Goal: Contribute content: Contribute content

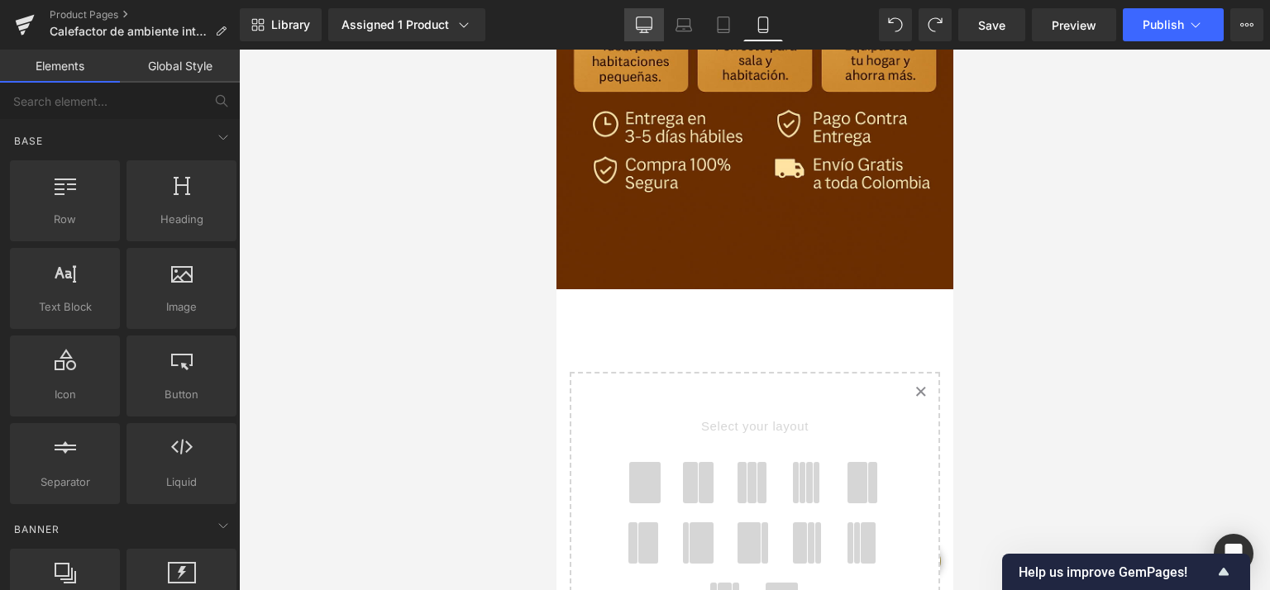
click at [645, 26] on icon at bounding box center [644, 25] width 17 height 17
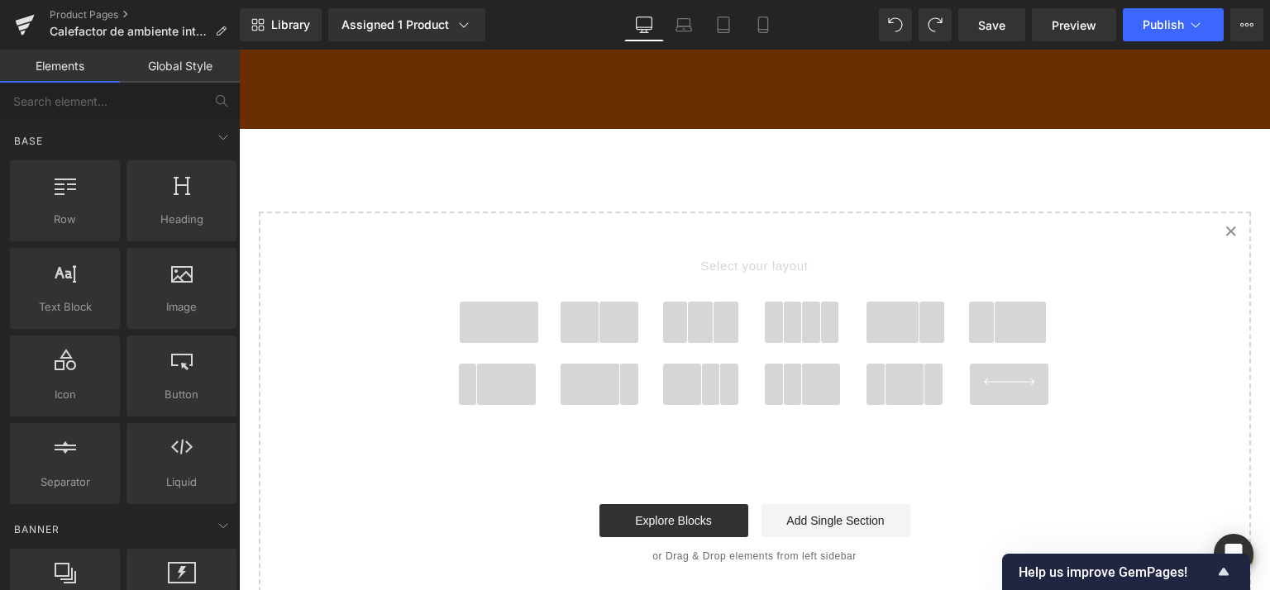
scroll to position [3172, 0]
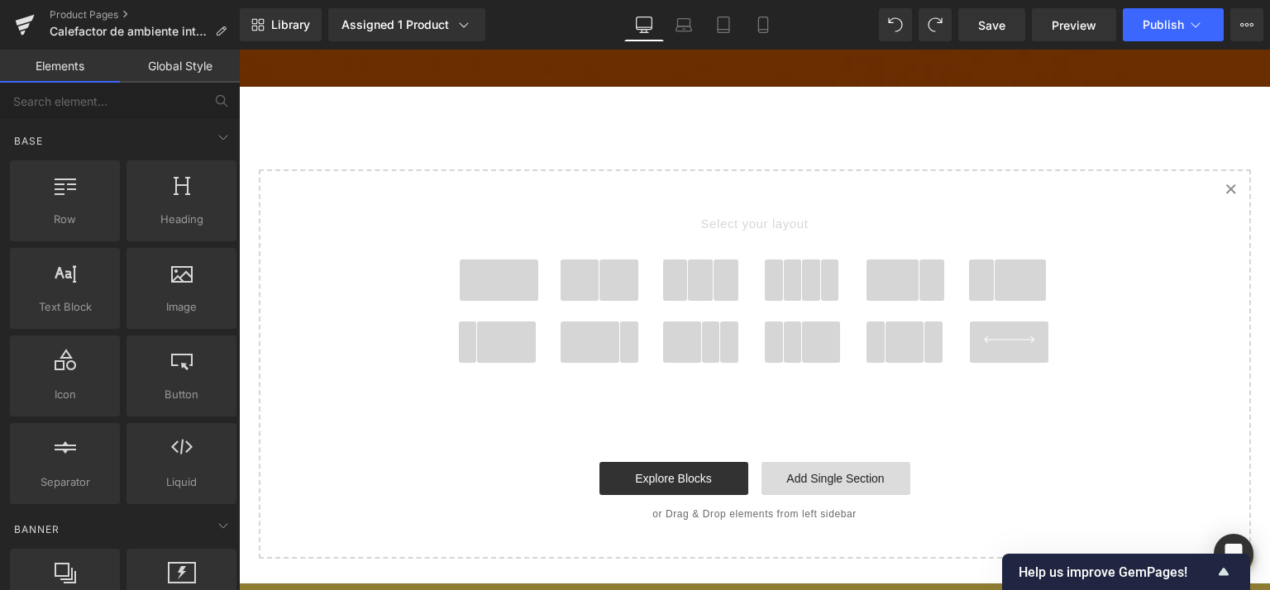
click at [829, 462] on link "Add Single Section" at bounding box center [836, 478] width 149 height 33
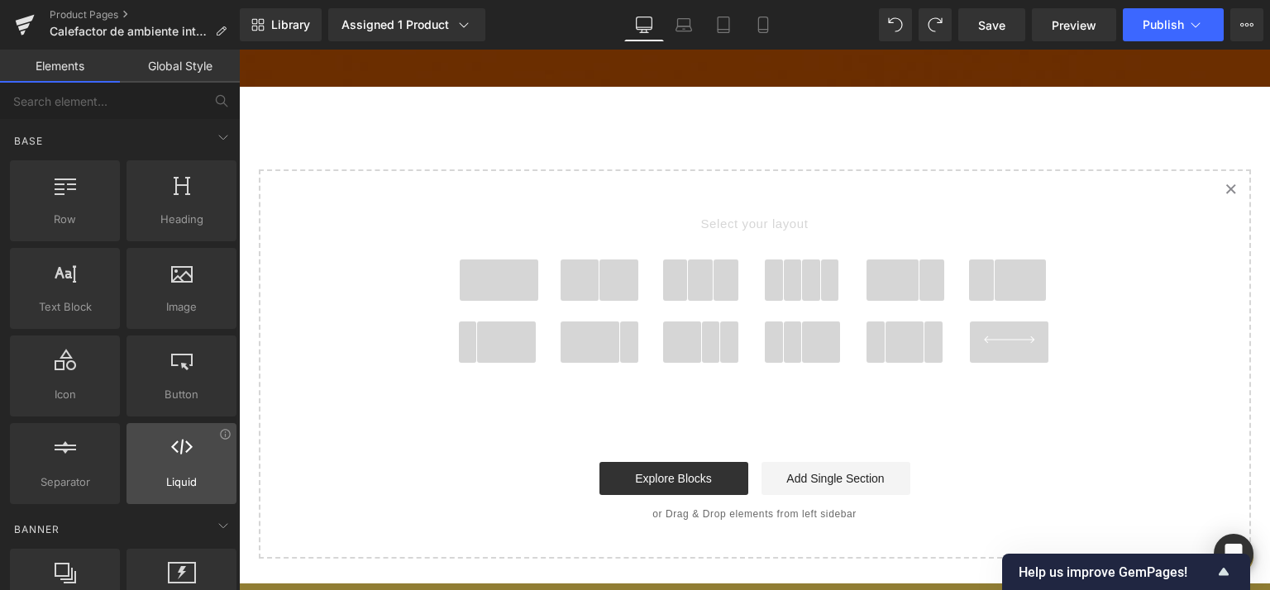
click at [174, 456] on icon at bounding box center [181, 447] width 21 height 21
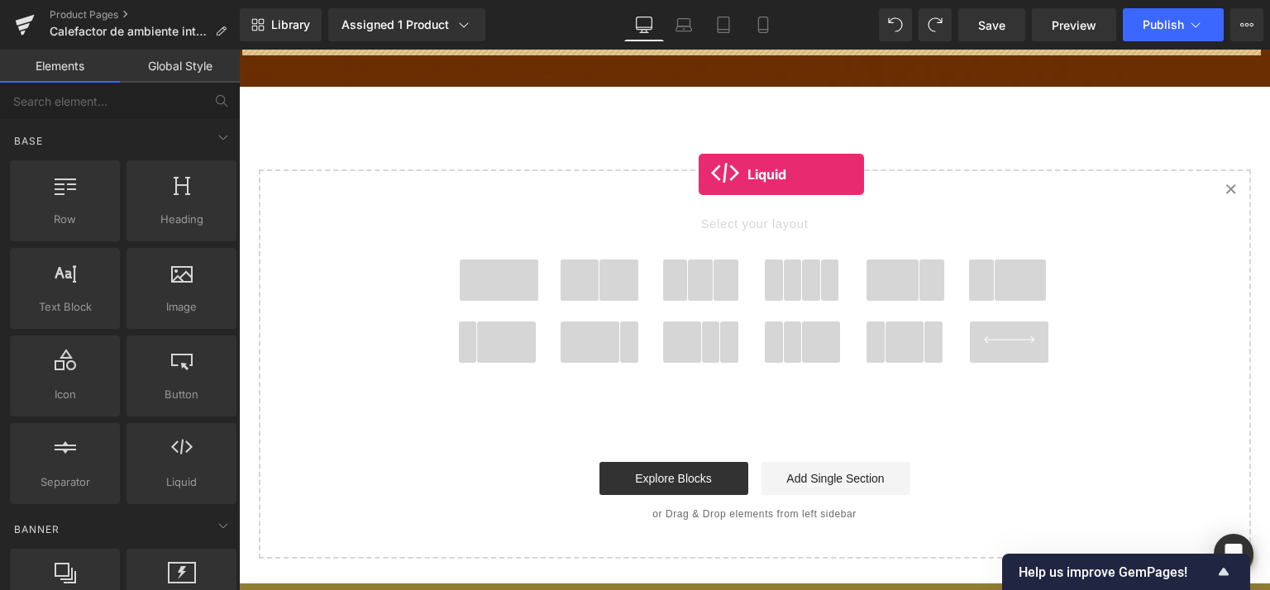
drag, startPoint x: 431, startPoint y: 504, endPoint x: 699, endPoint y: 174, distance: 424.3
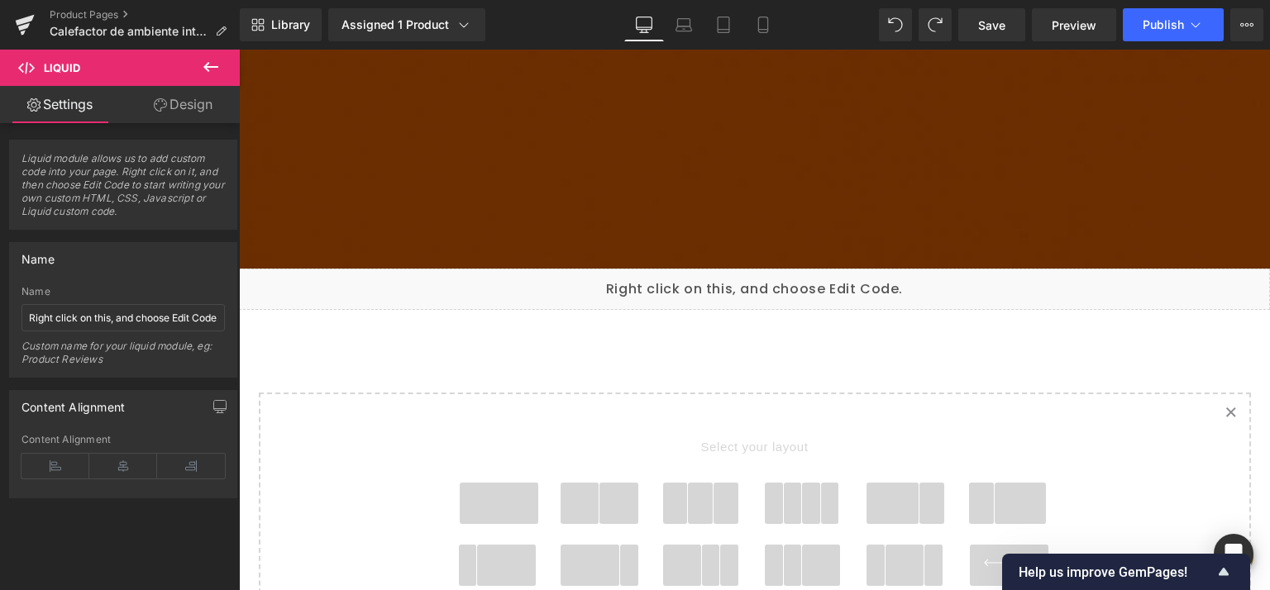
scroll to position [2995, 0]
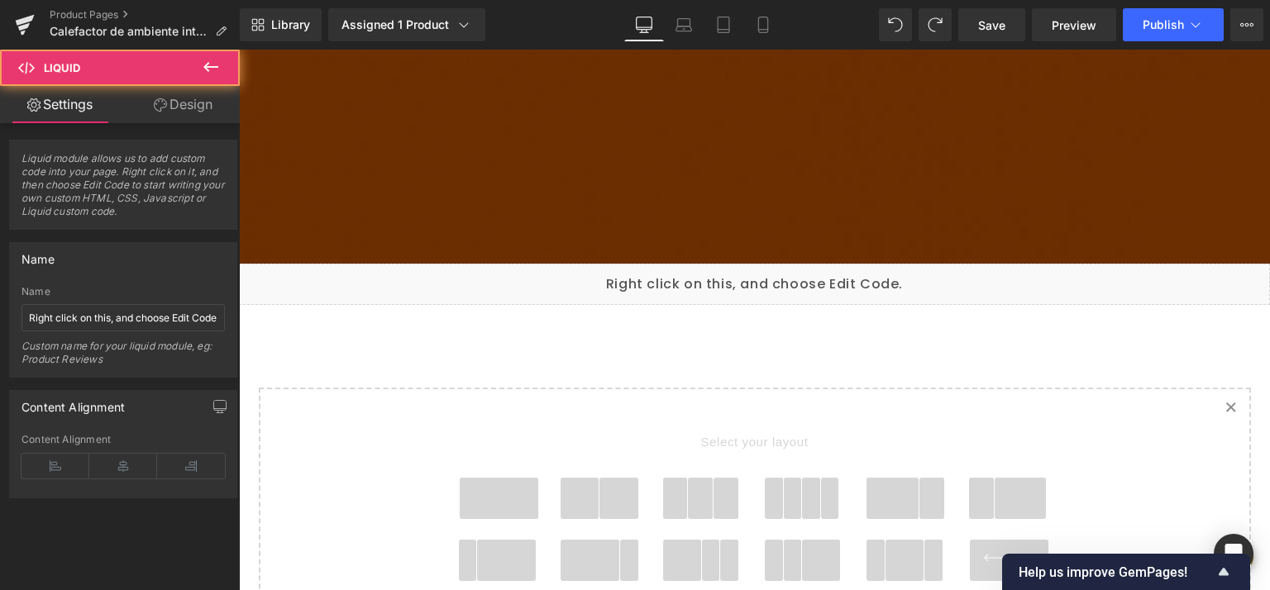
click at [546, 264] on div "Liquid" at bounding box center [754, 284] width 1031 height 41
click at [679, 264] on div "Liquid" at bounding box center [754, 284] width 1031 height 41
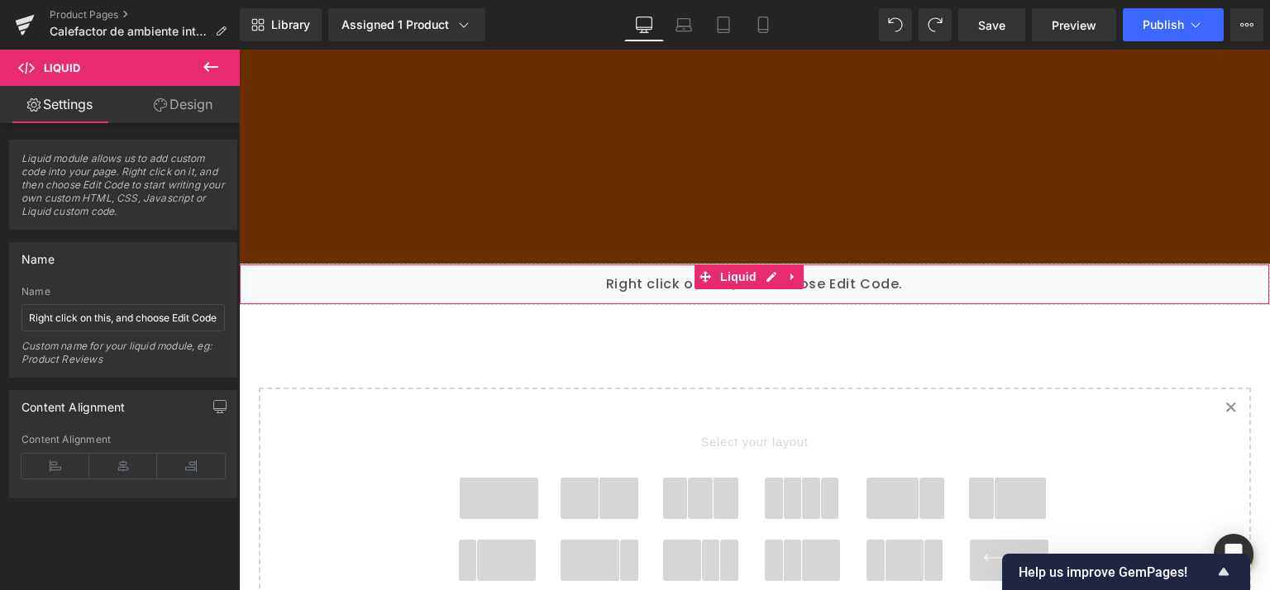
click at [165, 103] on icon at bounding box center [160, 104] width 13 height 13
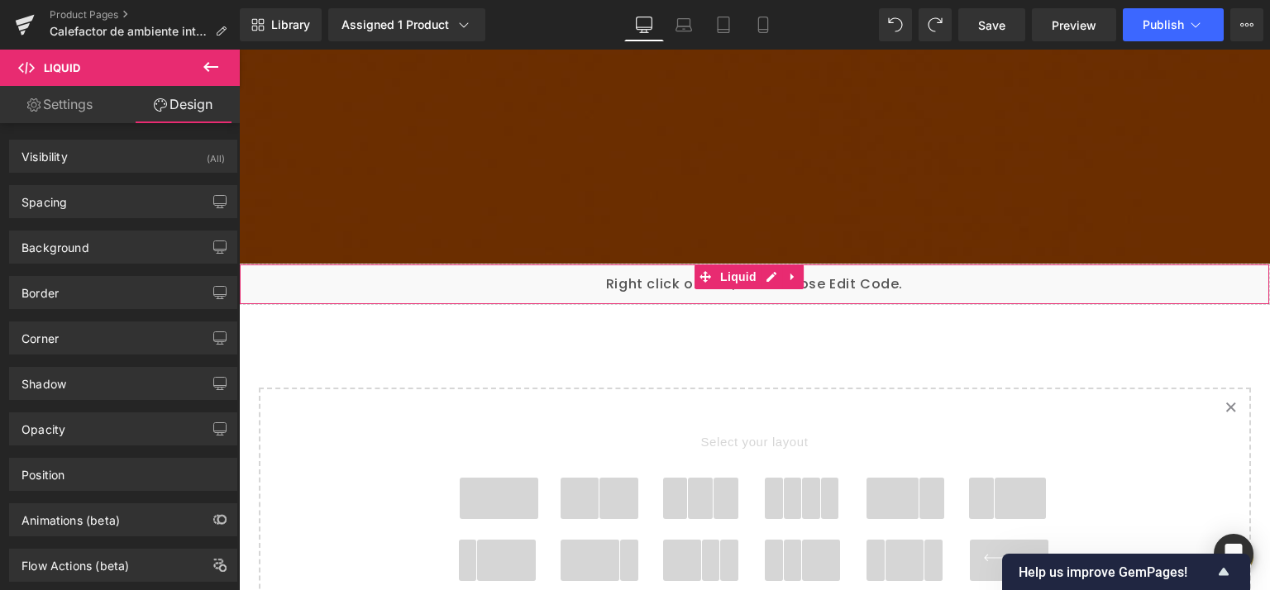
click at [81, 103] on link "Settings" at bounding box center [60, 104] width 120 height 37
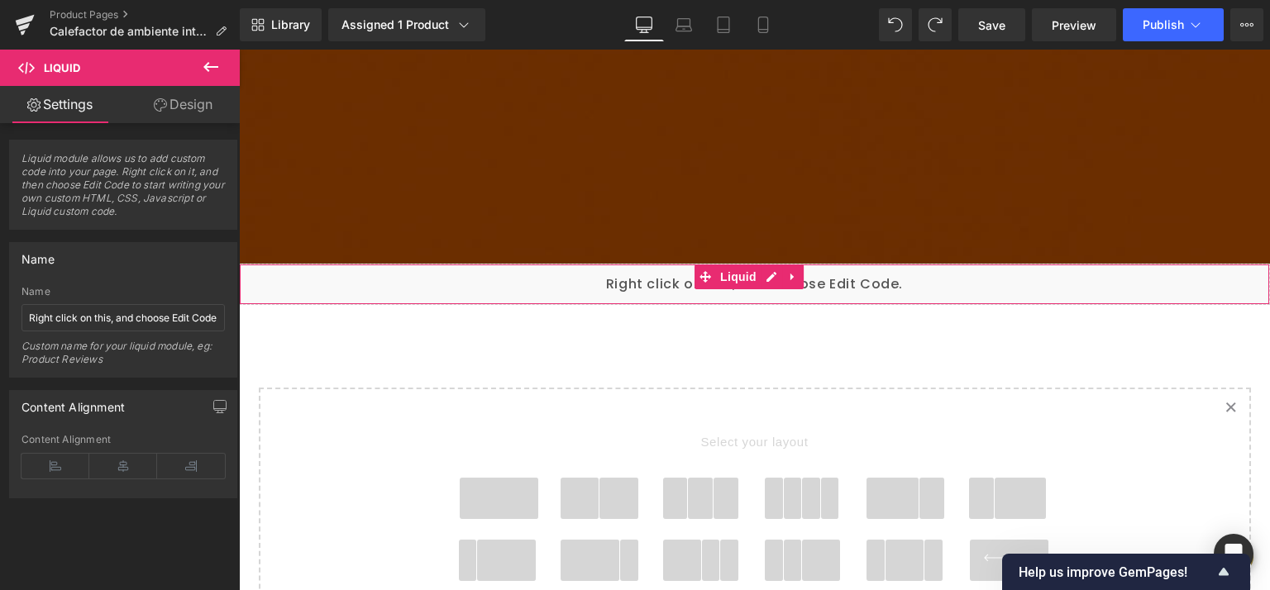
click at [67, 181] on span "Liquid module allows us to add custom code into your page. Right click on it, a…" at bounding box center [122, 190] width 203 height 77
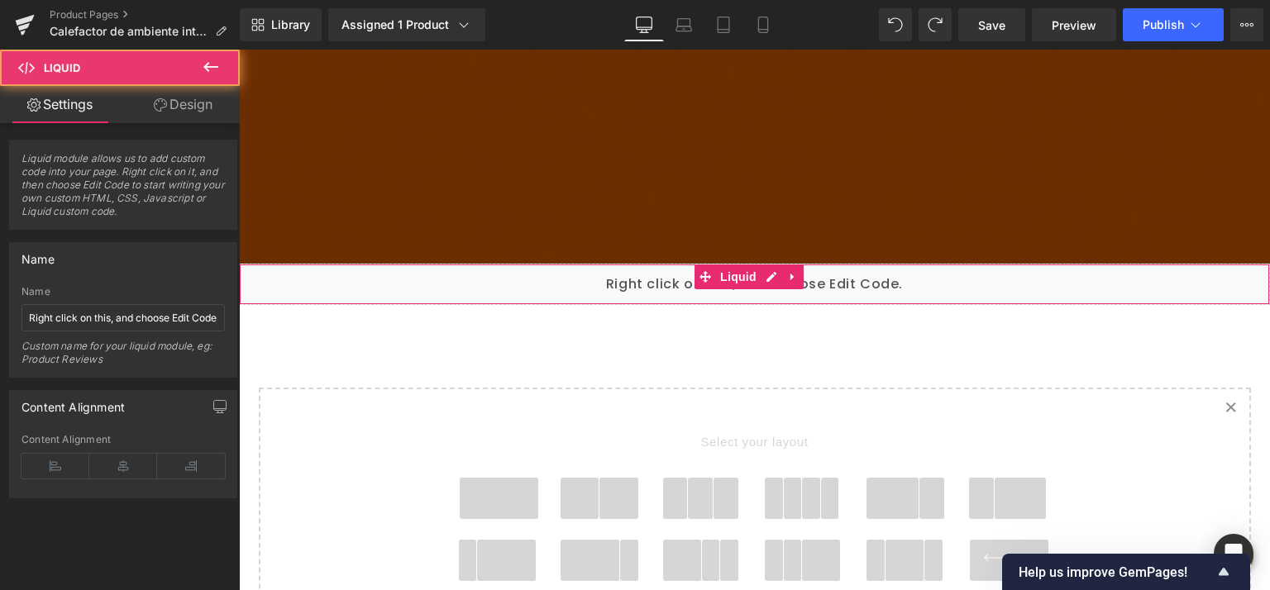
drag, startPoint x: 946, startPoint y: 246, endPoint x: 974, endPoint y: 250, distance: 28.4
click at [974, 264] on div "Liquid" at bounding box center [754, 284] width 1031 height 41
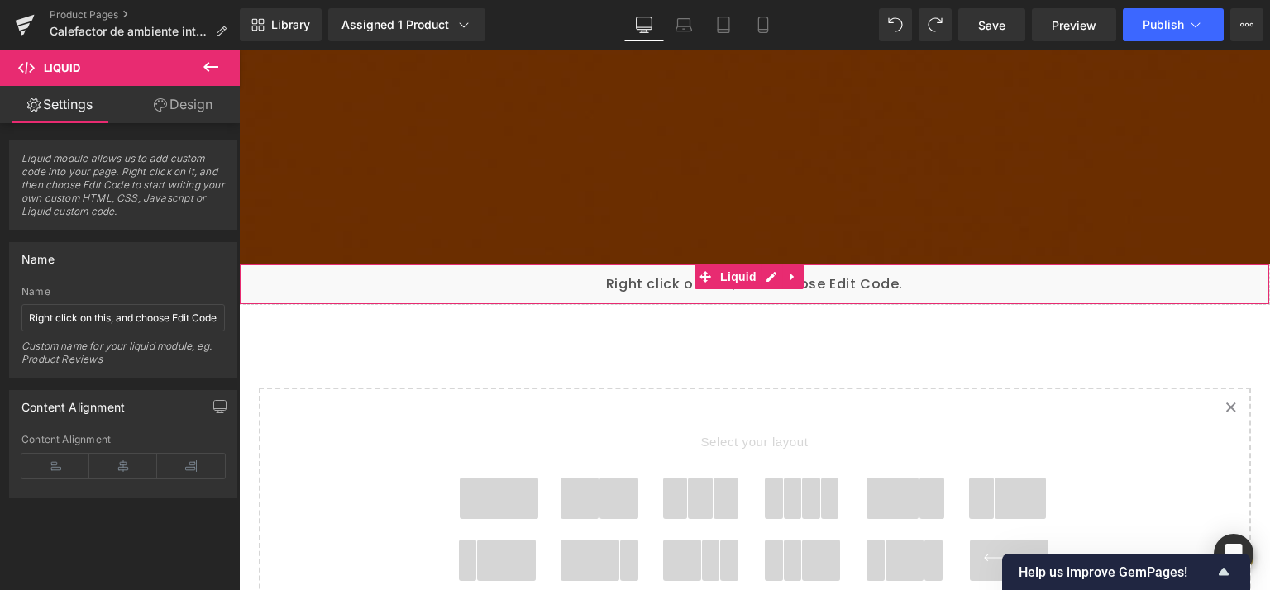
click at [961, 264] on div "Liquid" at bounding box center [754, 284] width 1031 height 41
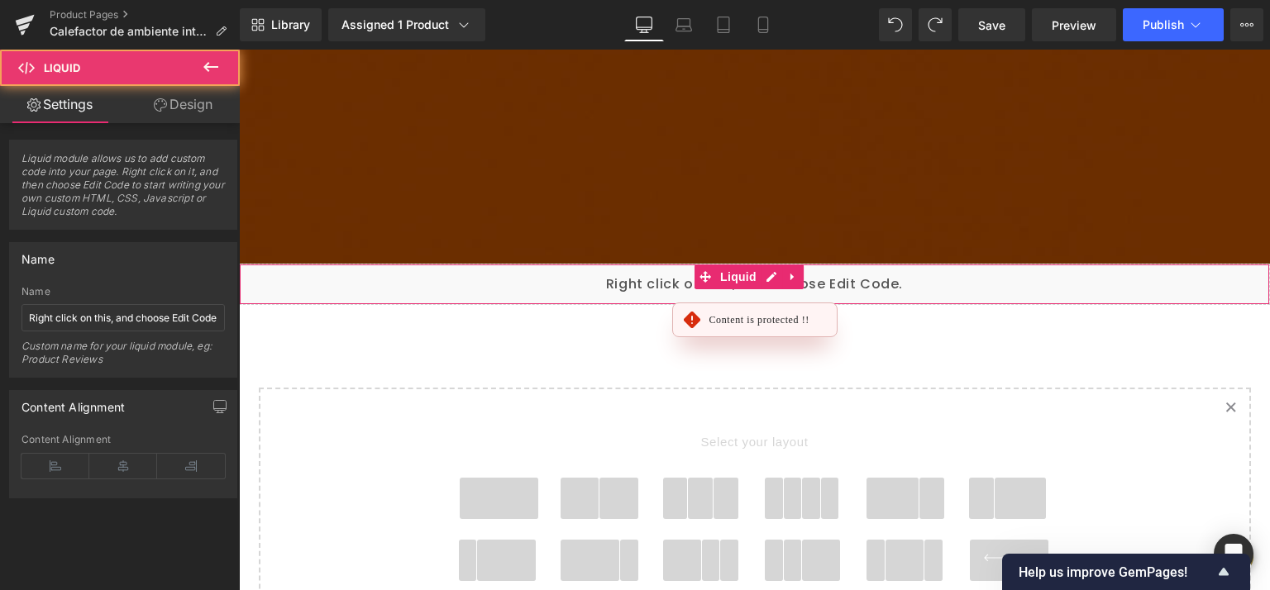
click at [961, 264] on div "Liquid" at bounding box center [754, 284] width 1031 height 41
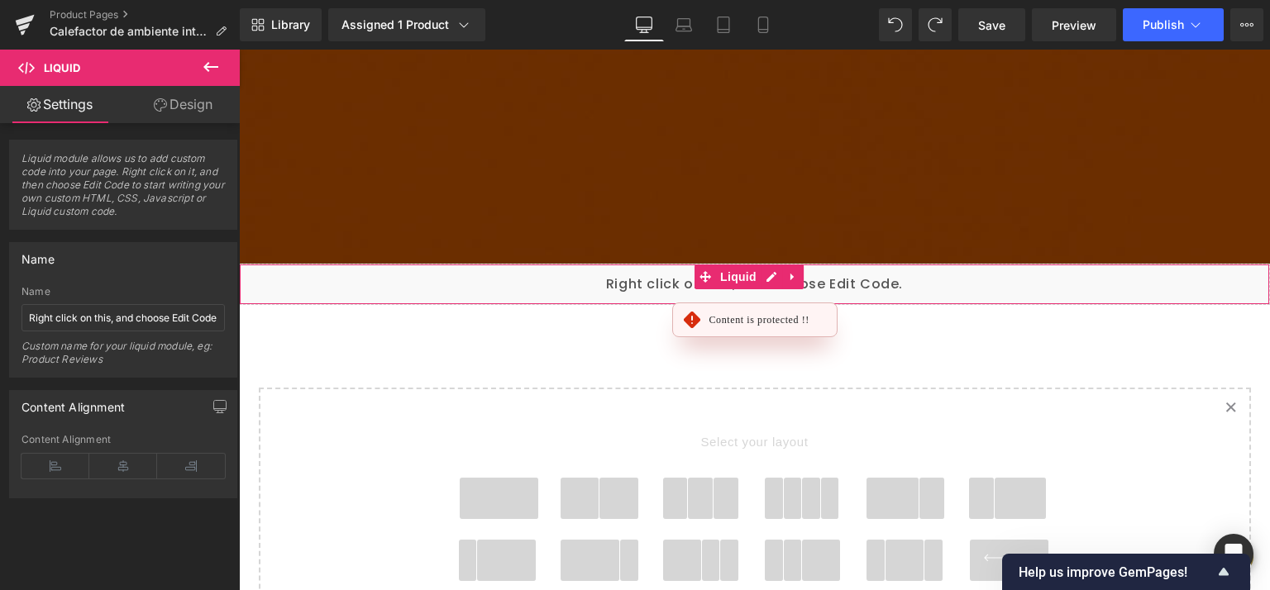
click at [961, 264] on div "Liquid" at bounding box center [754, 284] width 1031 height 41
click at [79, 61] on span "Liquid" at bounding box center [62, 67] width 36 height 13
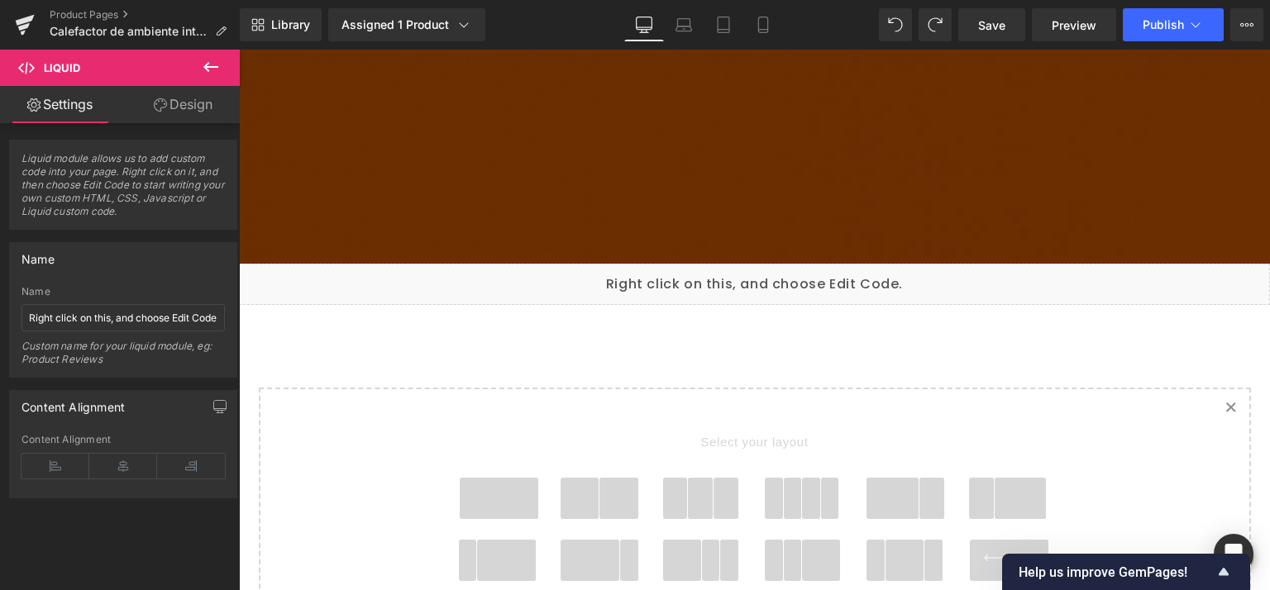
click at [209, 69] on icon at bounding box center [211, 67] width 20 height 20
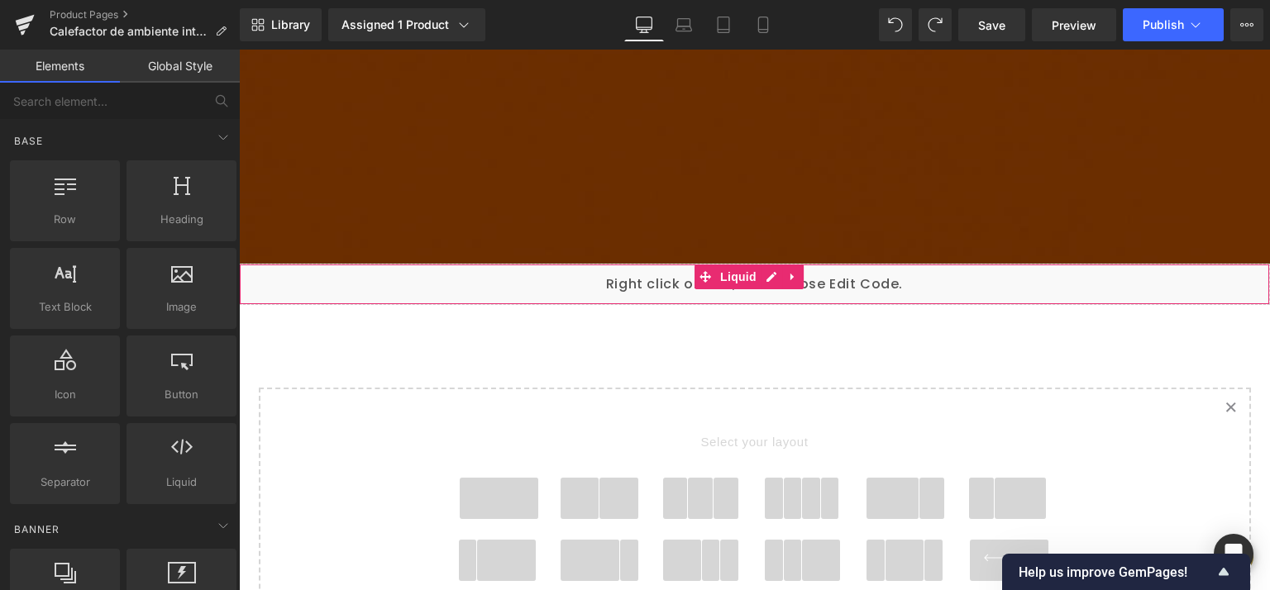
click at [558, 264] on div "Liquid" at bounding box center [754, 284] width 1031 height 41
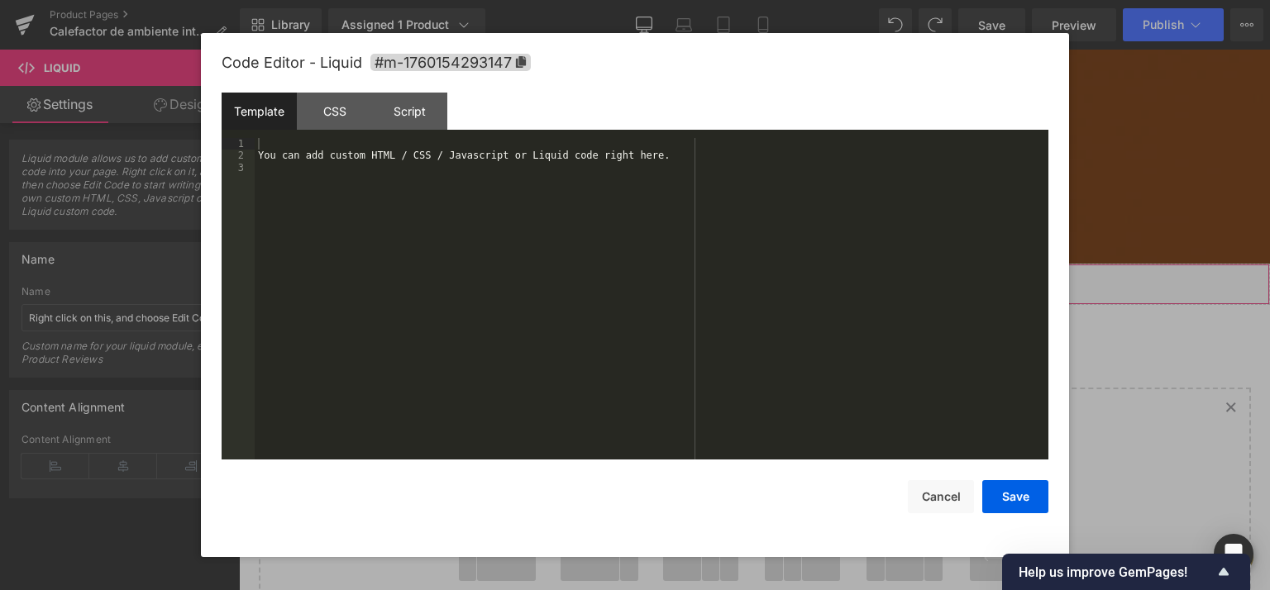
click at [764, 264] on div "Liquid" at bounding box center [754, 284] width 1031 height 41
click at [275, 147] on div "You can add custom HTML / CSS / Javascript or Liquid code right here." at bounding box center [652, 311] width 794 height 346
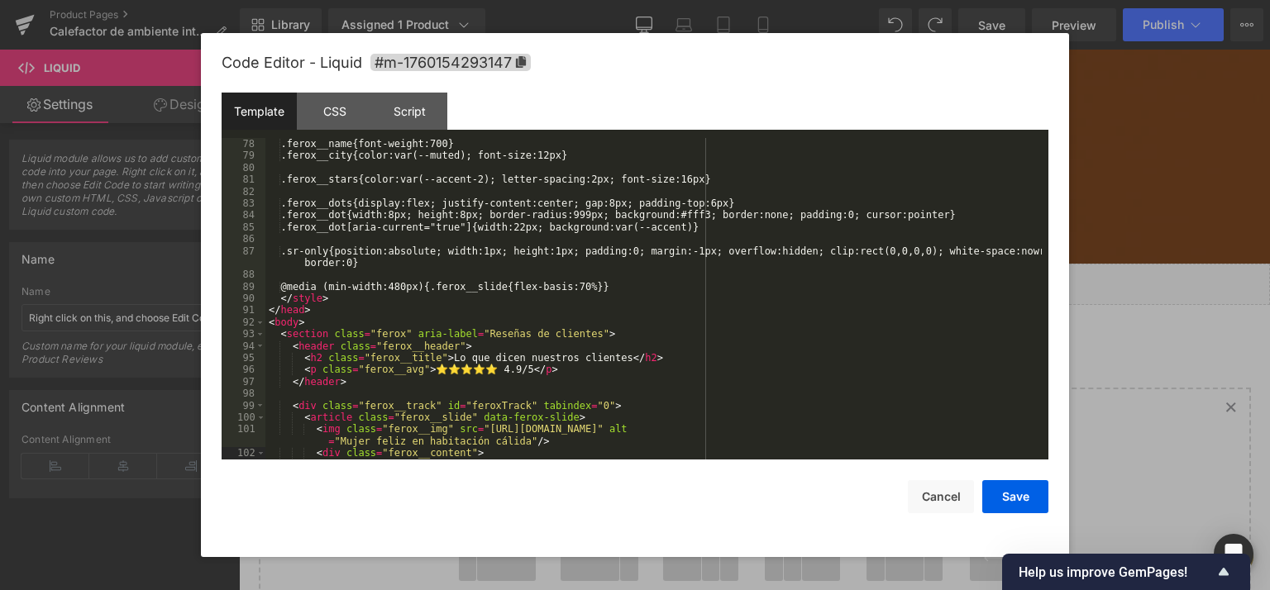
scroll to position [916, 0]
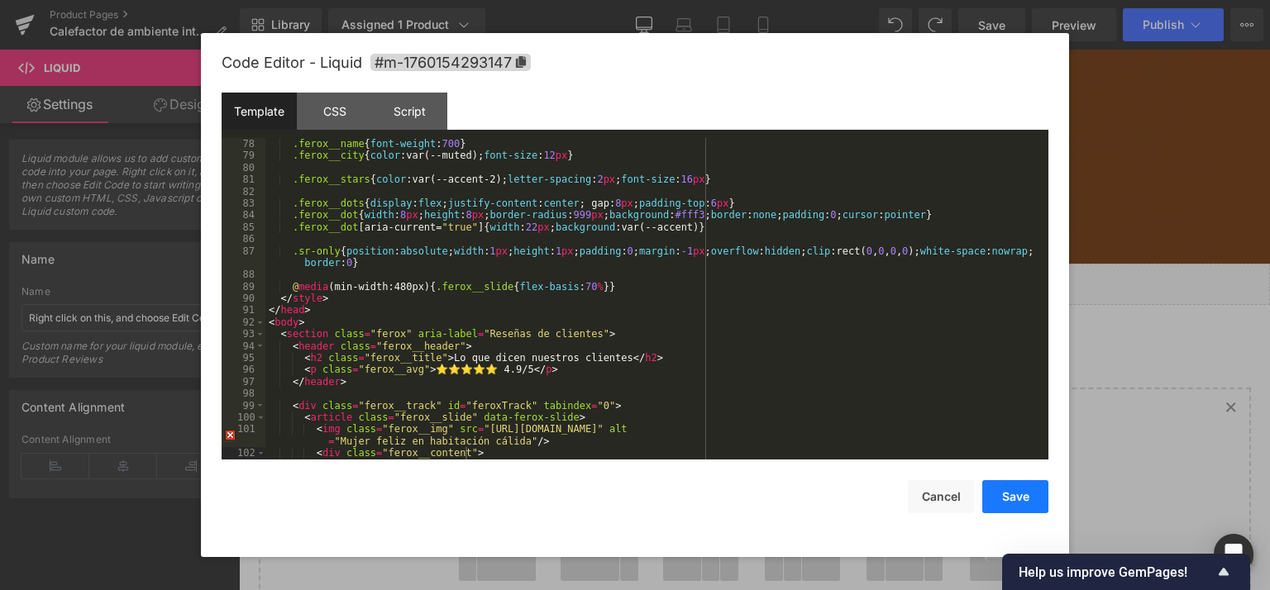
click at [1020, 499] on button "Save" at bounding box center [1015, 496] width 66 height 33
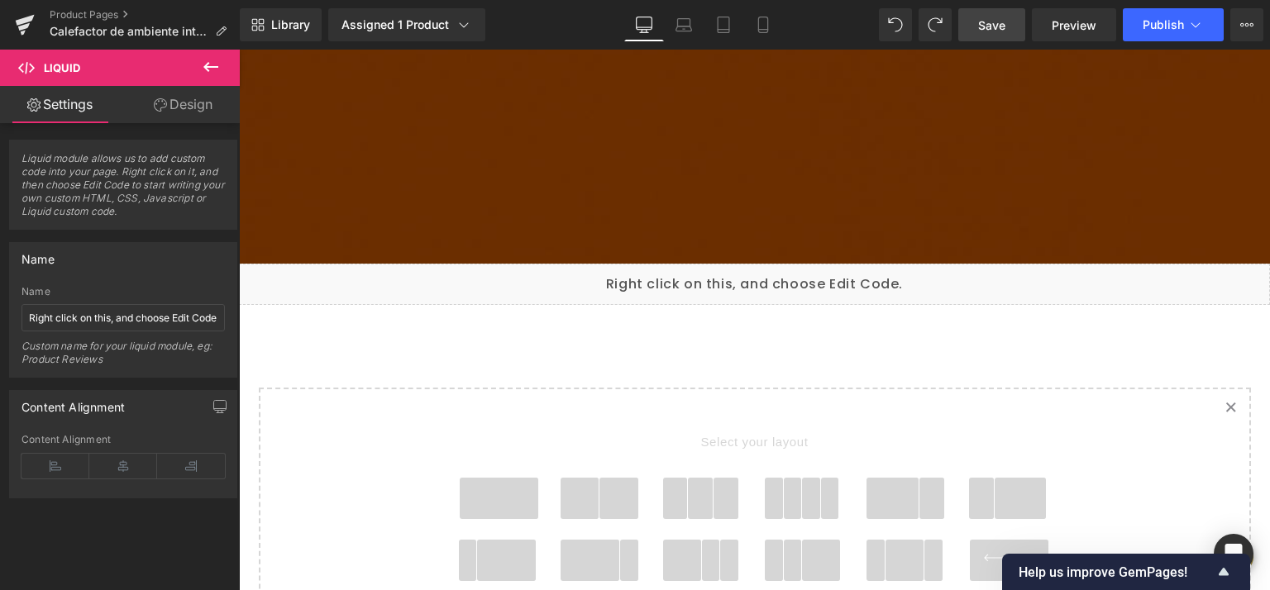
click at [981, 23] on span "Save" at bounding box center [991, 25] width 27 height 17
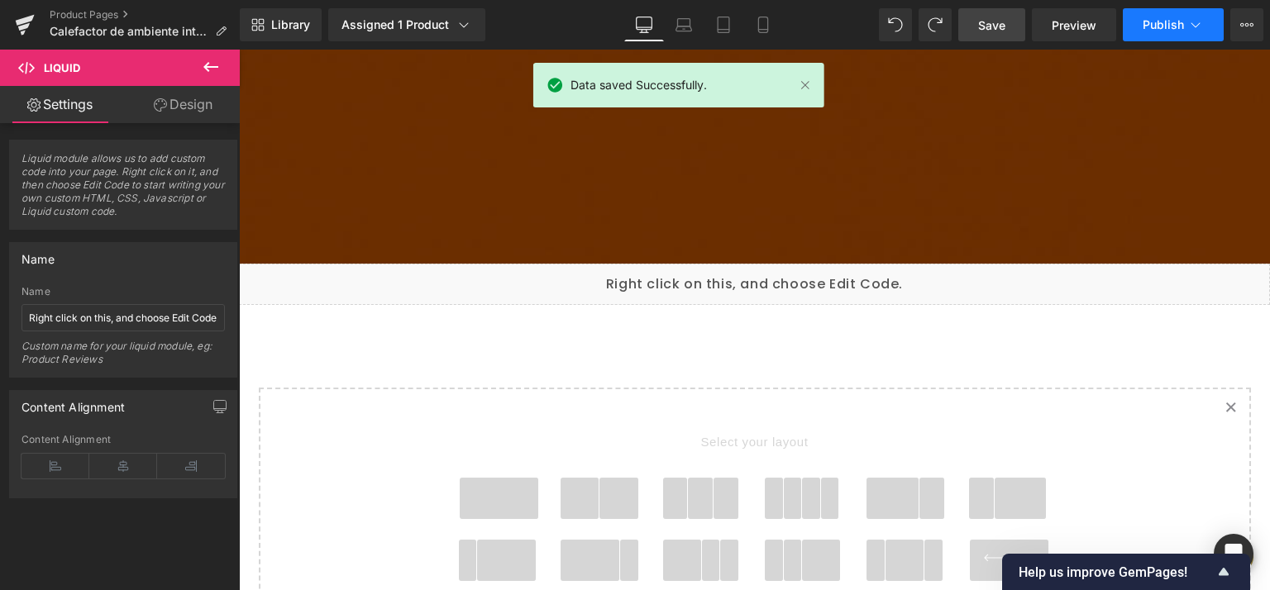
click at [1164, 26] on span "Publish" at bounding box center [1163, 24] width 41 height 13
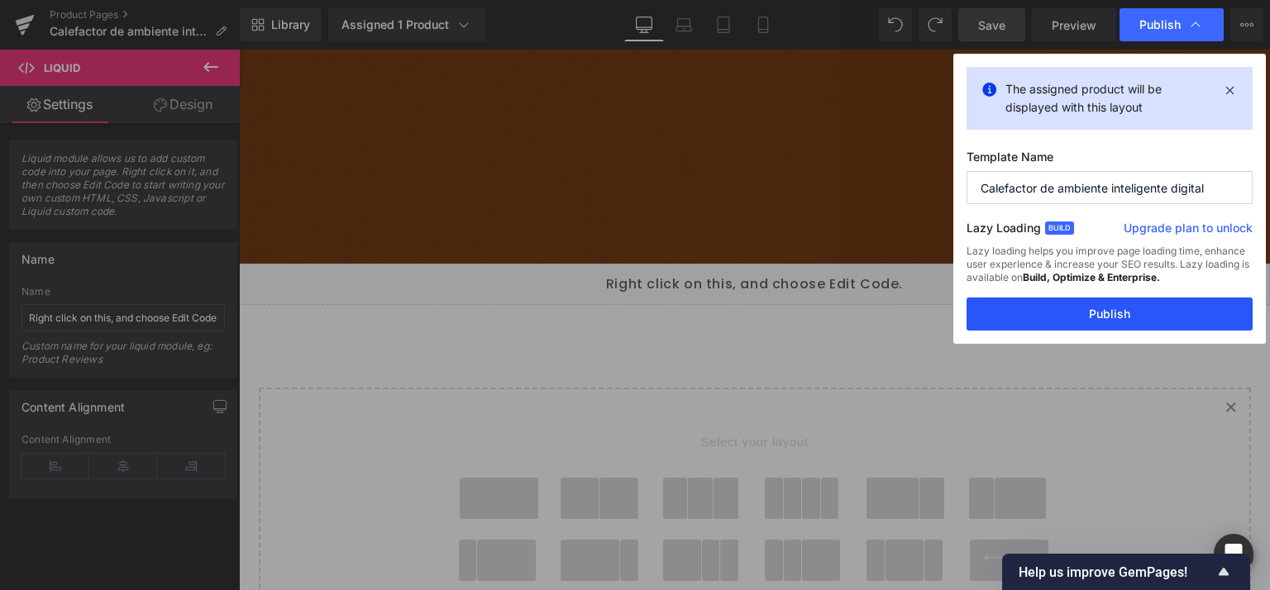
click at [1140, 317] on button "Publish" at bounding box center [1110, 314] width 286 height 33
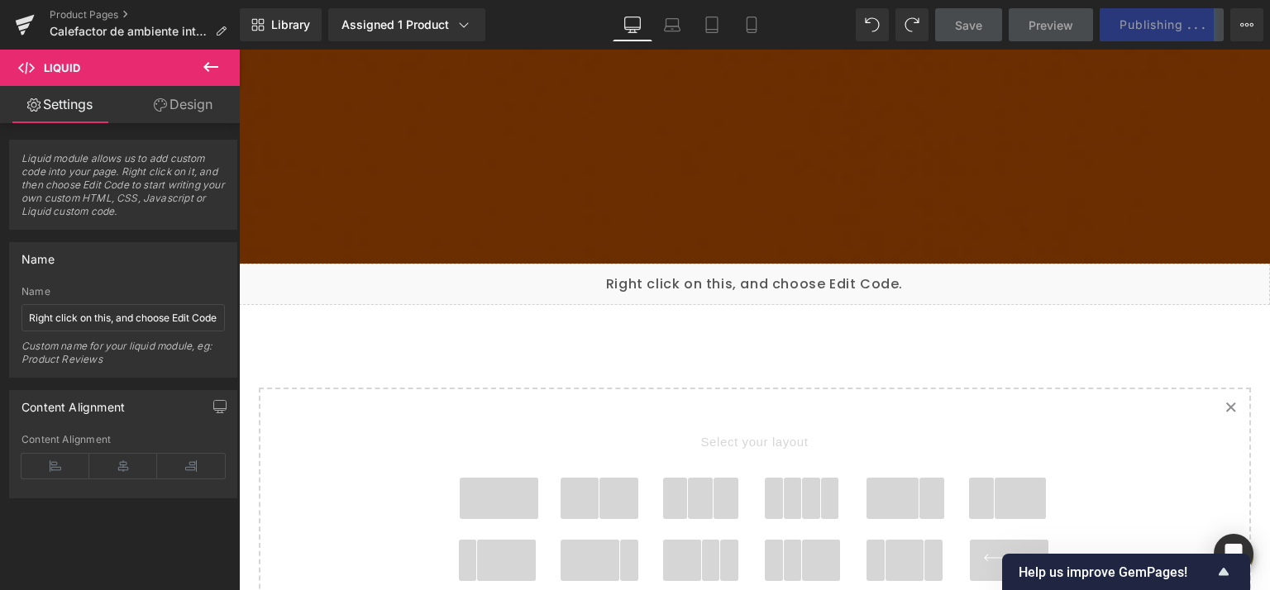
scroll to position [3104, 0]
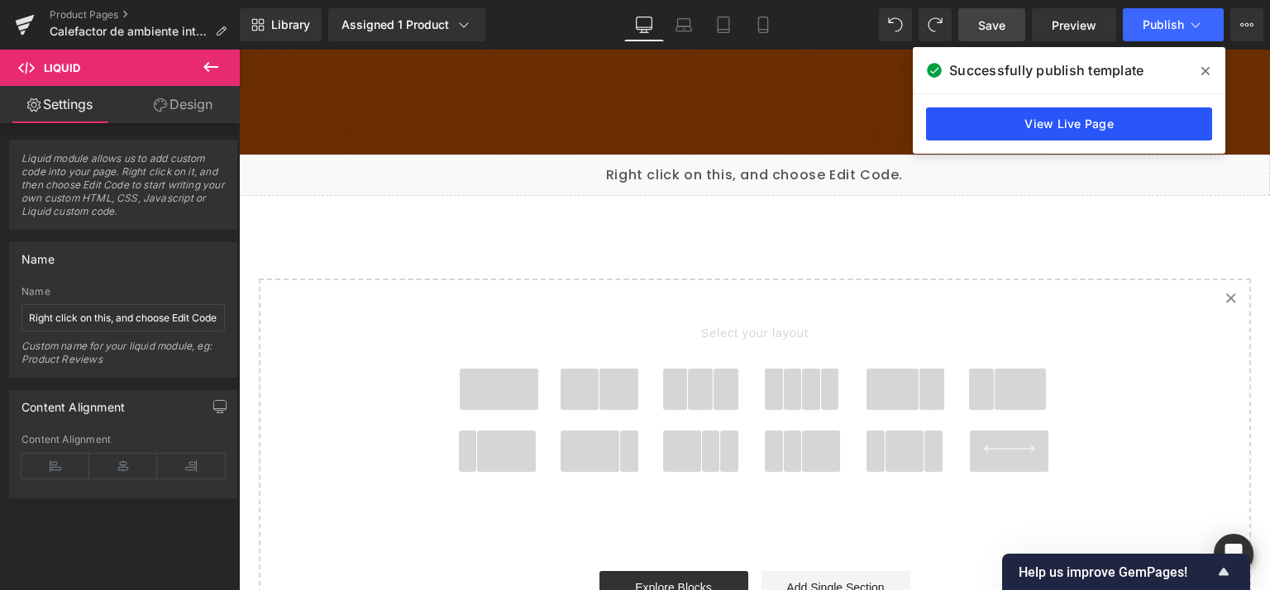
click at [1072, 129] on link "View Live Page" at bounding box center [1069, 123] width 286 height 33
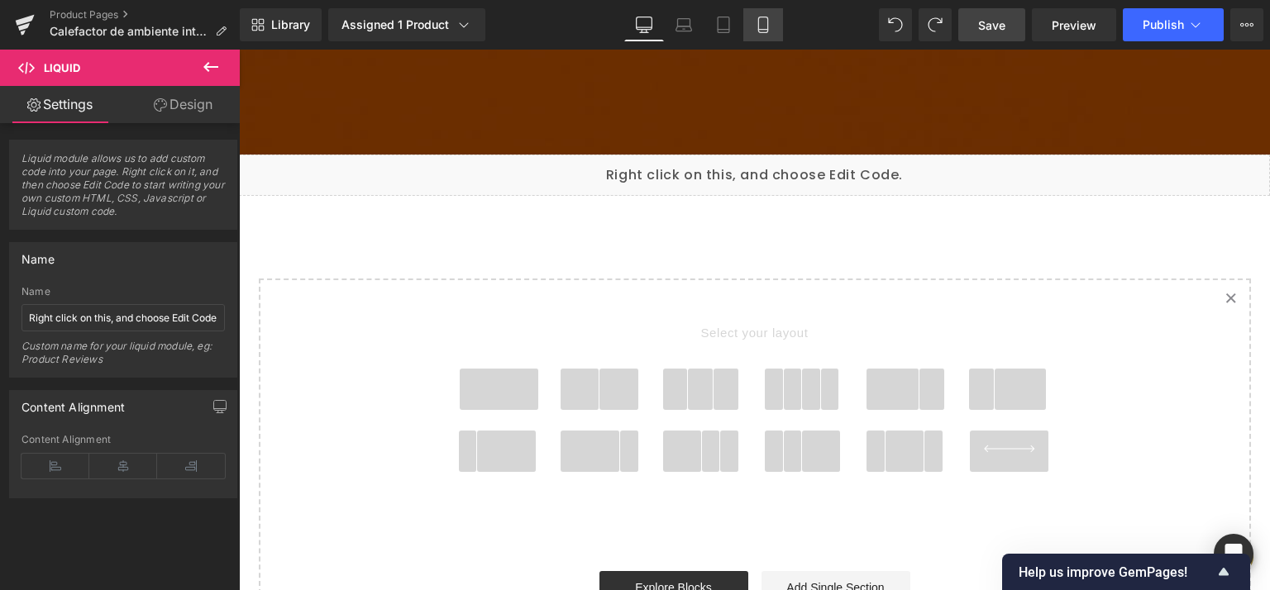
click at [757, 26] on icon at bounding box center [763, 25] width 17 height 17
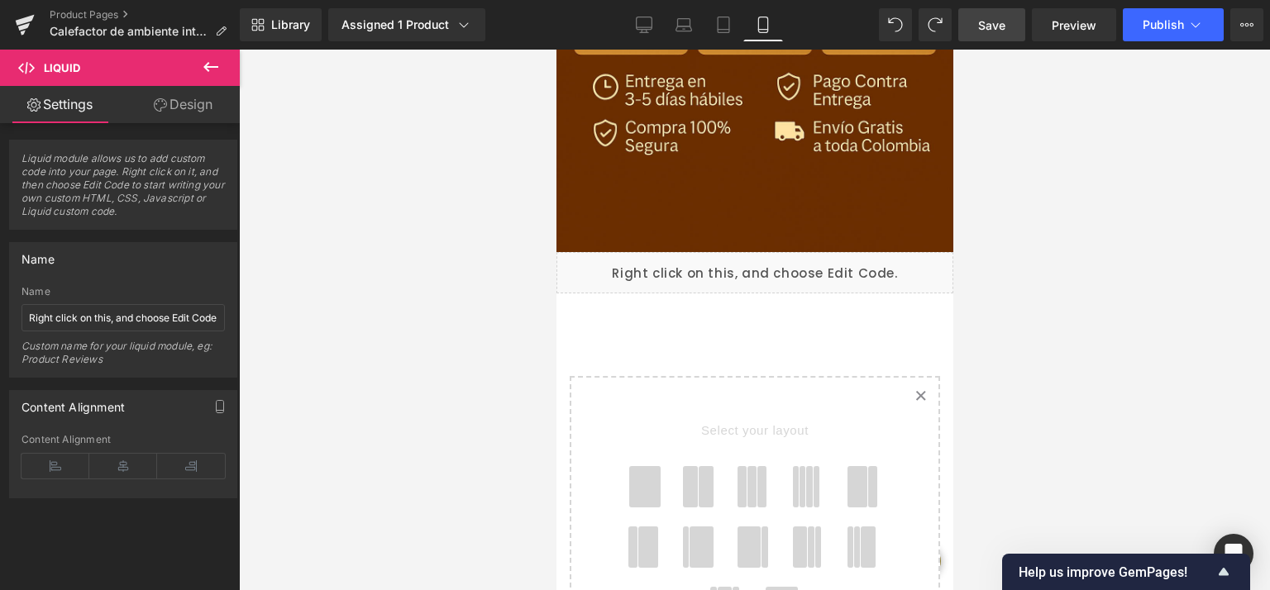
scroll to position [1067, 0]
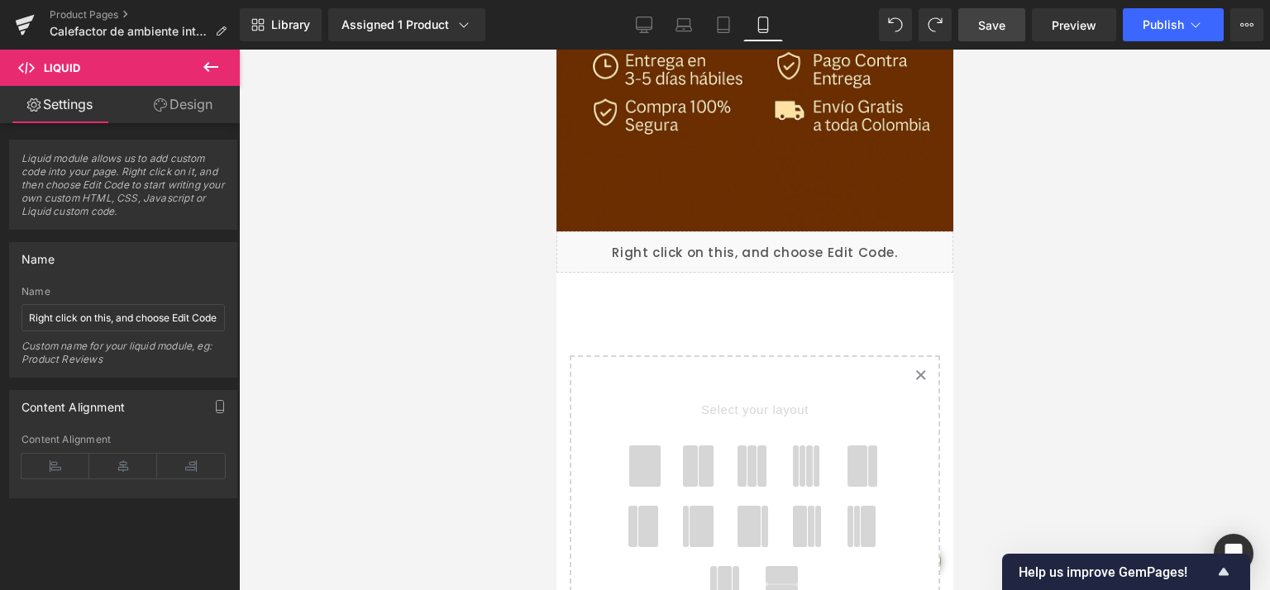
drag, startPoint x: 948, startPoint y: 356, endPoint x: 1509, endPoint y: 383, distance: 562.0
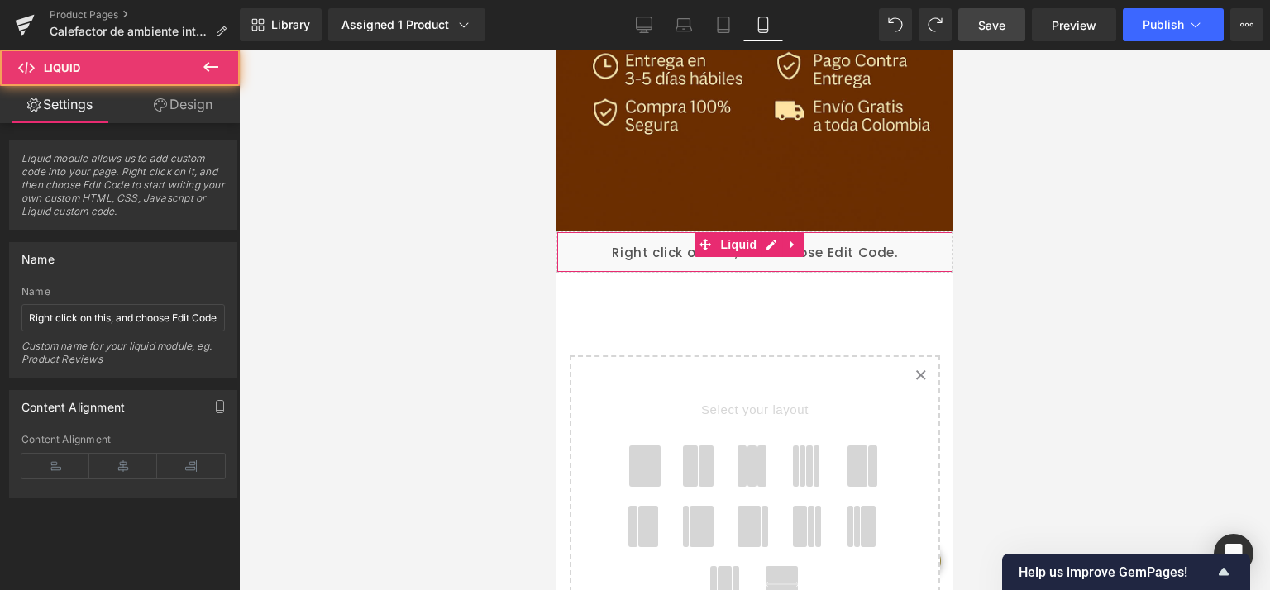
click at [868, 232] on div "Liquid" at bounding box center [754, 252] width 397 height 41
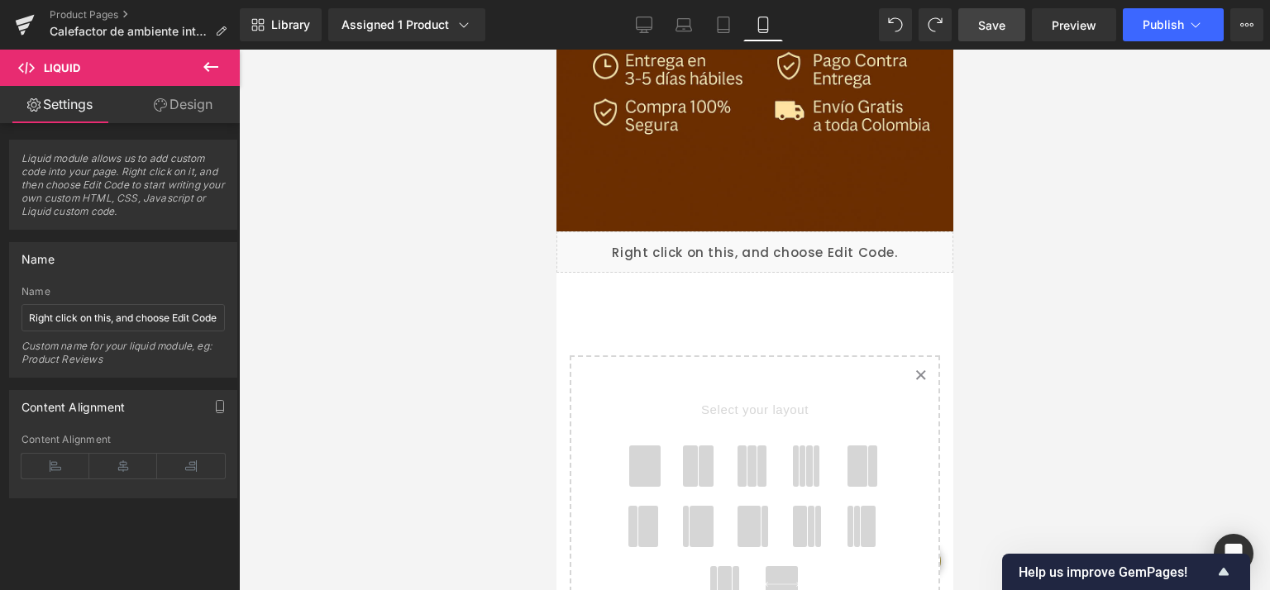
click at [771, 241] on icon at bounding box center [766, 245] width 8 height 8
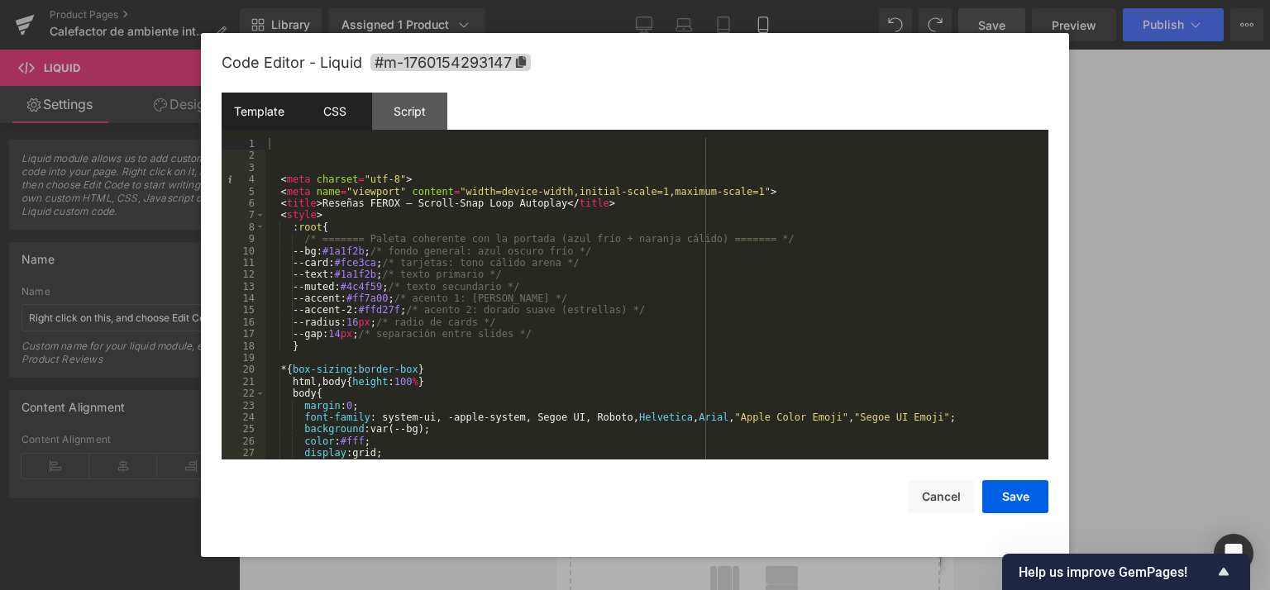
click at [332, 105] on div "CSS" at bounding box center [334, 111] width 75 height 37
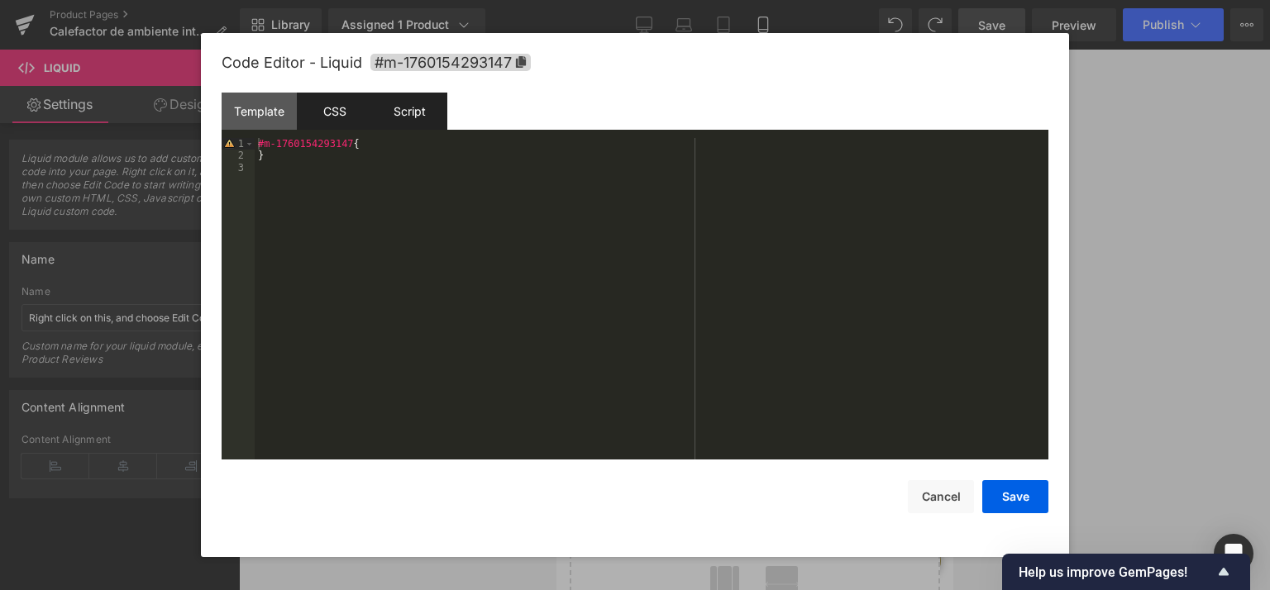
click at [408, 118] on div "Script" at bounding box center [409, 111] width 75 height 37
click at [352, 108] on div "CSS" at bounding box center [334, 111] width 75 height 37
click at [271, 108] on div "Template" at bounding box center [259, 111] width 75 height 37
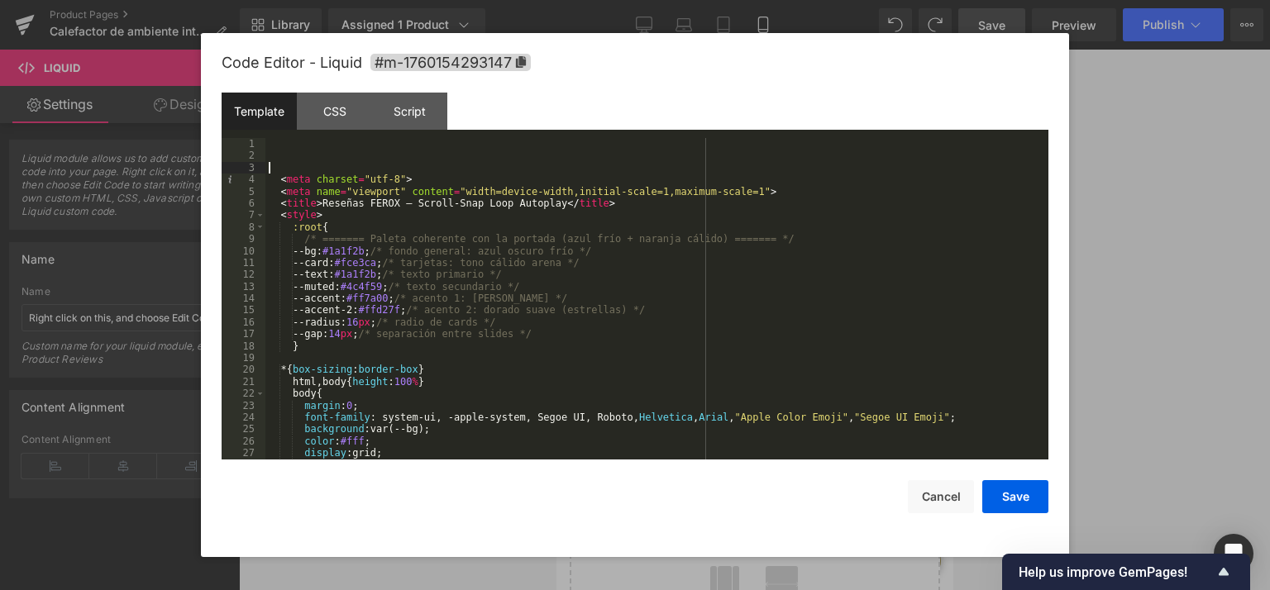
click at [308, 166] on div "< meta charset = "utf-8" > < meta name = "viewport" content = "width=device-wid…" at bounding box center [653, 311] width 776 height 346
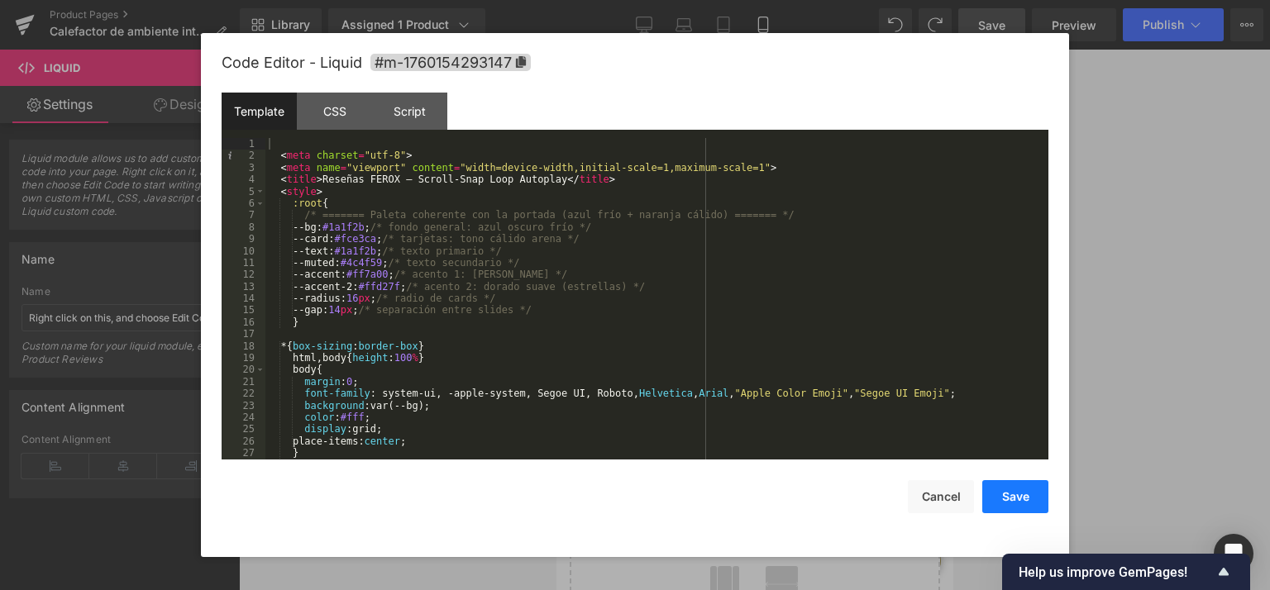
click at [1021, 499] on button "Save" at bounding box center [1015, 496] width 66 height 33
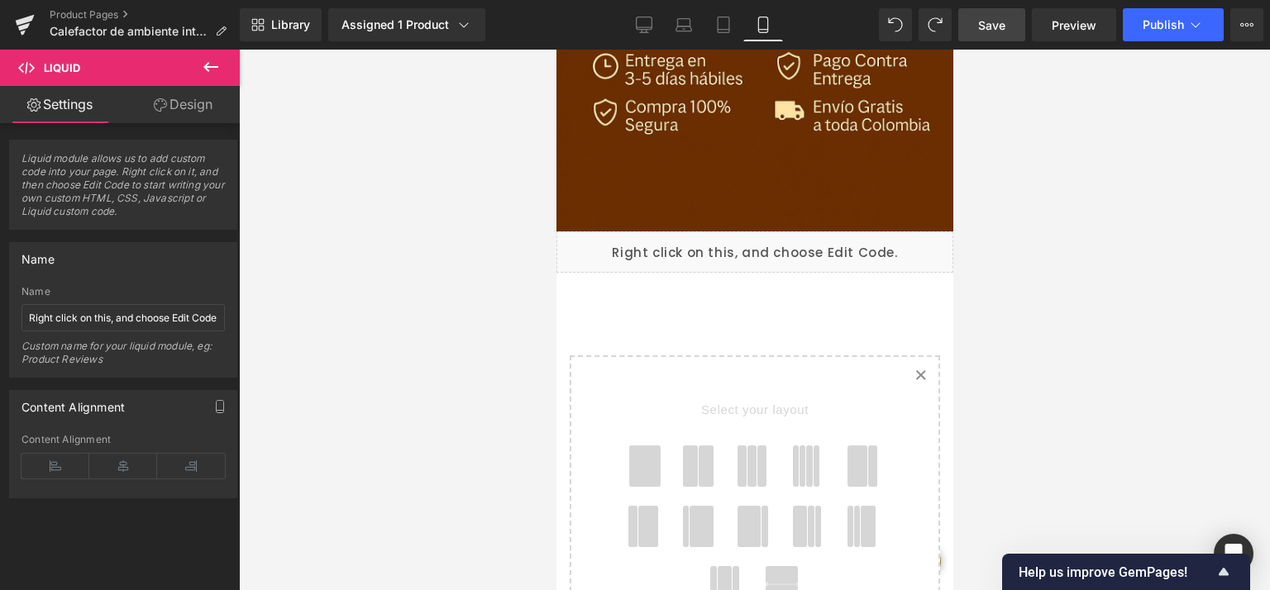
click at [988, 22] on span "Save" at bounding box center [991, 25] width 27 height 17
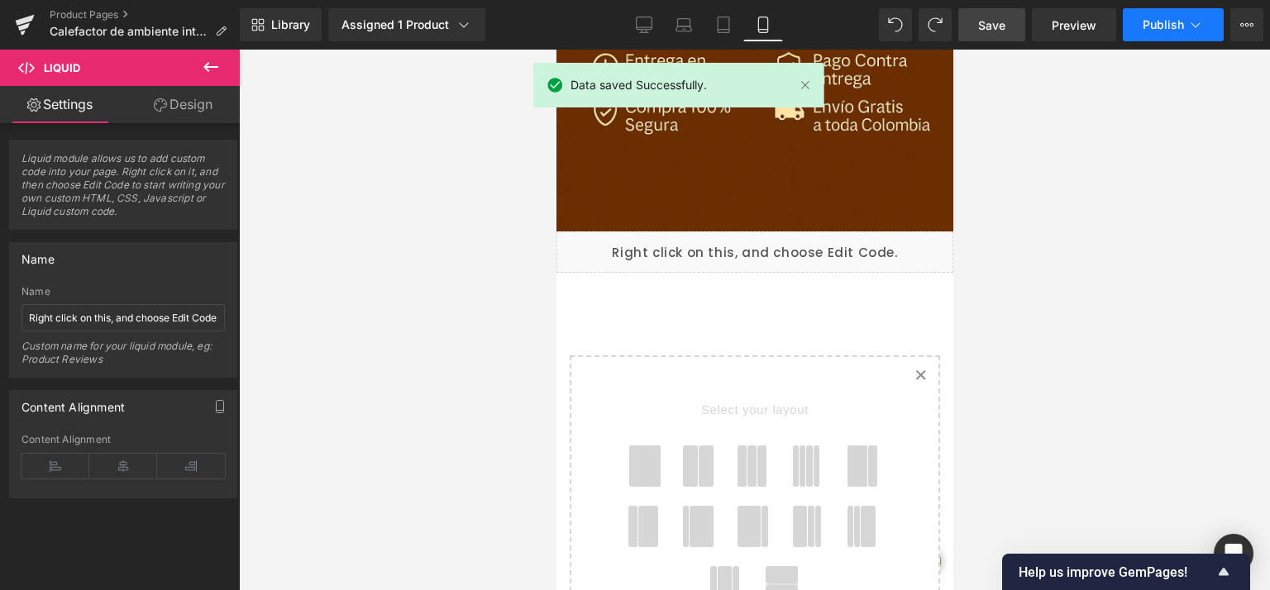
click at [1151, 22] on span "Publish" at bounding box center [1163, 24] width 41 height 13
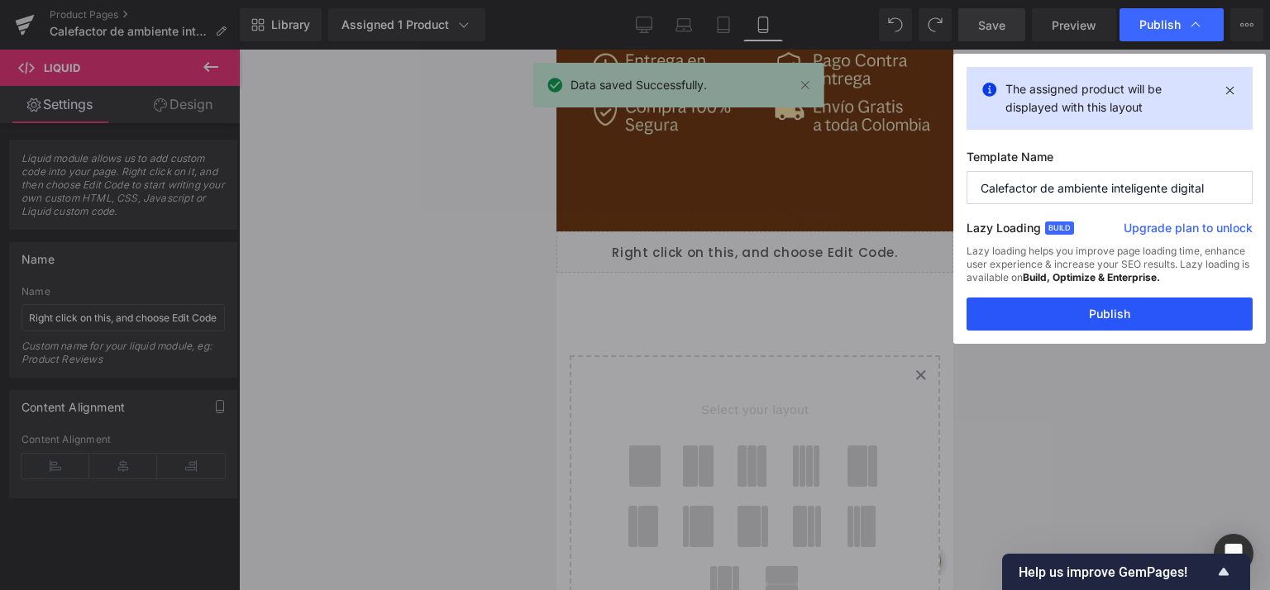
click at [1088, 321] on button "Publish" at bounding box center [1110, 314] width 286 height 33
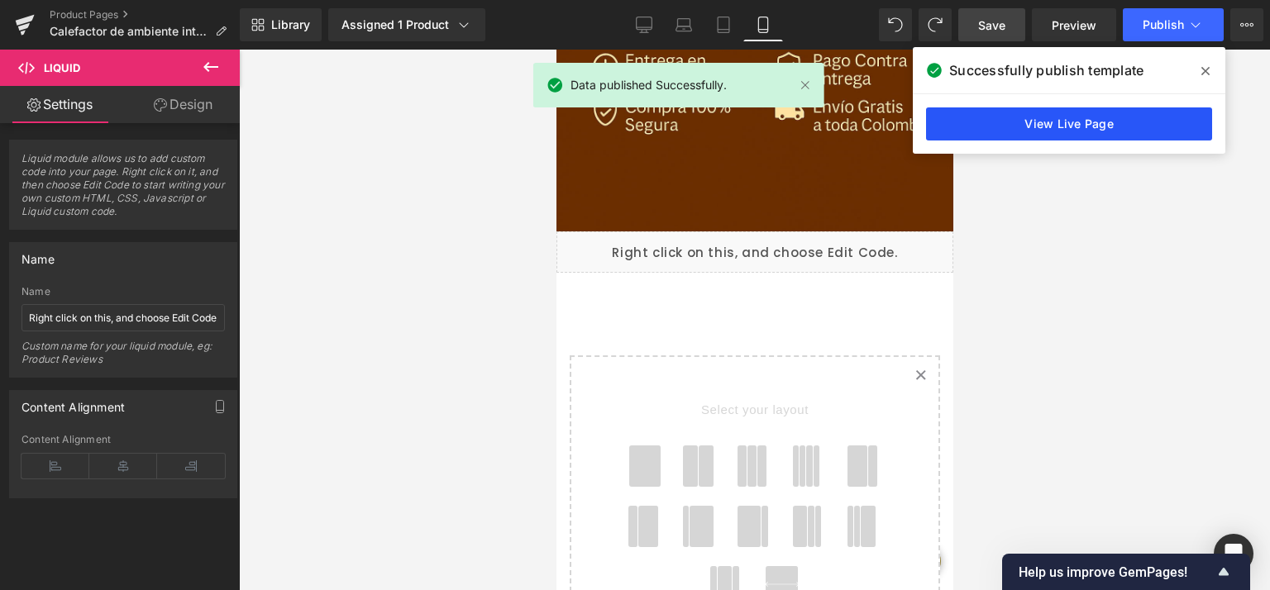
click at [1058, 122] on link "View Live Page" at bounding box center [1069, 123] width 286 height 33
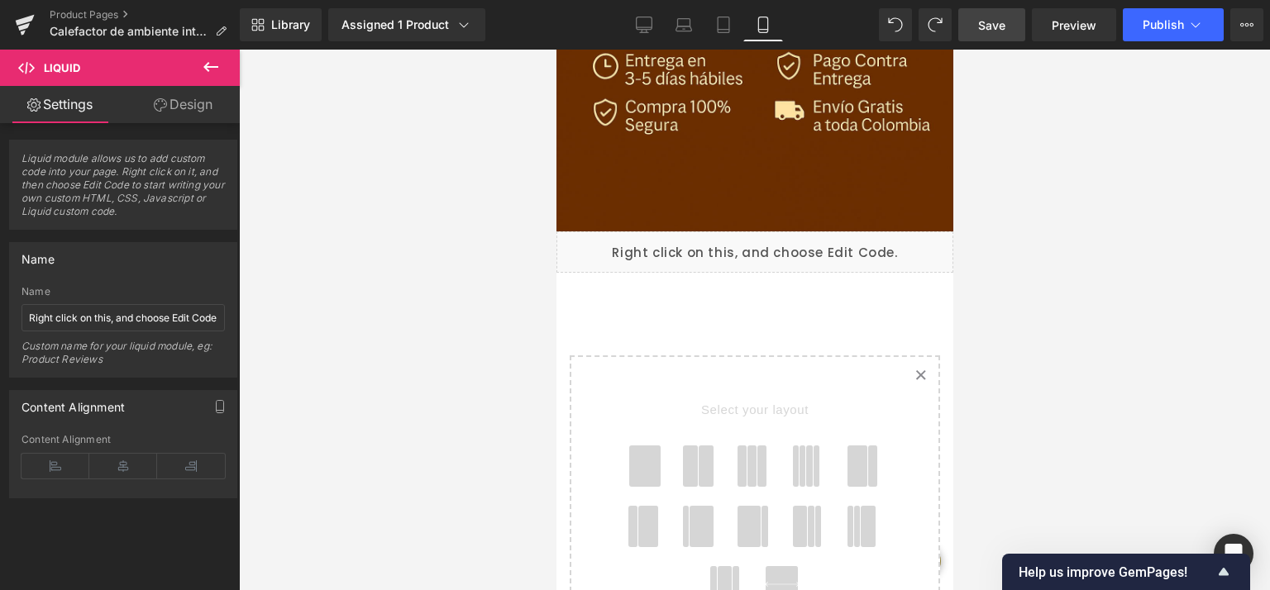
click at [208, 60] on icon at bounding box center [211, 67] width 20 height 20
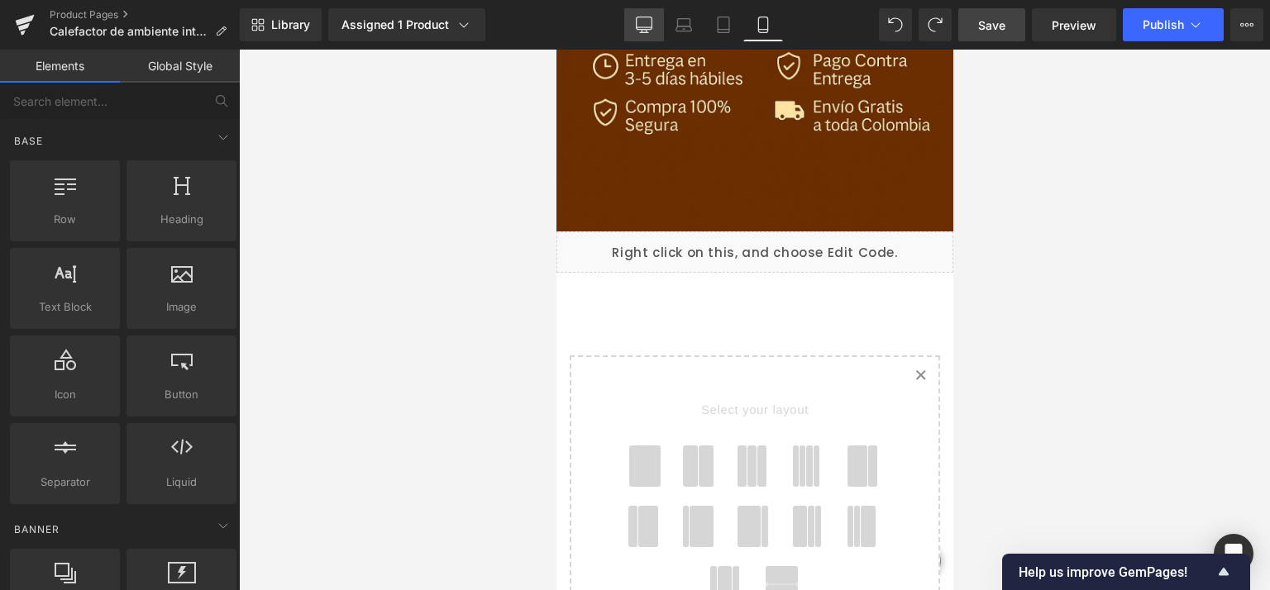
click at [638, 23] on icon at bounding box center [644, 25] width 17 height 17
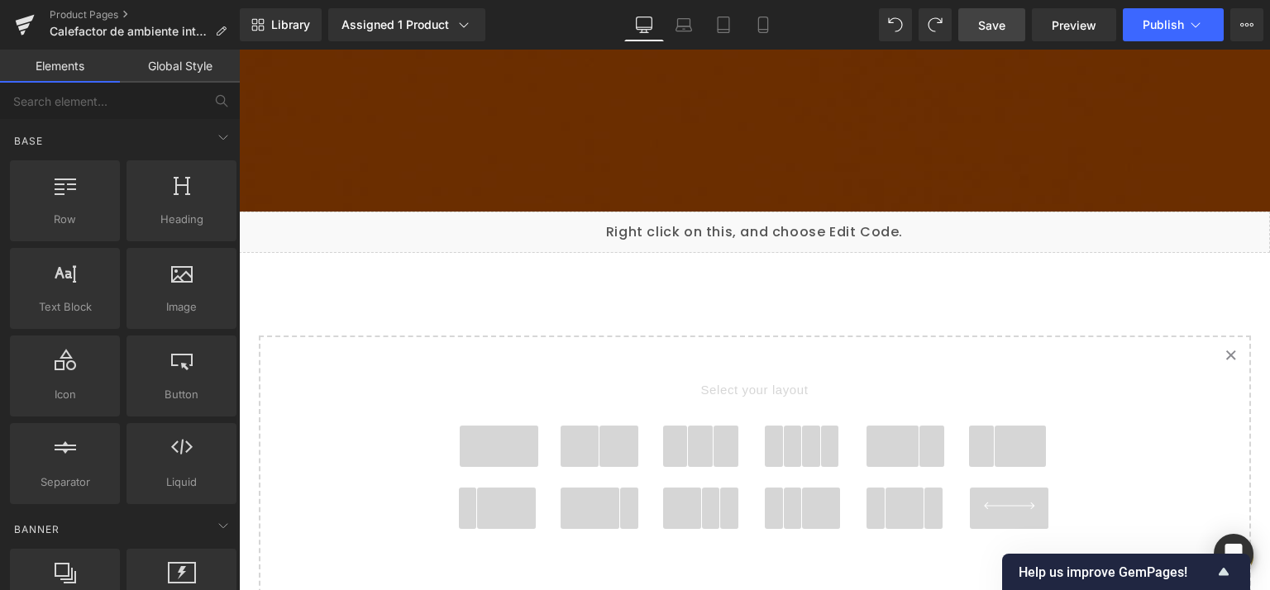
scroll to position [2996, 0]
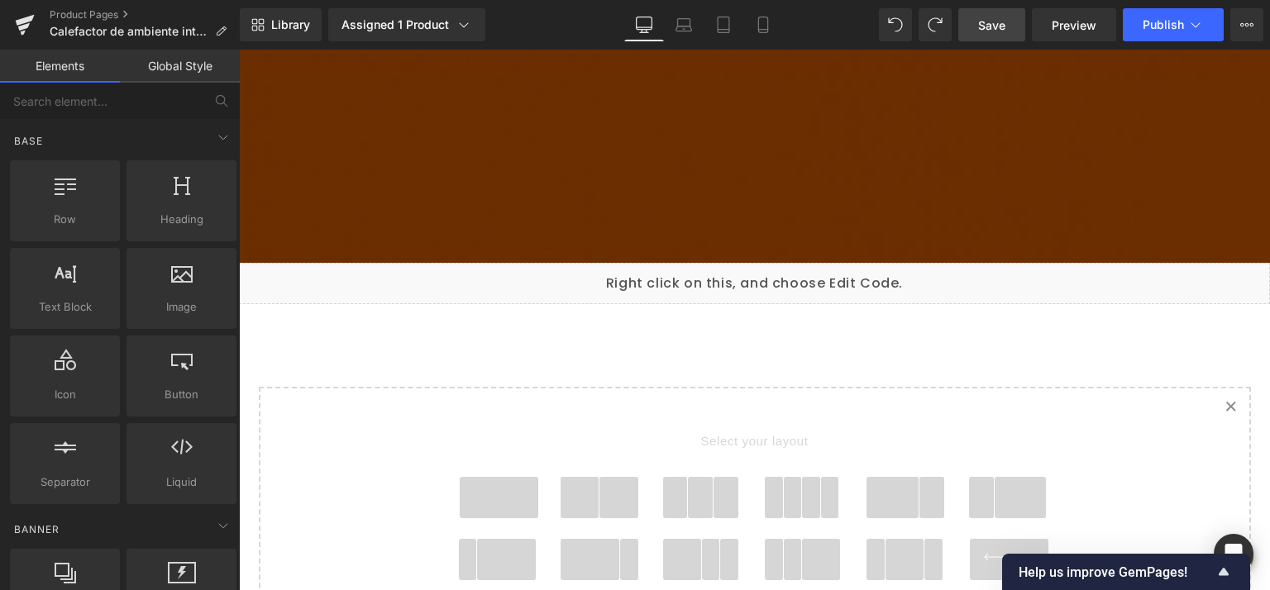
click at [594, 263] on div "Liquid" at bounding box center [754, 283] width 1031 height 41
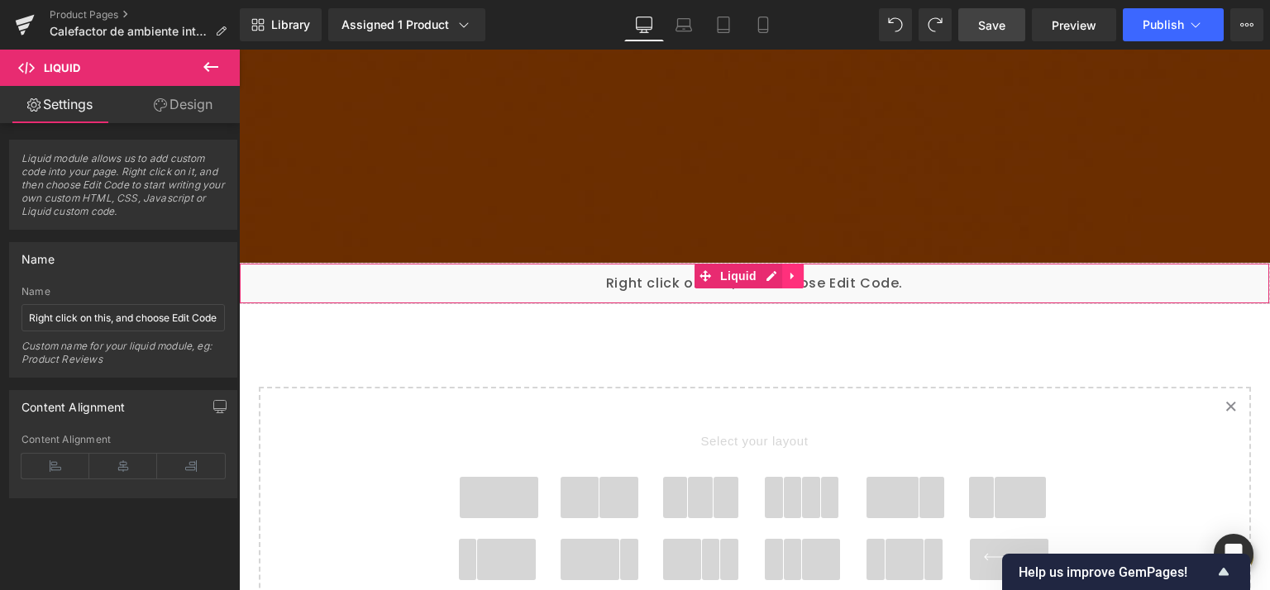
click at [795, 270] on icon at bounding box center [793, 276] width 12 height 12
click at [804, 270] on icon at bounding box center [804, 276] width 12 height 12
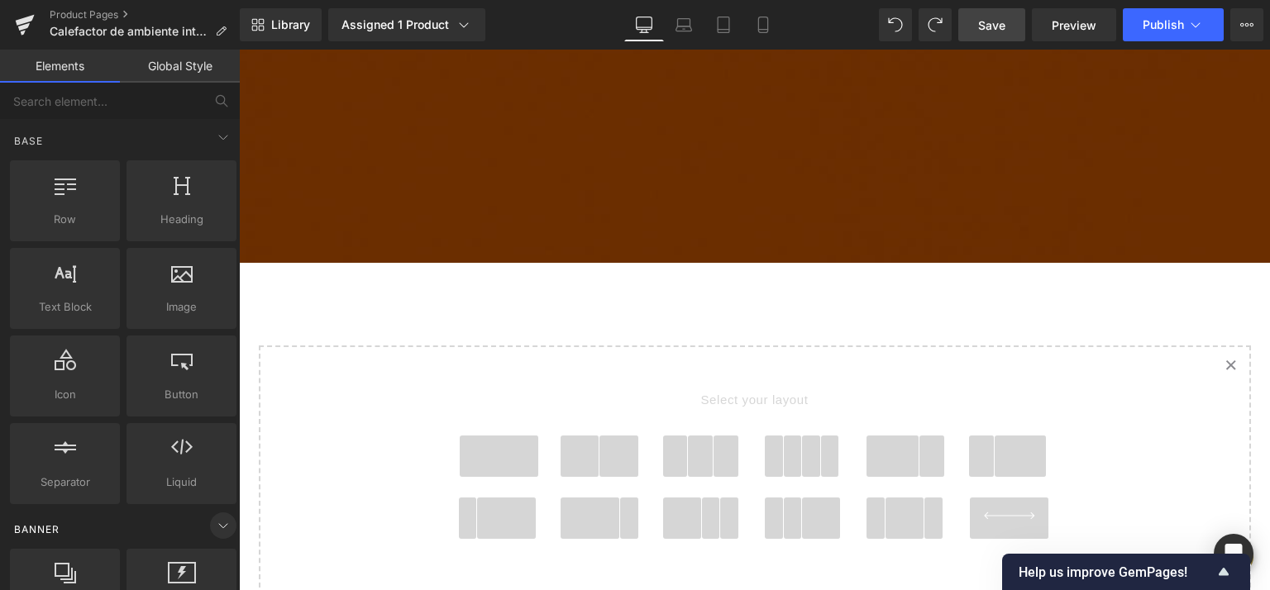
click at [215, 528] on icon at bounding box center [223, 526] width 20 height 20
drag, startPoint x: 235, startPoint y: 168, endPoint x: 232, endPoint y: 236, distance: 67.8
click at [218, 140] on icon at bounding box center [223, 137] width 20 height 20
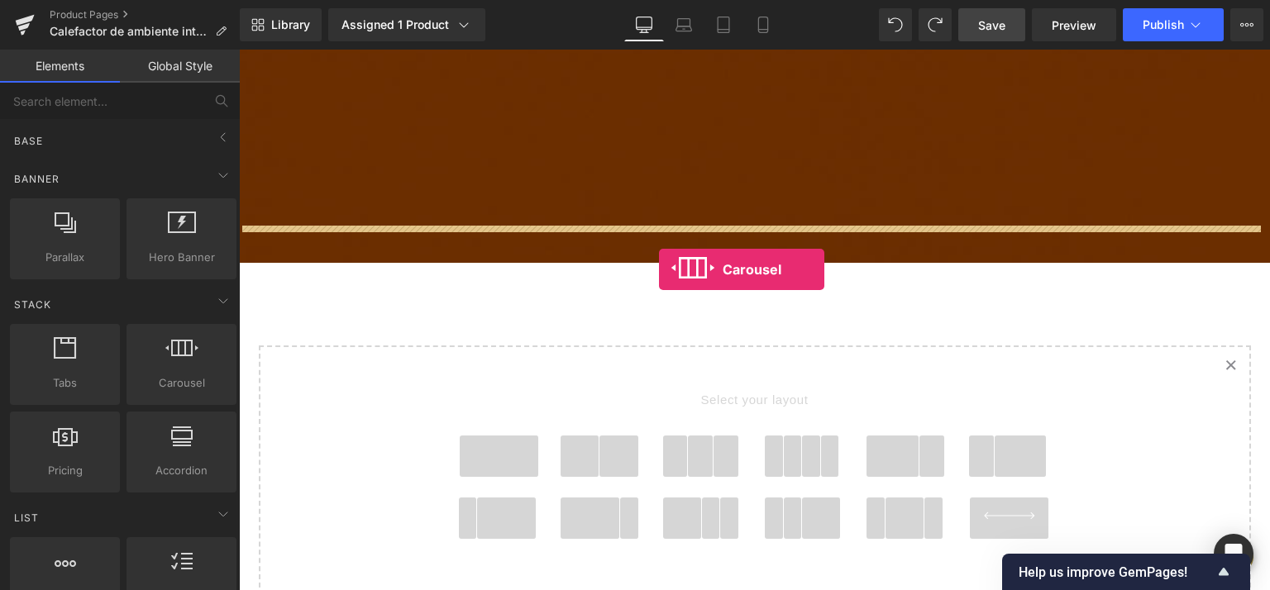
drag, startPoint x: 421, startPoint y: 409, endPoint x: 658, endPoint y: 270, distance: 275.4
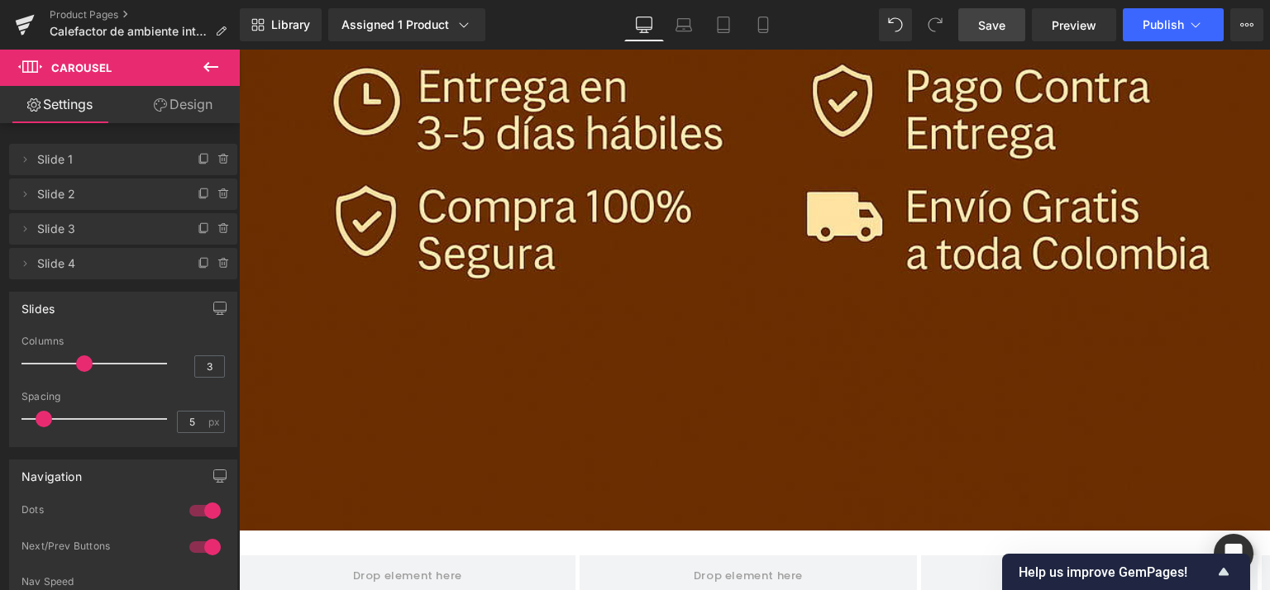
scroll to position [2447, 0]
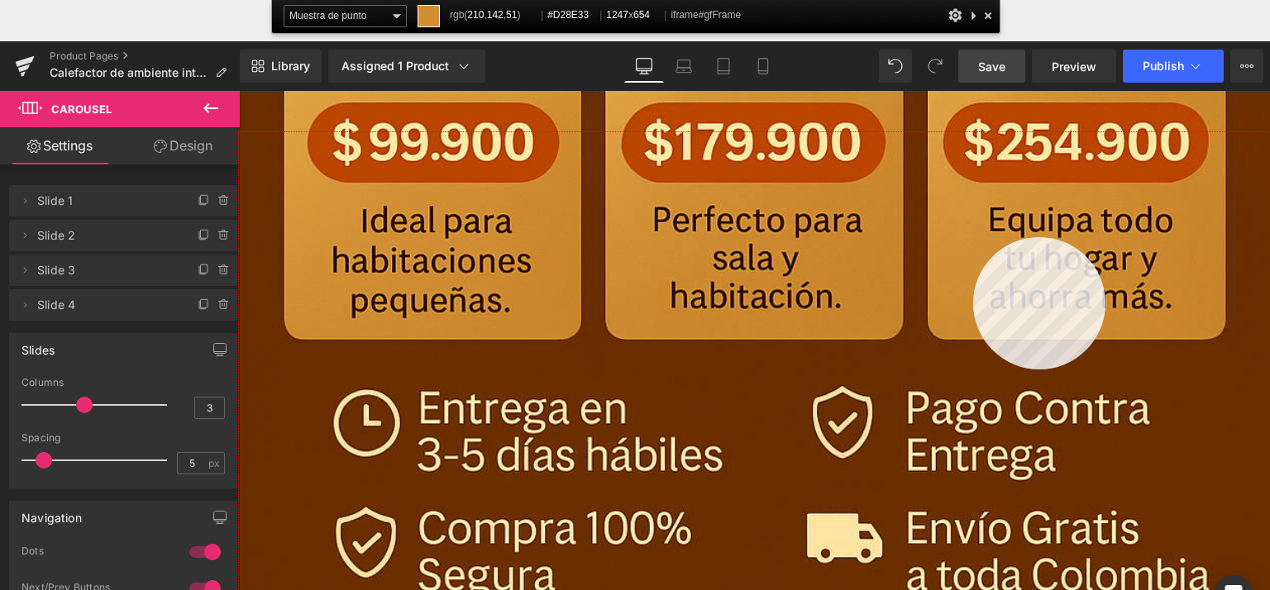
click at [973, 237] on div at bounding box center [754, 402] width 1031 height 541
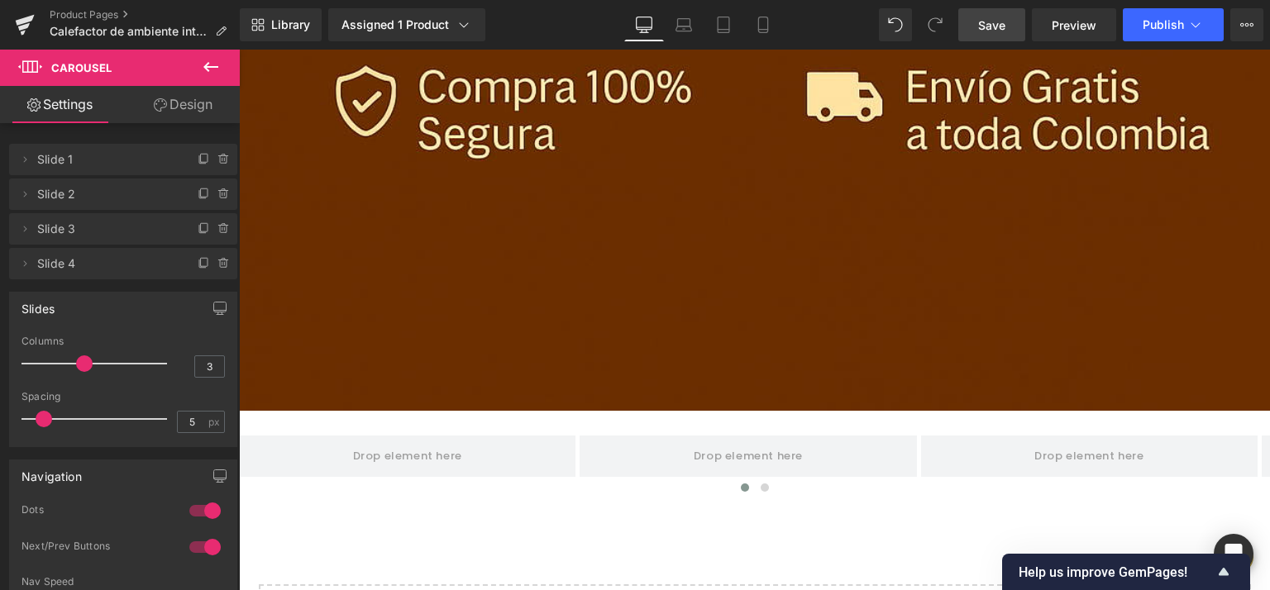
scroll to position [2894, 0]
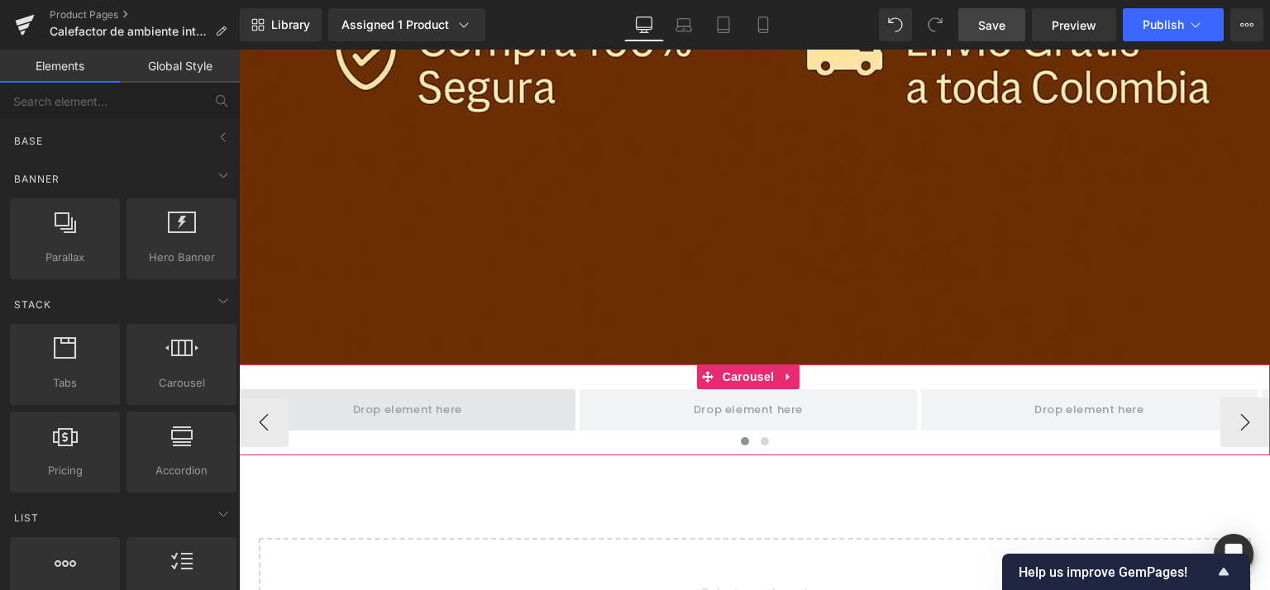
click at [431, 397] on span at bounding box center [407, 410] width 121 height 27
click at [393, 397] on span at bounding box center [407, 410] width 121 height 27
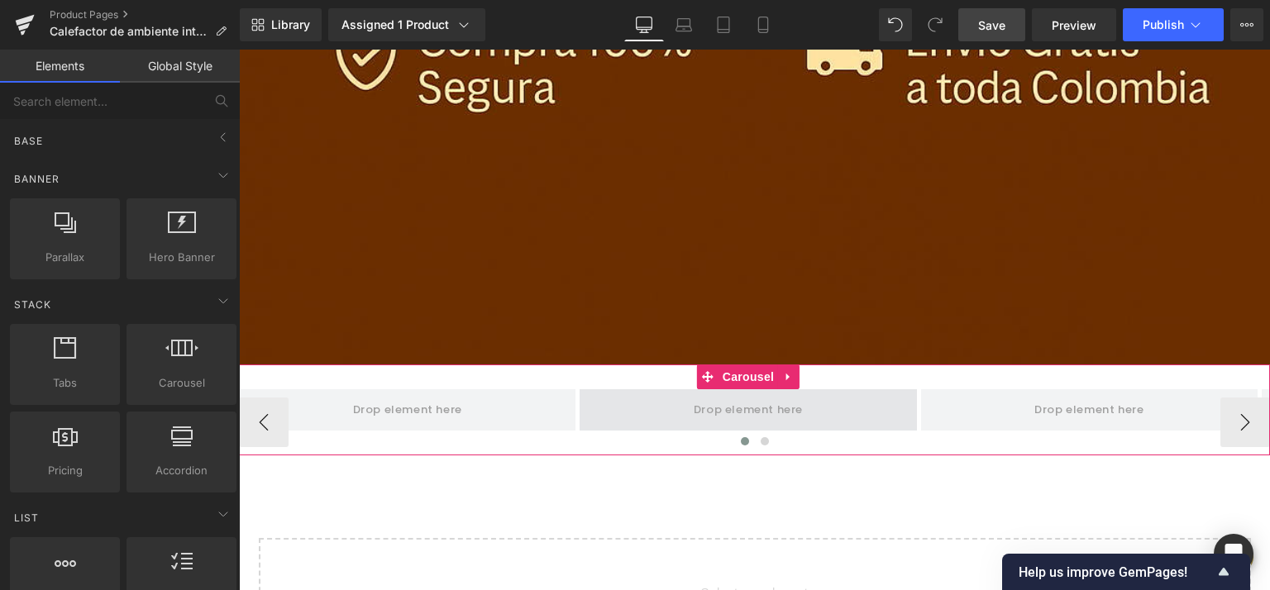
click at [827, 389] on span at bounding box center [748, 409] width 337 height 41
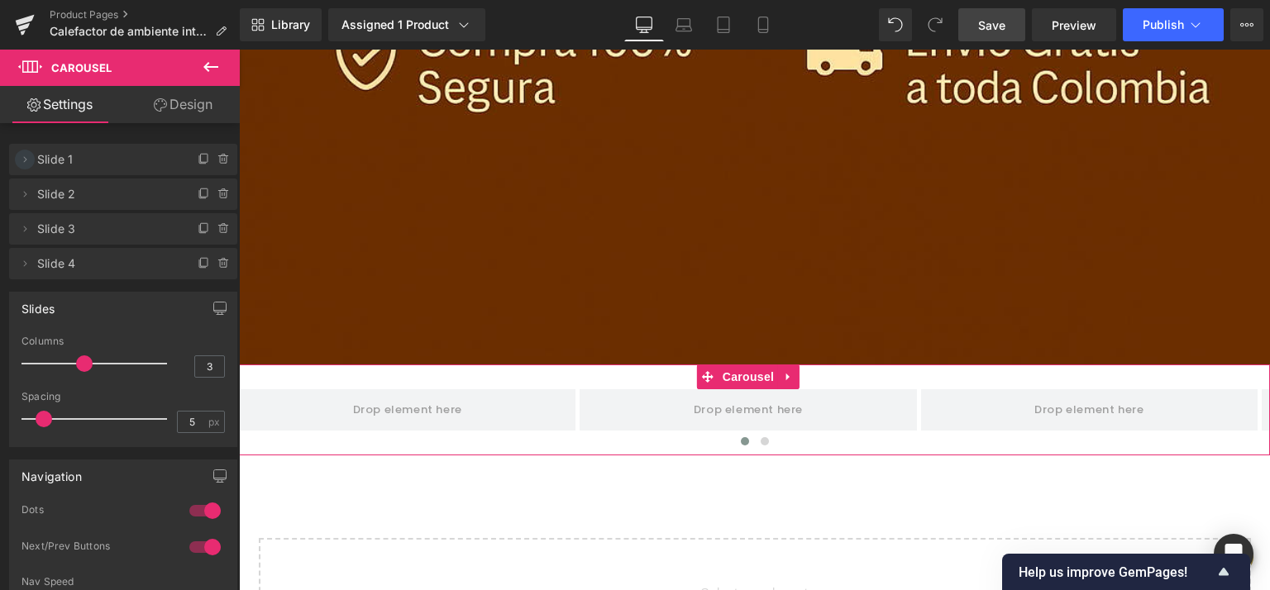
click at [29, 161] on icon at bounding box center [24, 159] width 13 height 13
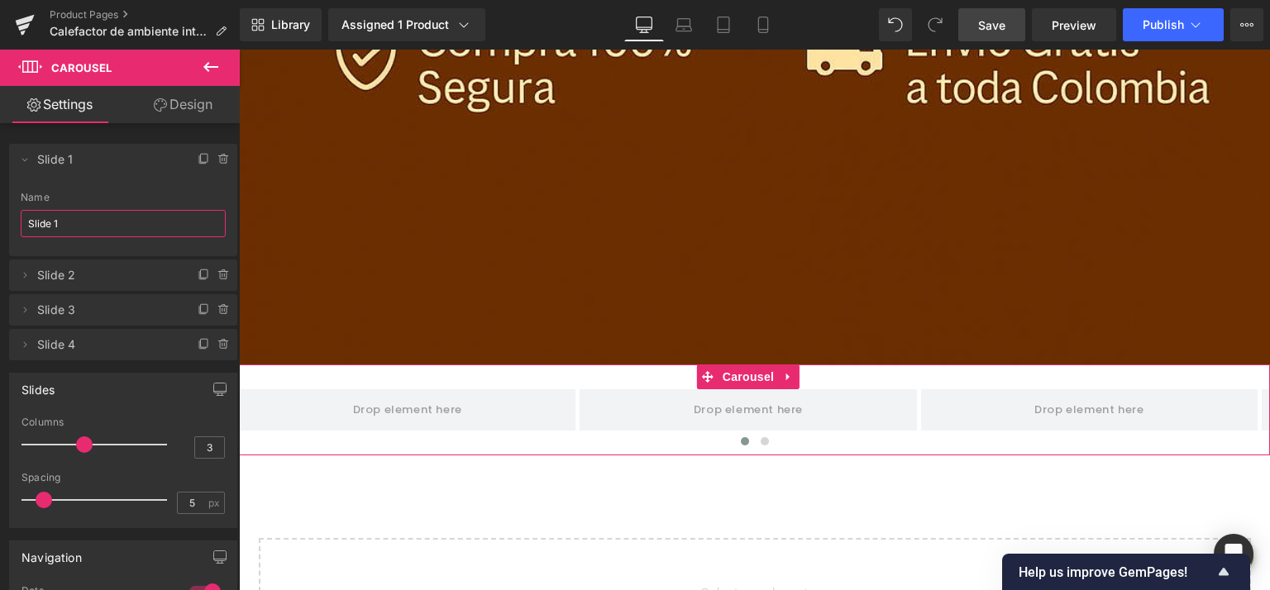
click at [69, 228] on input "Slide 1" at bounding box center [123, 223] width 205 height 27
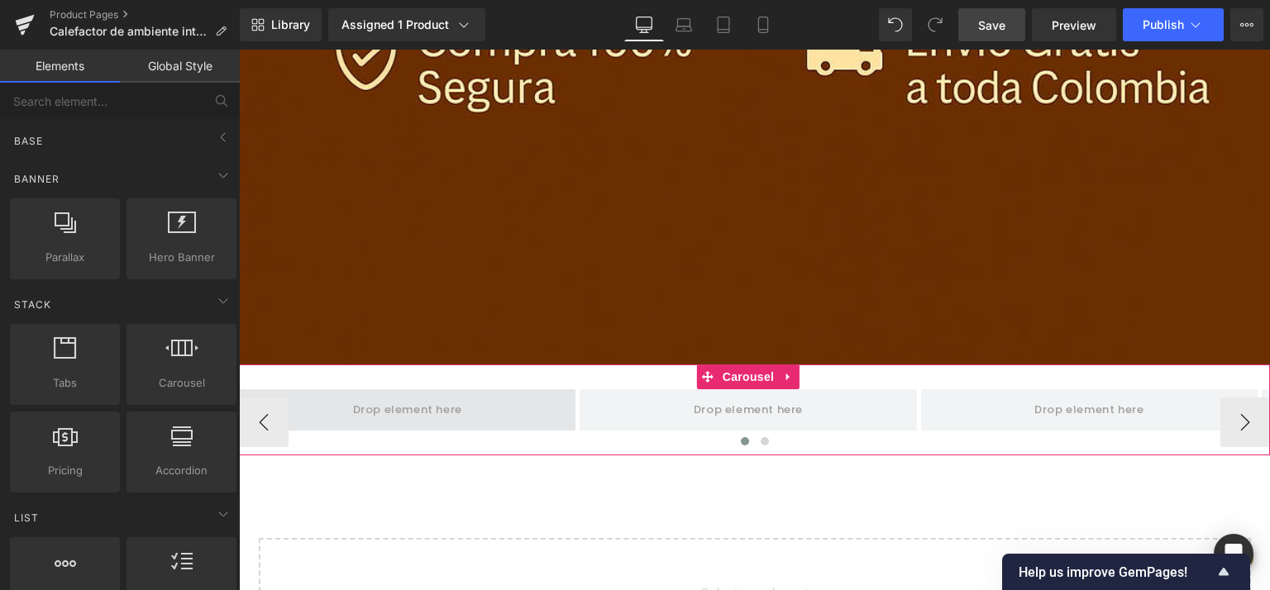
click at [458, 397] on span at bounding box center [407, 410] width 121 height 27
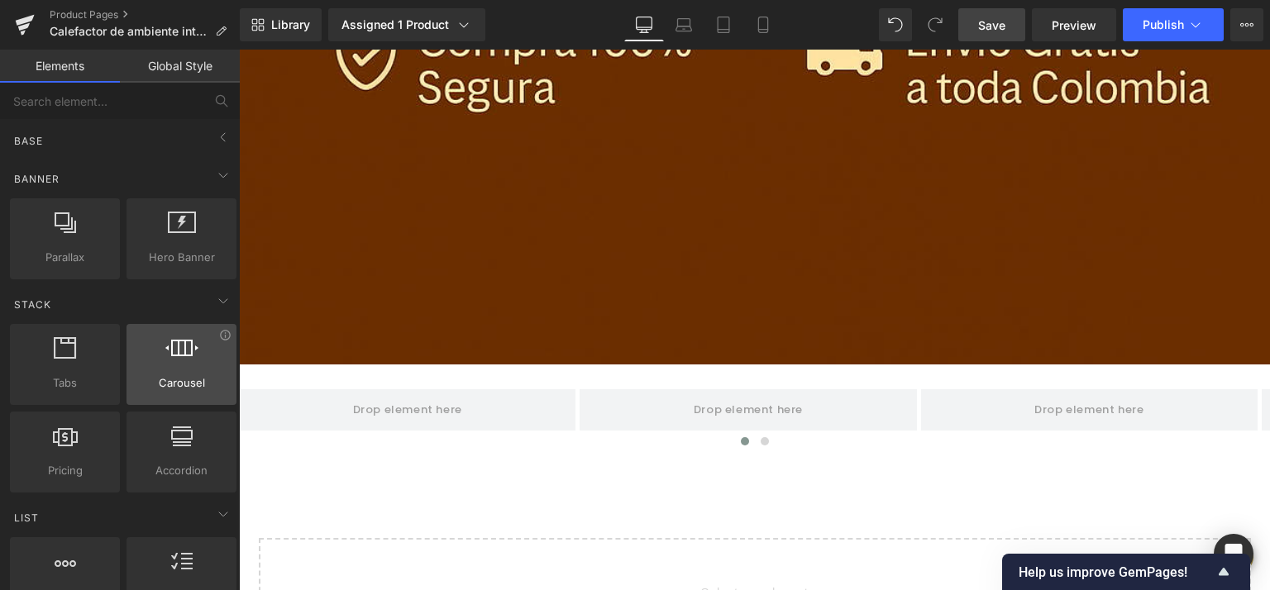
click at [182, 348] on icon at bounding box center [181, 347] width 33 height 21
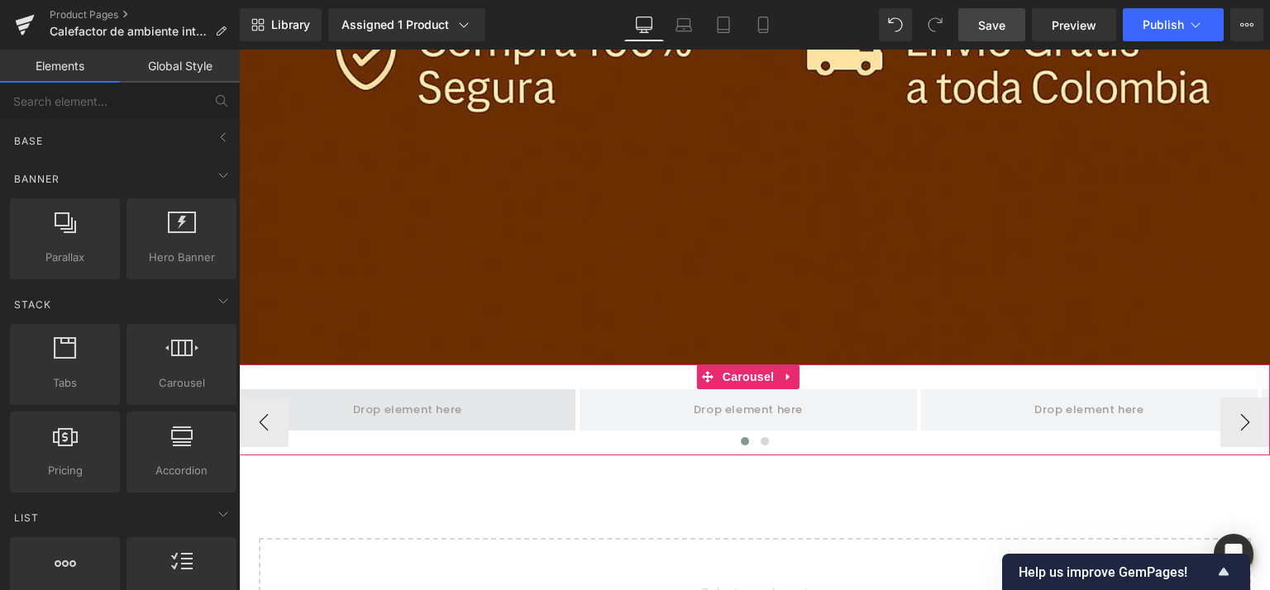
click at [344, 389] on span at bounding box center [407, 409] width 337 height 41
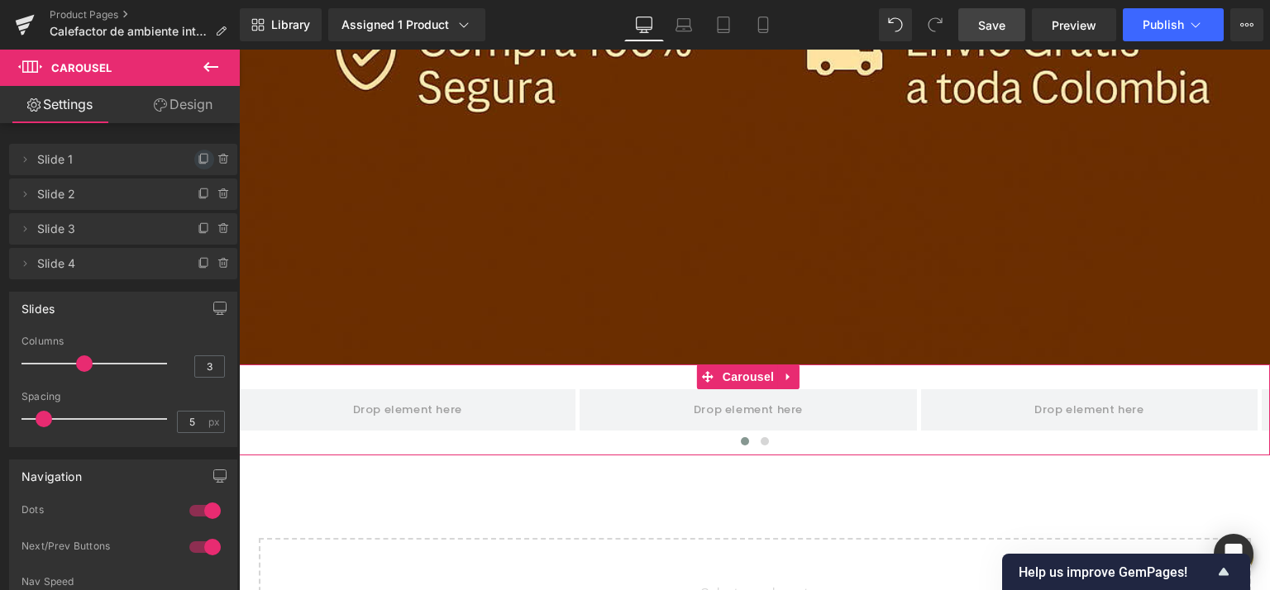
click at [198, 156] on icon at bounding box center [204, 159] width 13 height 13
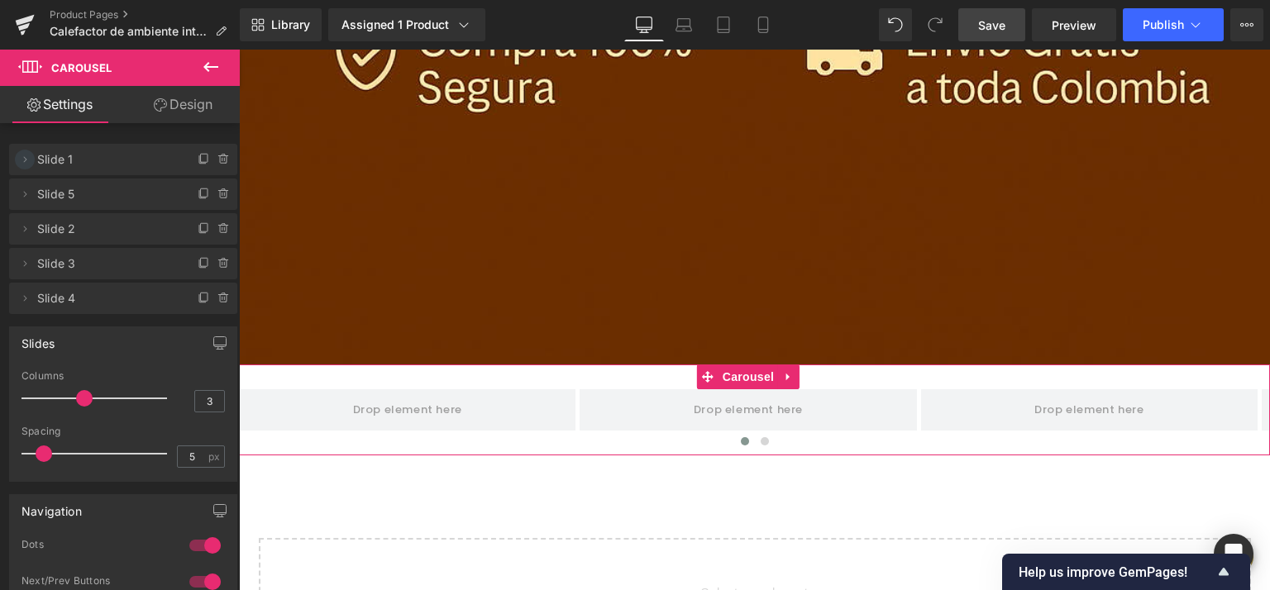
click at [30, 160] on icon at bounding box center [24, 159] width 13 height 13
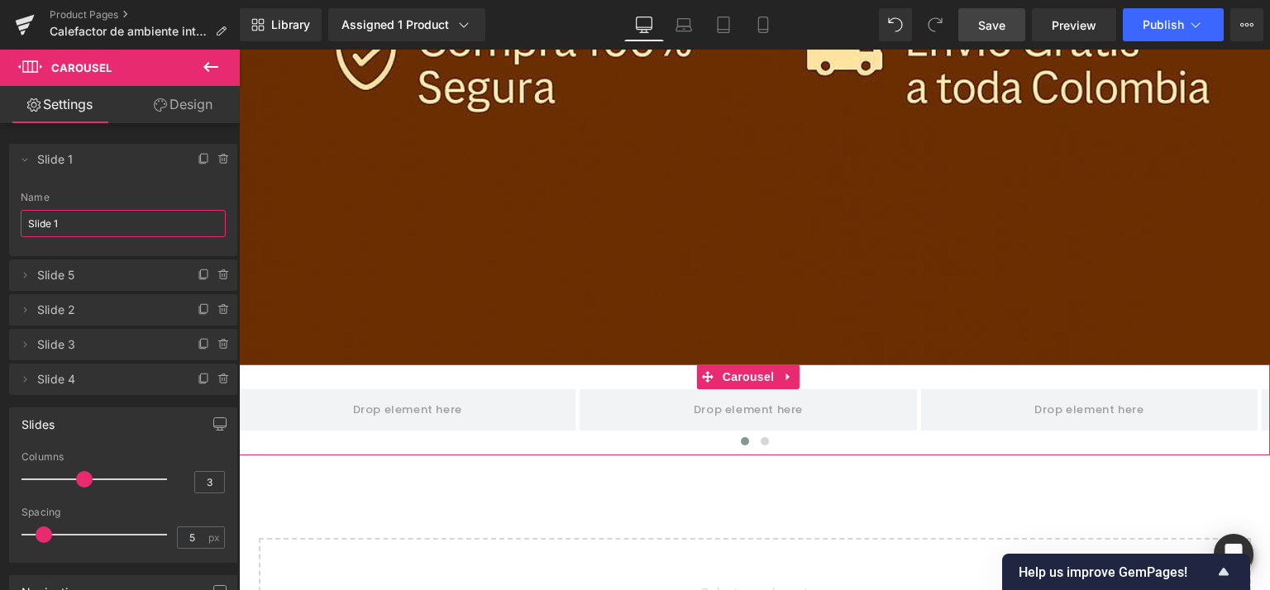
click at [73, 221] on input "Slide 1" at bounding box center [123, 223] width 205 height 27
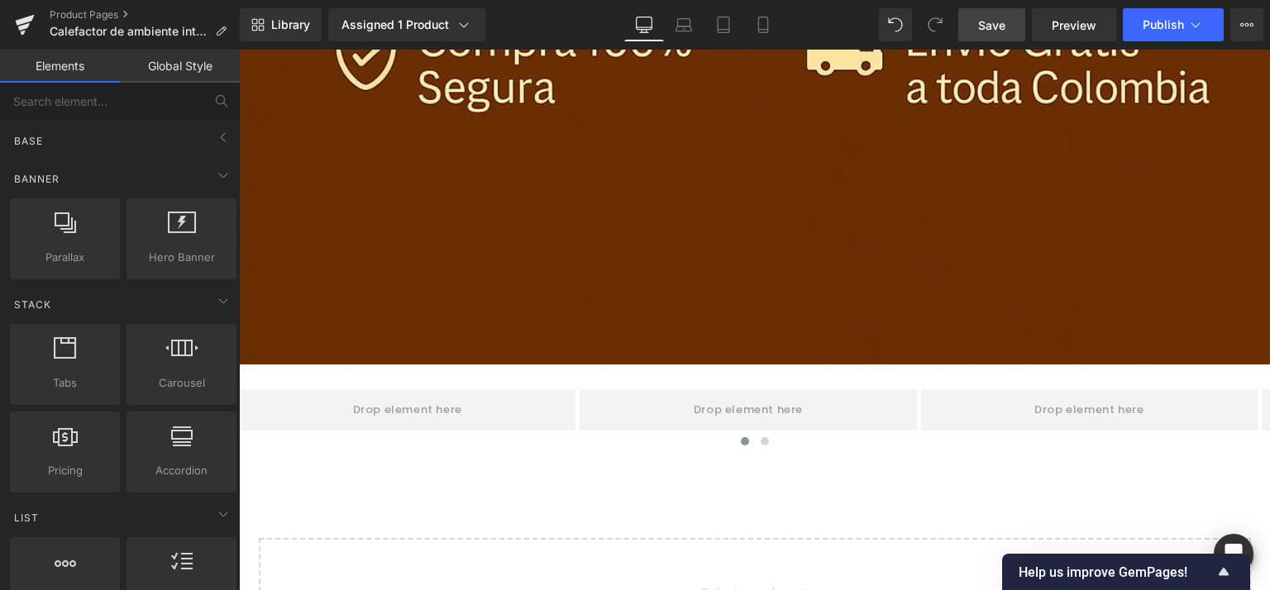
click at [205, 132] on div "Base" at bounding box center [123, 140] width 233 height 33
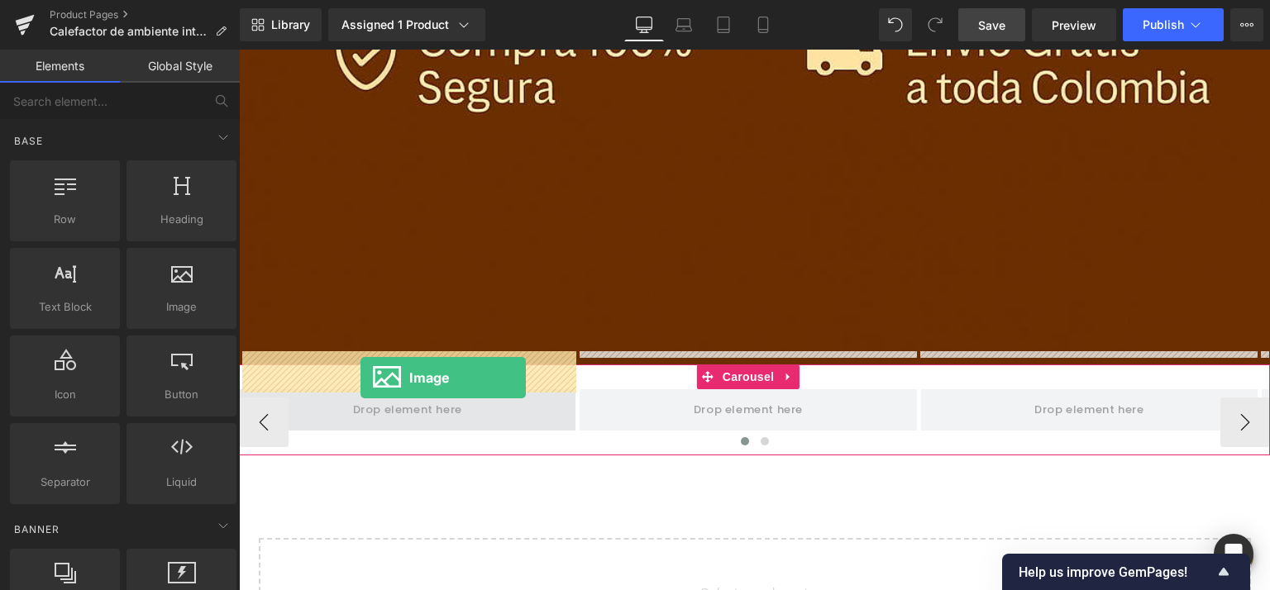
drag, startPoint x: 411, startPoint y: 328, endPoint x: 360, endPoint y: 378, distance: 70.7
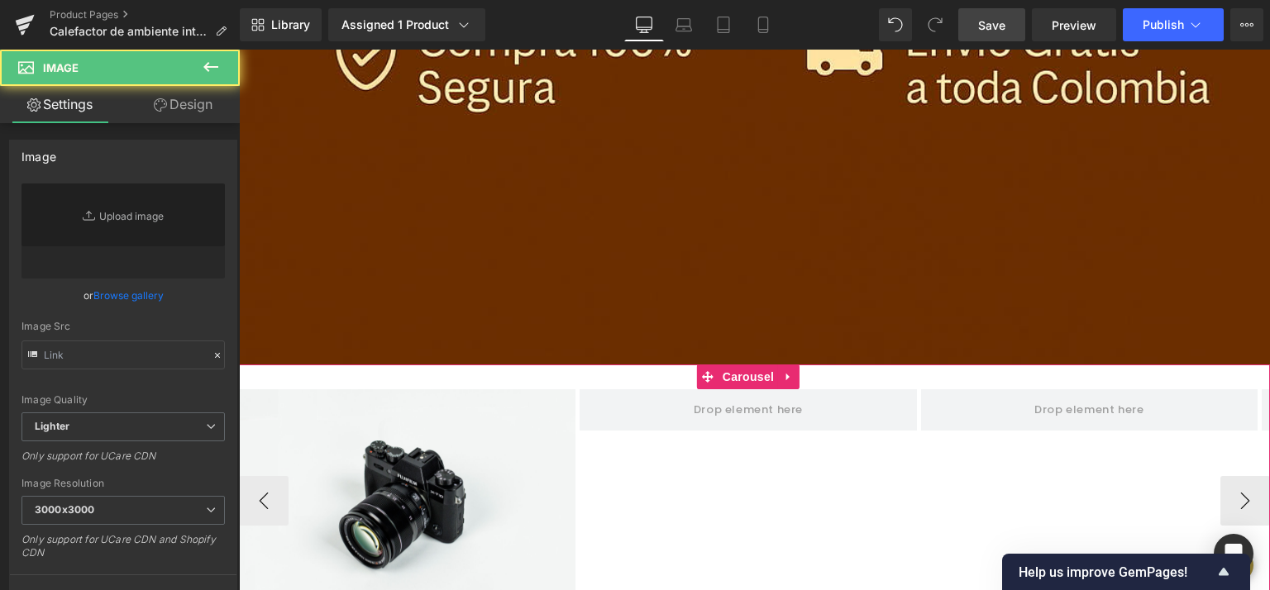
type input "//[DOMAIN_NAME][URL]"
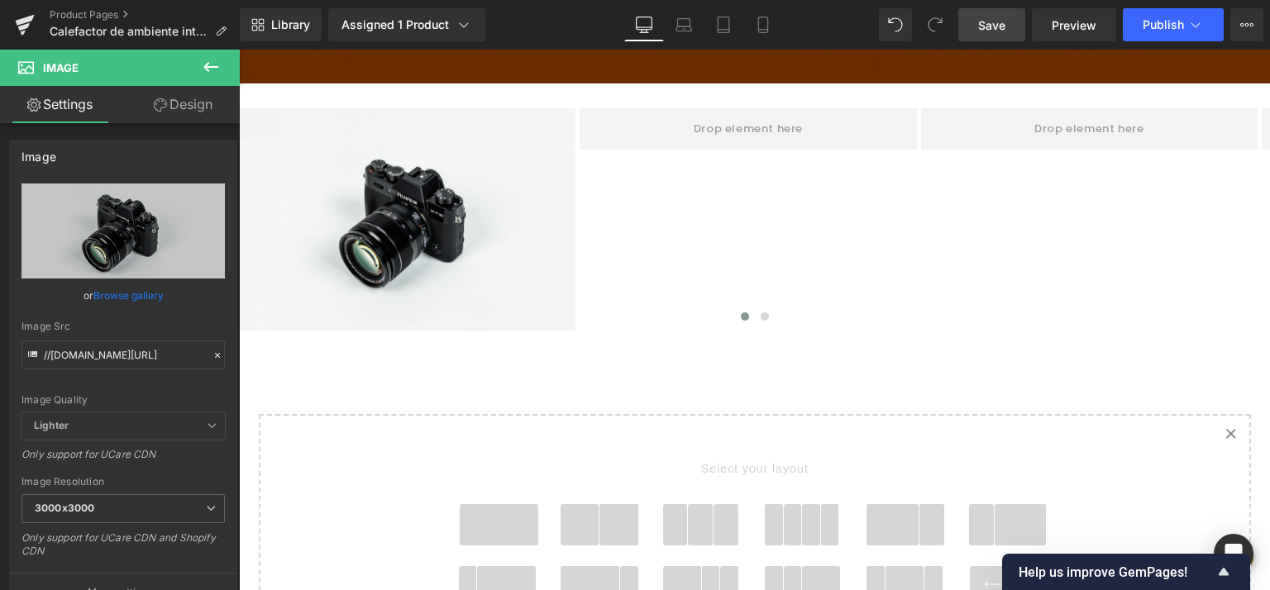
scroll to position [3036, 0]
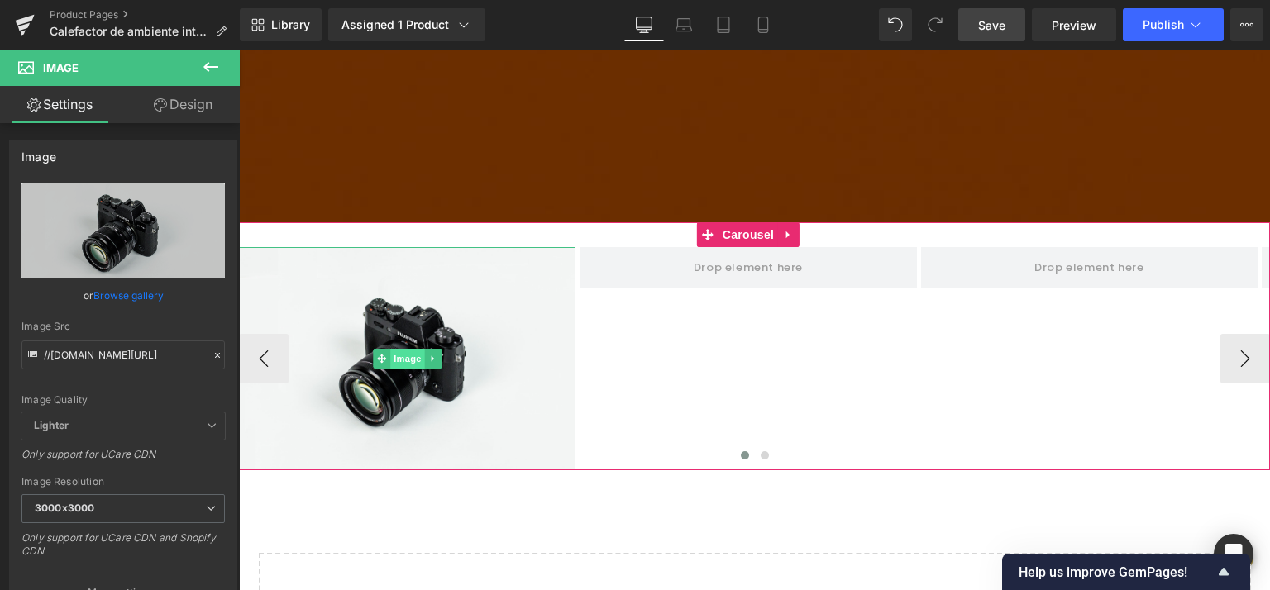
click at [407, 349] on span "Image" at bounding box center [407, 359] width 35 height 20
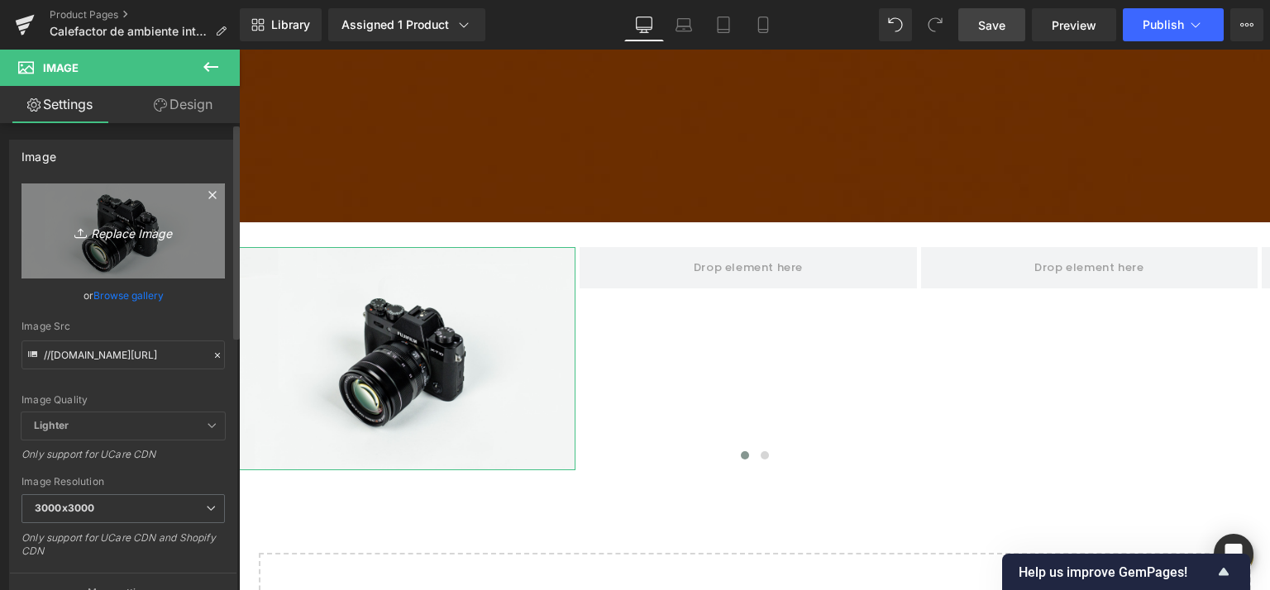
click at [99, 221] on icon "Replace Image" at bounding box center [123, 231] width 132 height 21
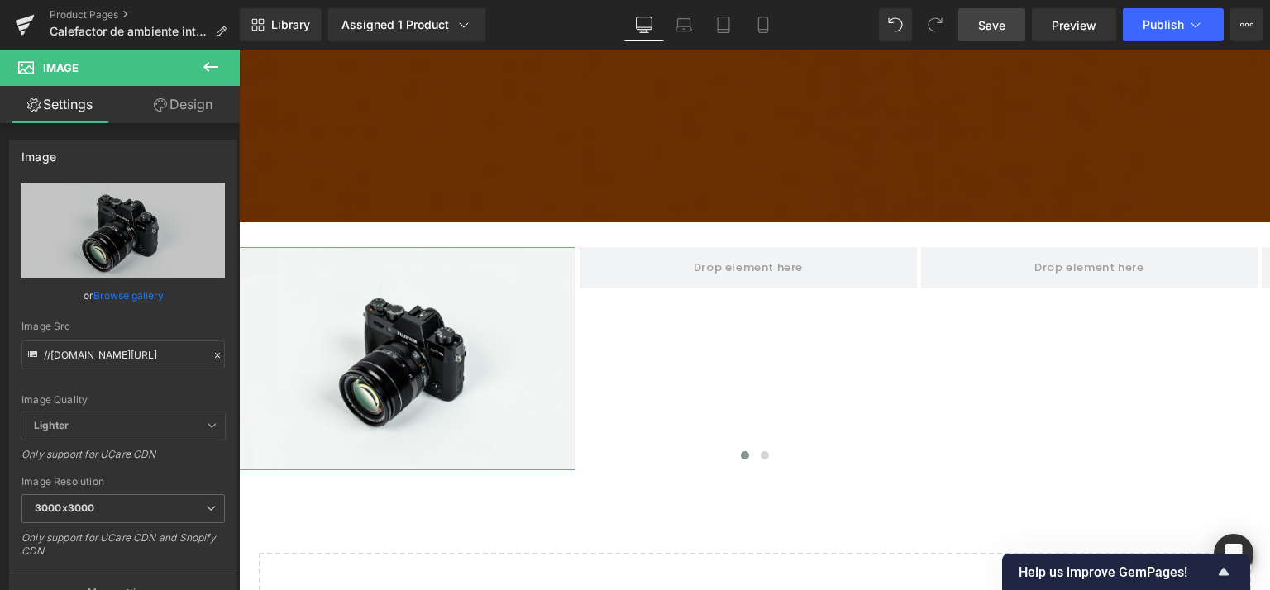
type input "C:\fakepath\reseña-Andrés_M_.webp"
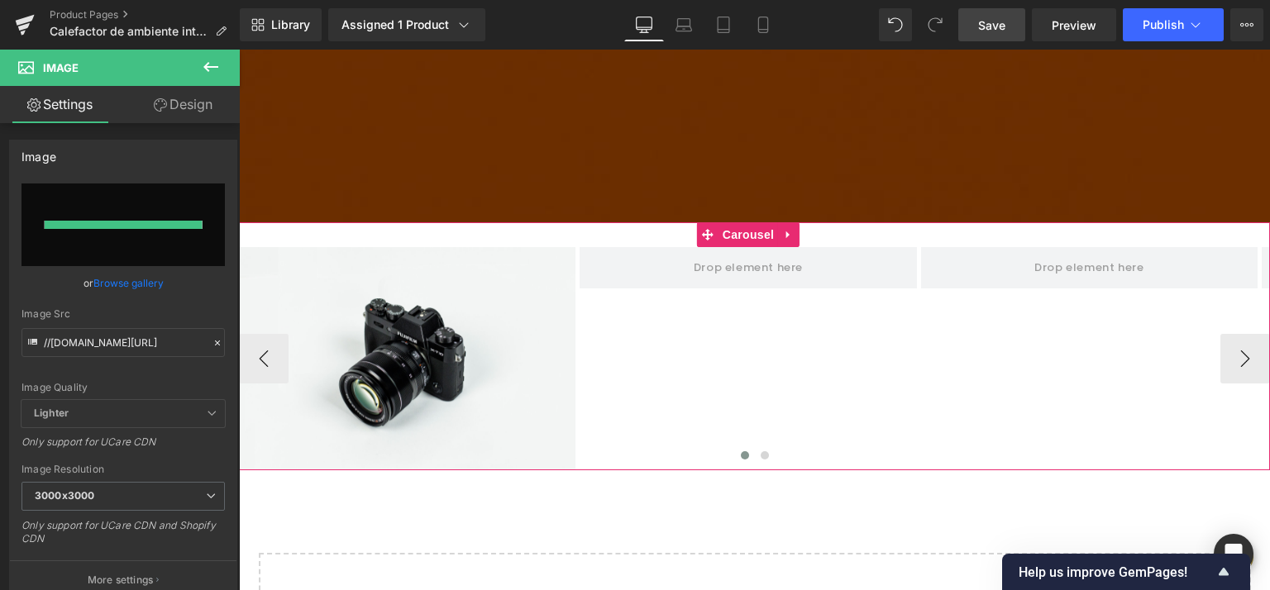
type input "[URL][DOMAIN_NAME]"
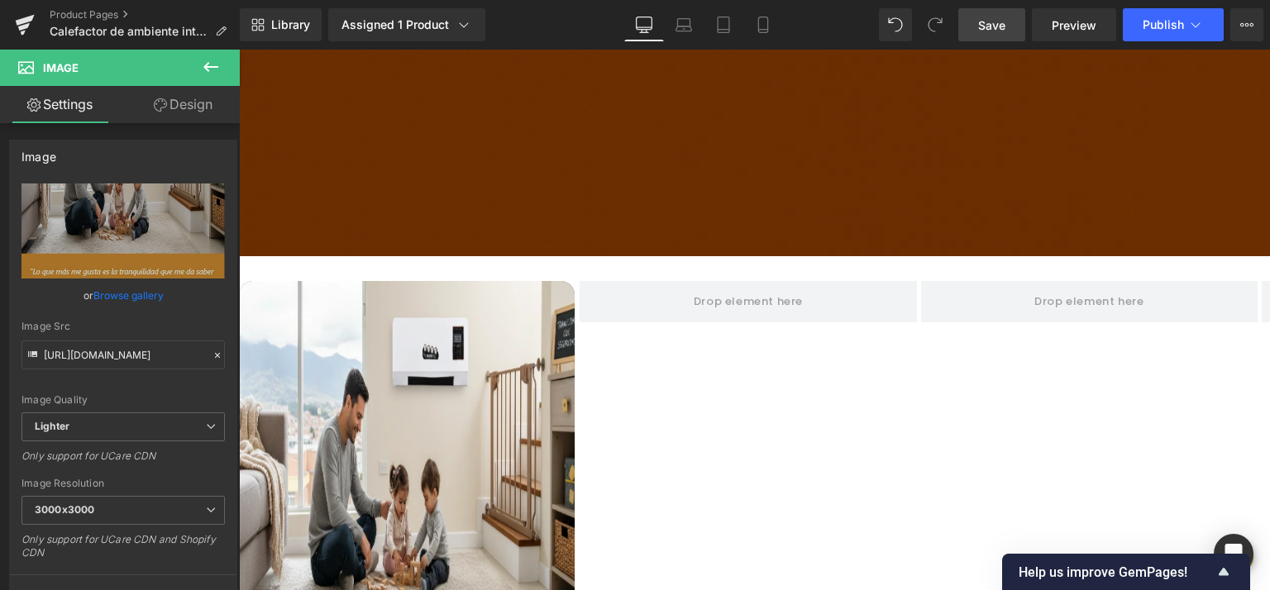
scroll to position [2996, 0]
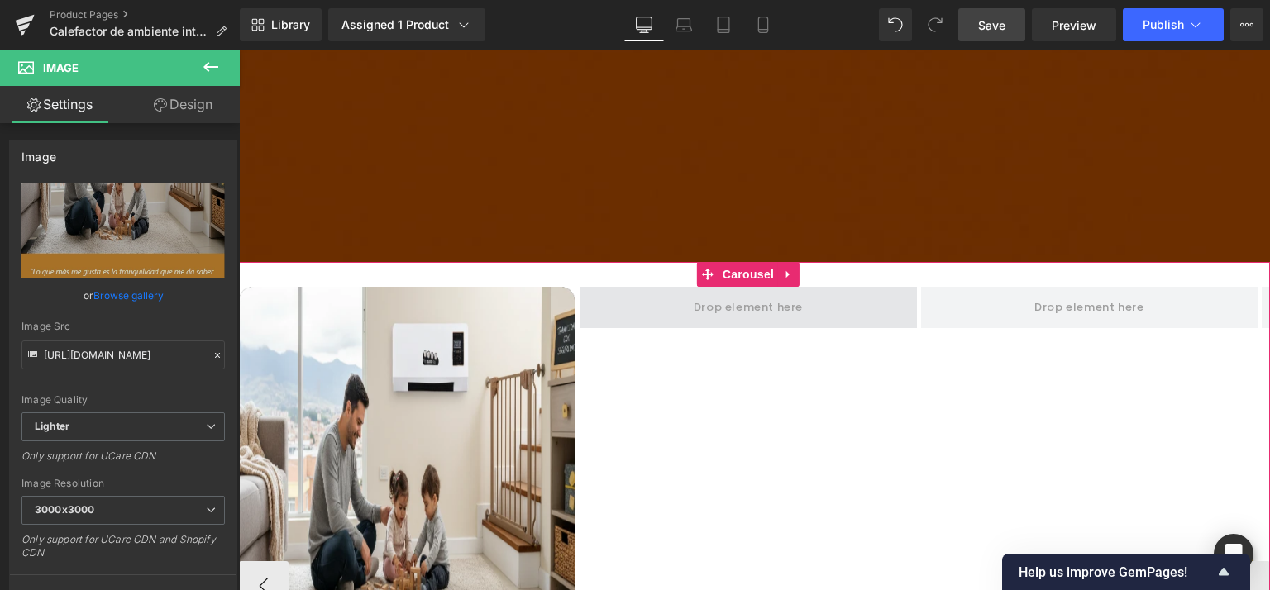
click at [777, 294] on span at bounding box center [748, 307] width 121 height 27
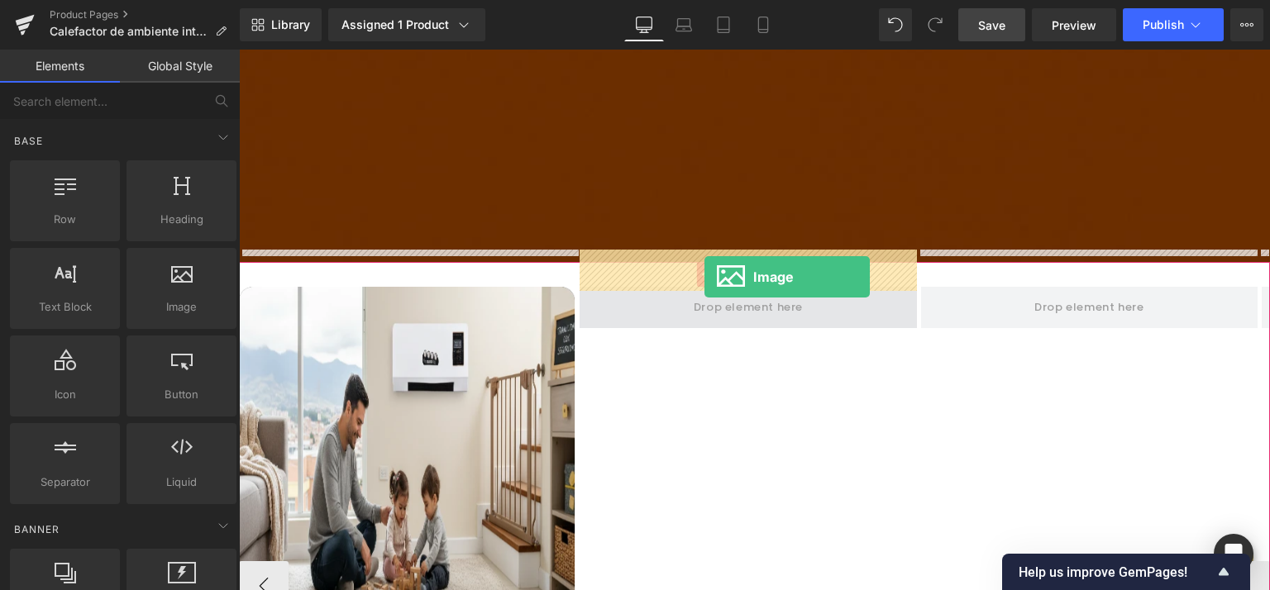
drag, startPoint x: 441, startPoint y: 338, endPoint x: 704, endPoint y: 277, distance: 270.8
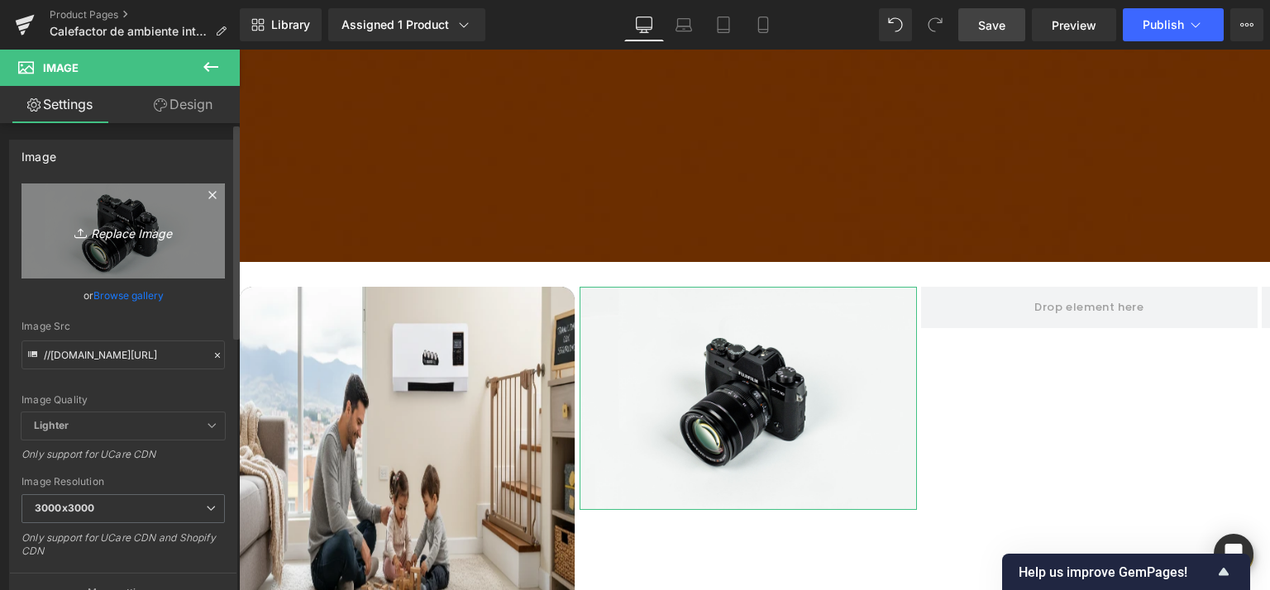
click at [112, 239] on icon "Replace Image" at bounding box center [123, 231] width 132 height 21
type input "C:\fakepath\reseña-Camila_R_.webp"
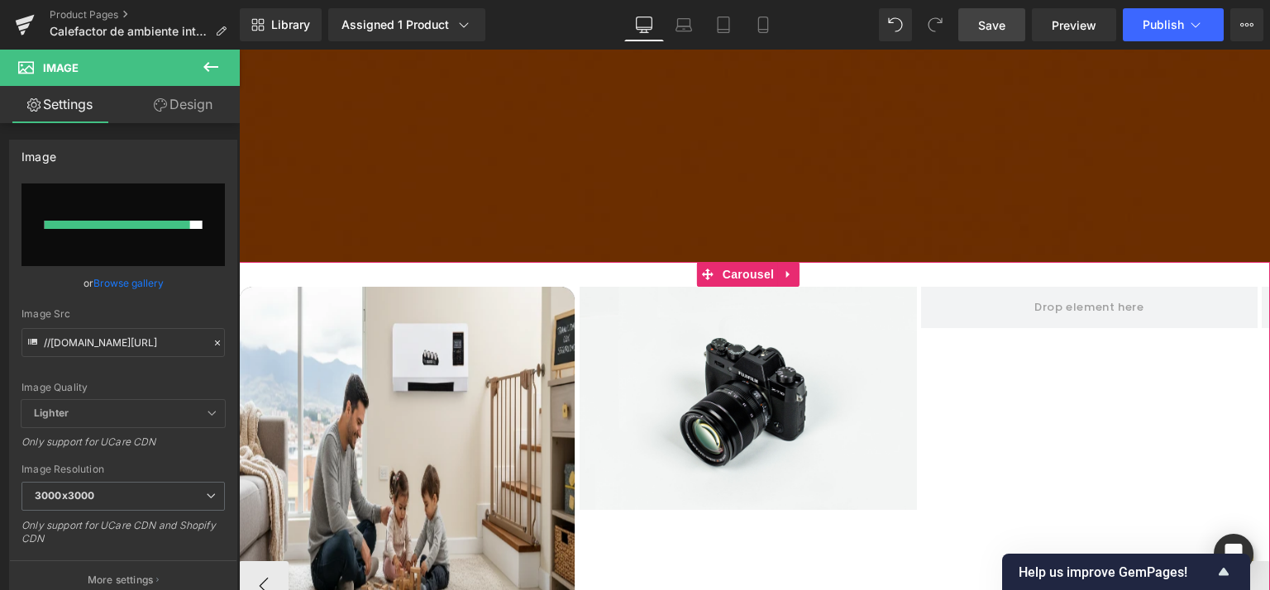
type input "[URL][DOMAIN_NAME]"
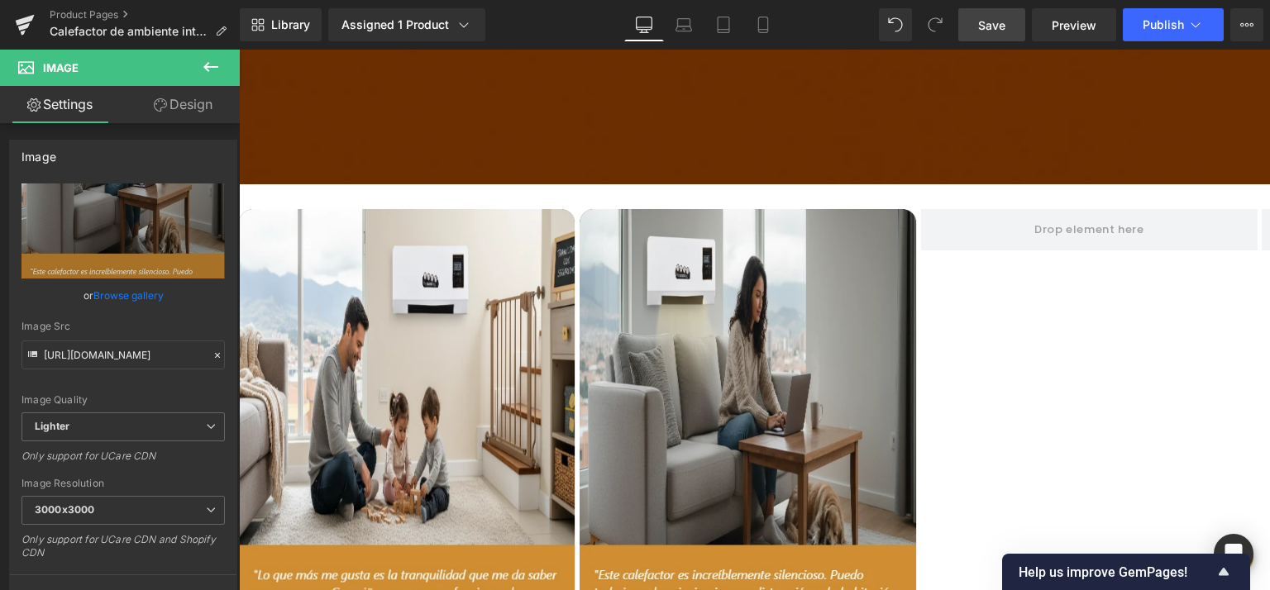
scroll to position [3021, 0]
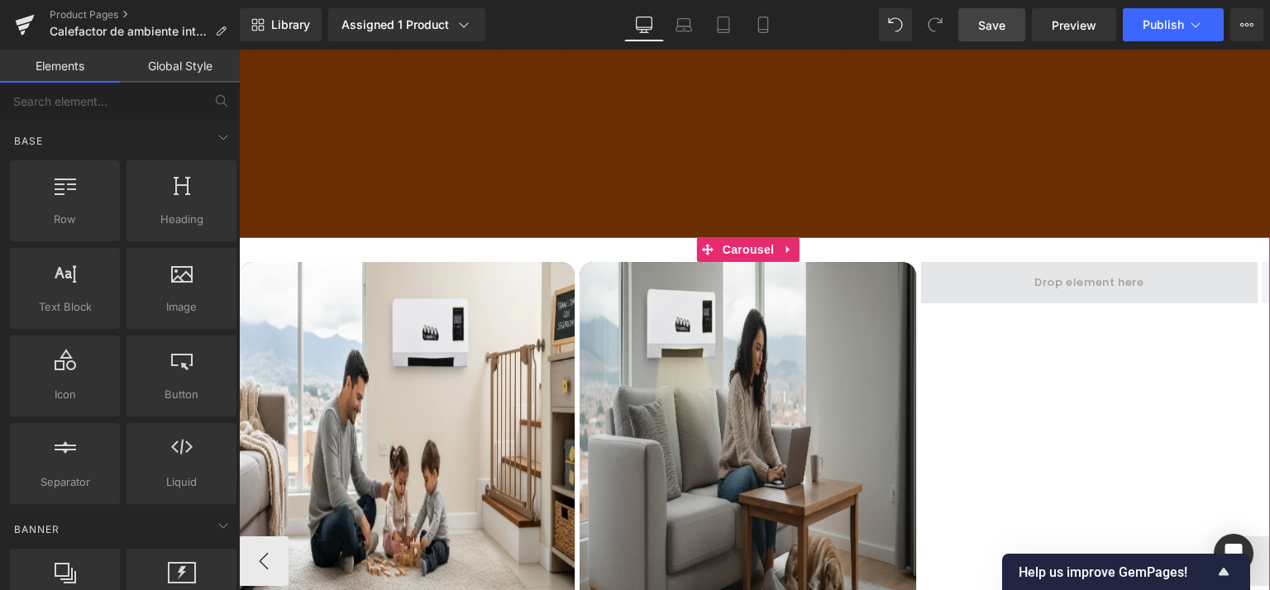
click at [1053, 270] on span at bounding box center [1089, 283] width 121 height 27
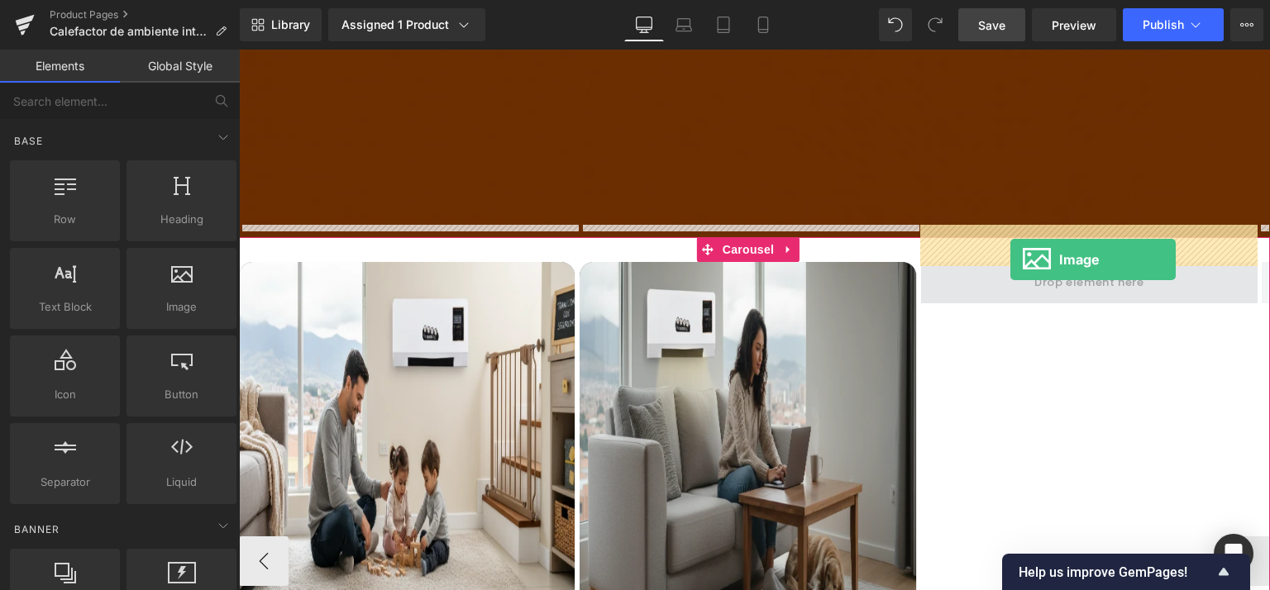
drag, startPoint x: 440, startPoint y: 334, endPoint x: 1010, endPoint y: 260, distance: 575.3
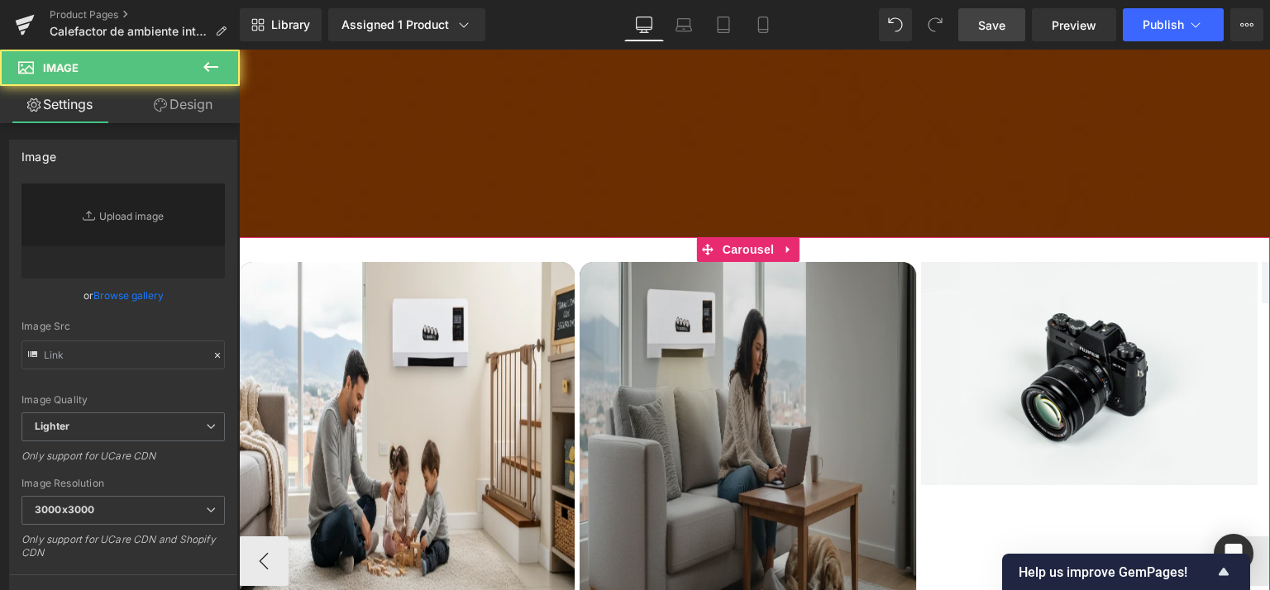
type input "//[DOMAIN_NAME][URL]"
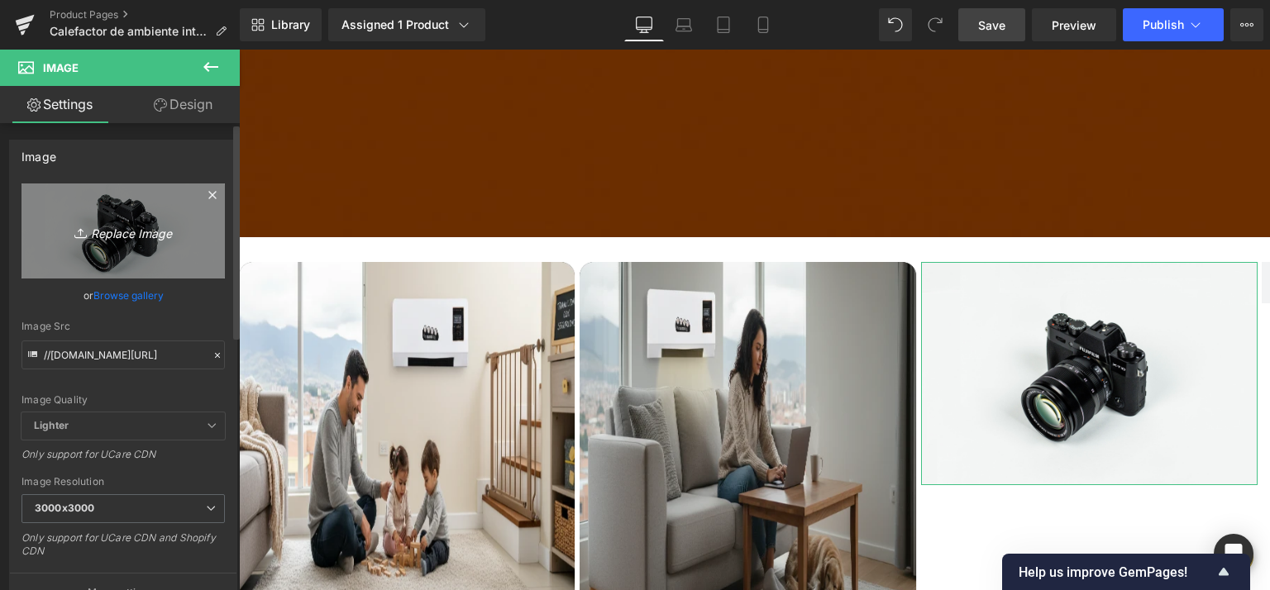
click at [112, 216] on link "Replace Image" at bounding box center [122, 231] width 203 height 95
type input "C:\fakepath\reseña-[PERSON_NAME].webp"
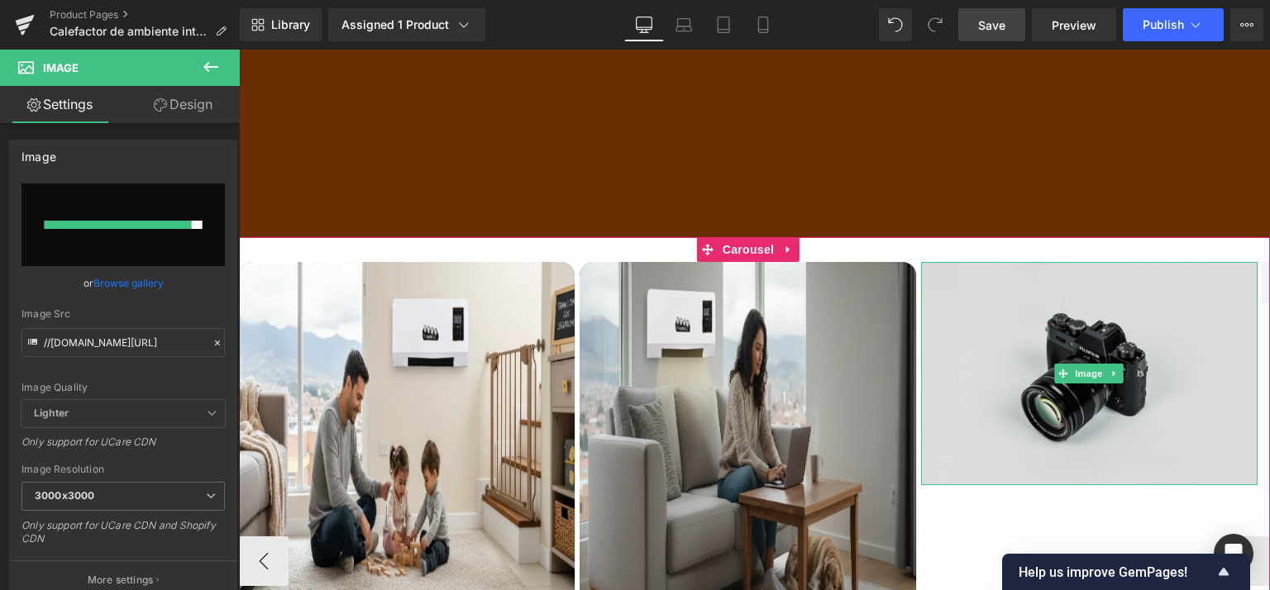
type input "[URL][DOMAIN_NAME]"
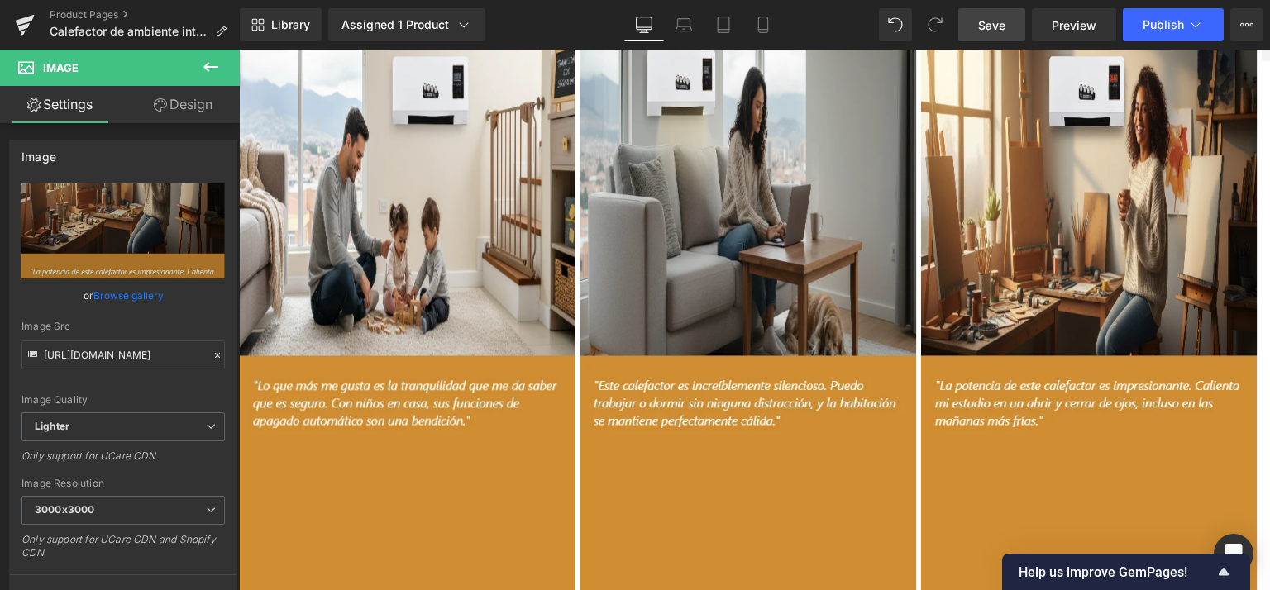
scroll to position [3316, 0]
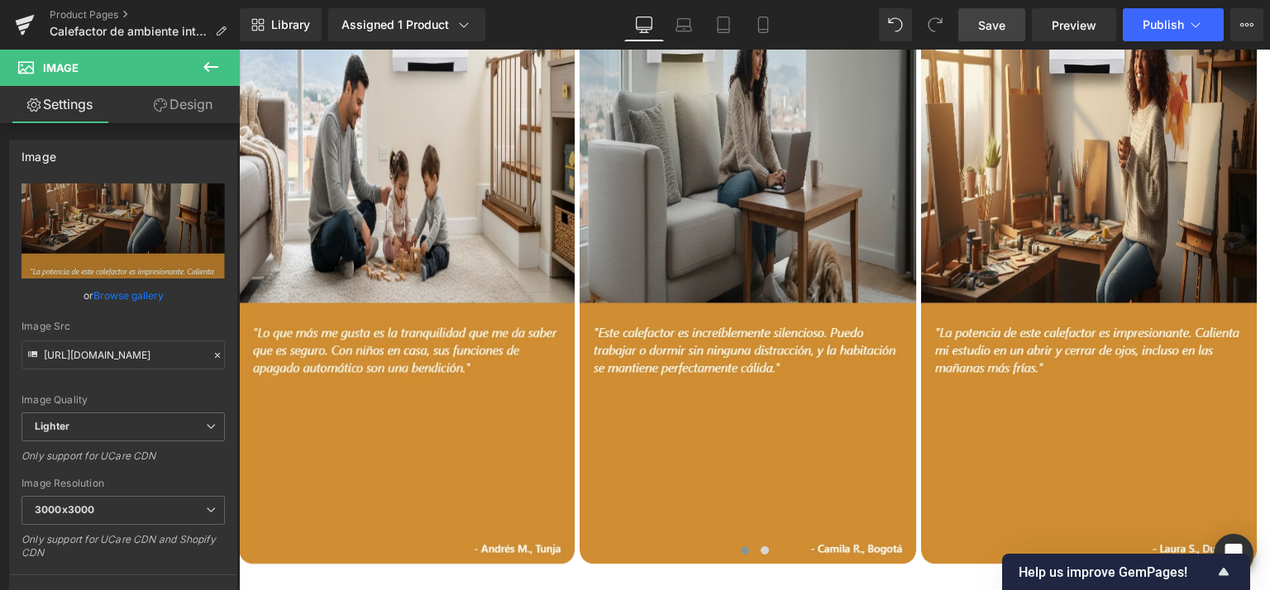
click at [995, 21] on span "Save" at bounding box center [991, 25] width 27 height 17
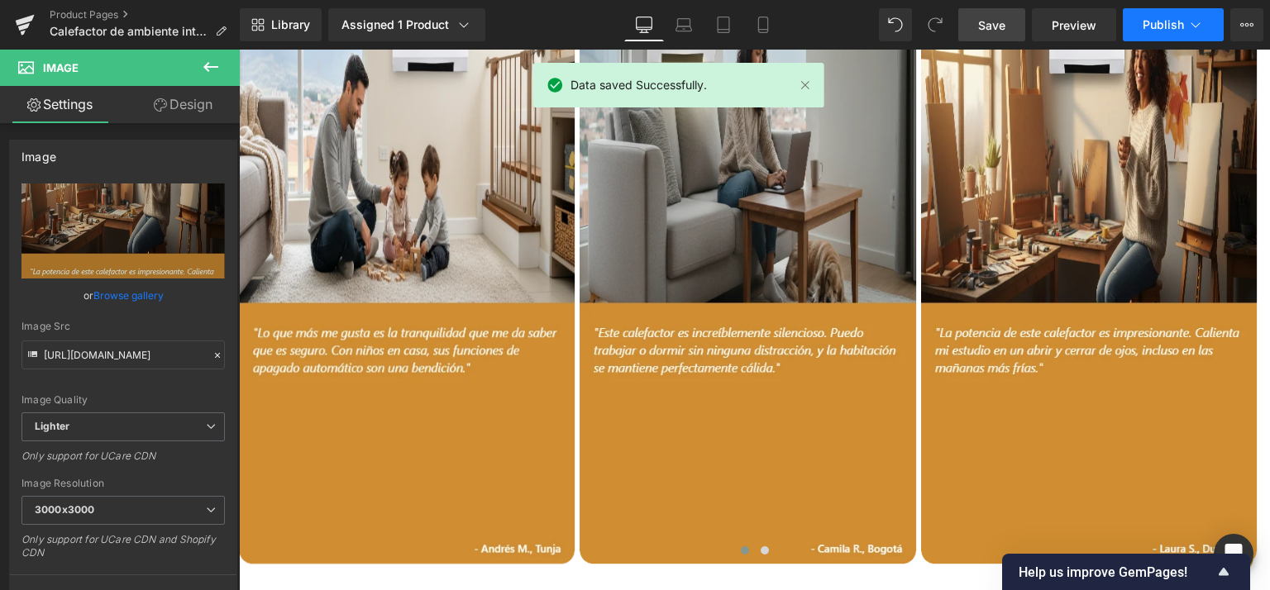
click at [1153, 26] on span "Publish" at bounding box center [1163, 24] width 41 height 13
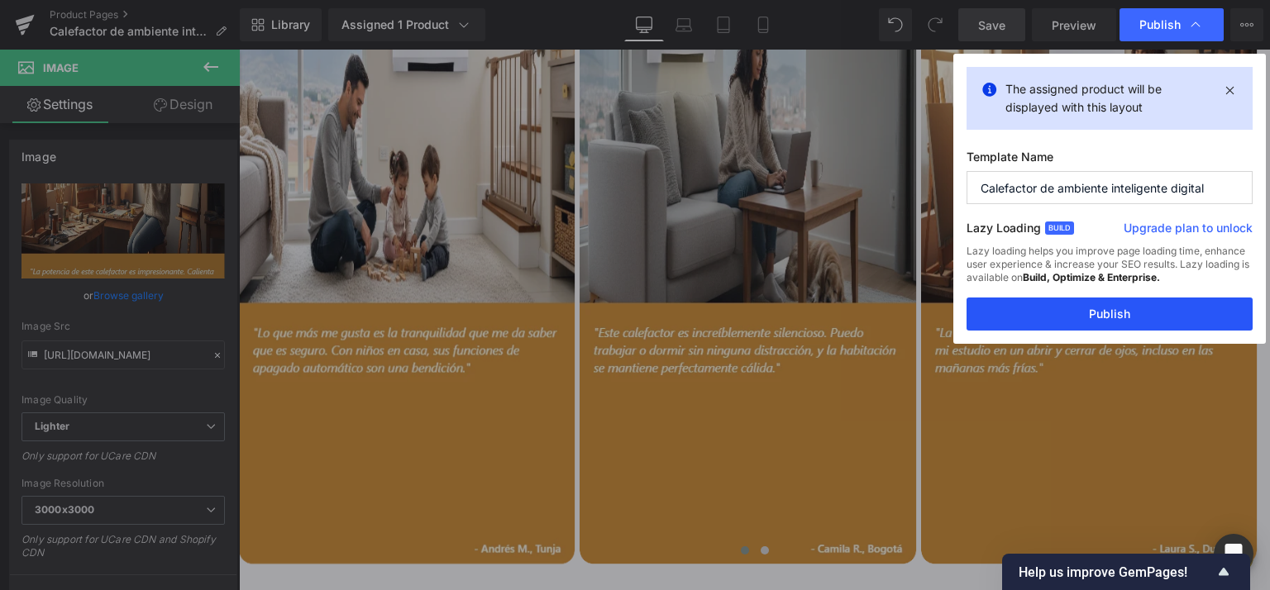
click at [1134, 315] on button "Publish" at bounding box center [1110, 314] width 286 height 33
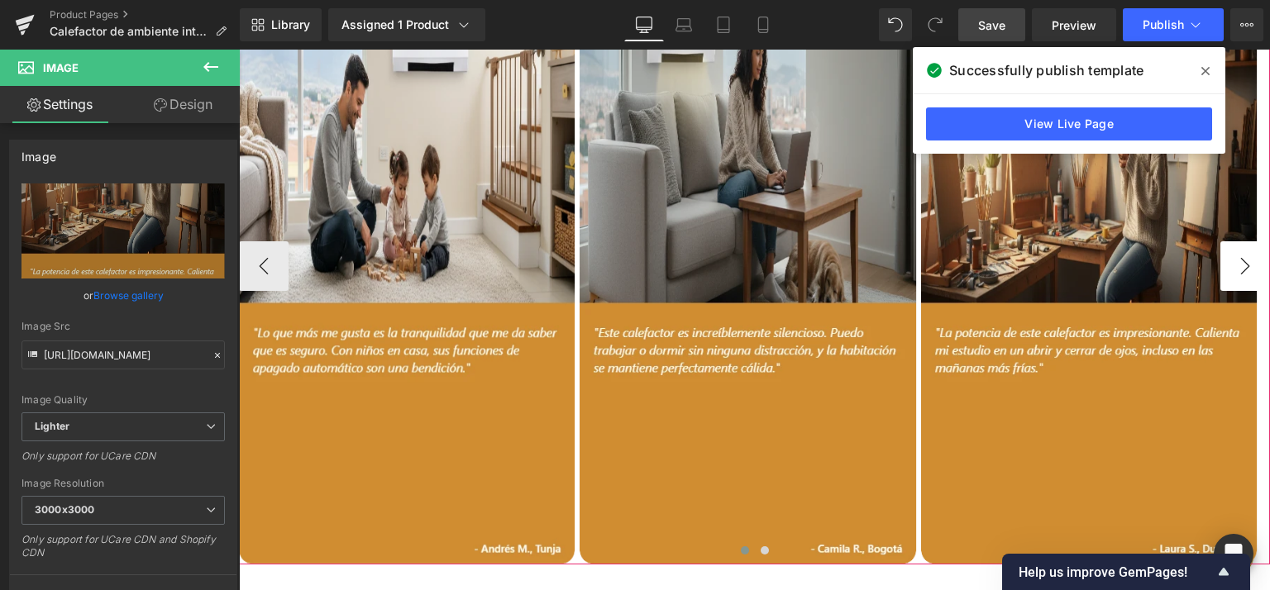
click at [1237, 241] on button "›" at bounding box center [1245, 266] width 50 height 50
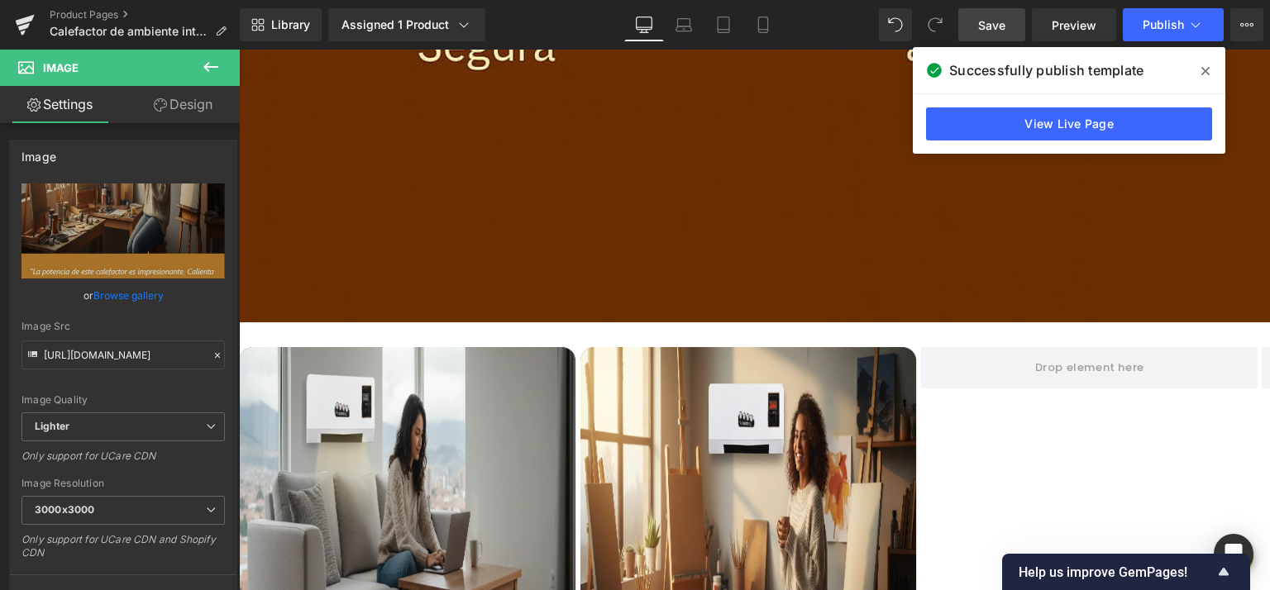
scroll to position [2942, 0]
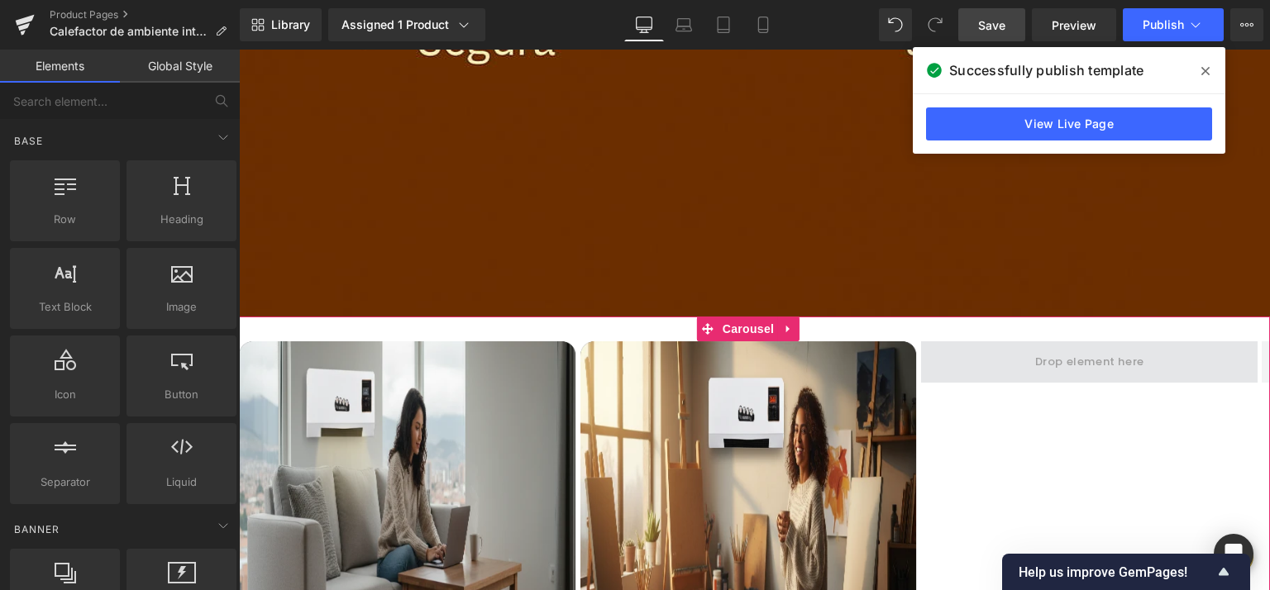
click at [1091, 349] on span at bounding box center [1089, 362] width 121 height 27
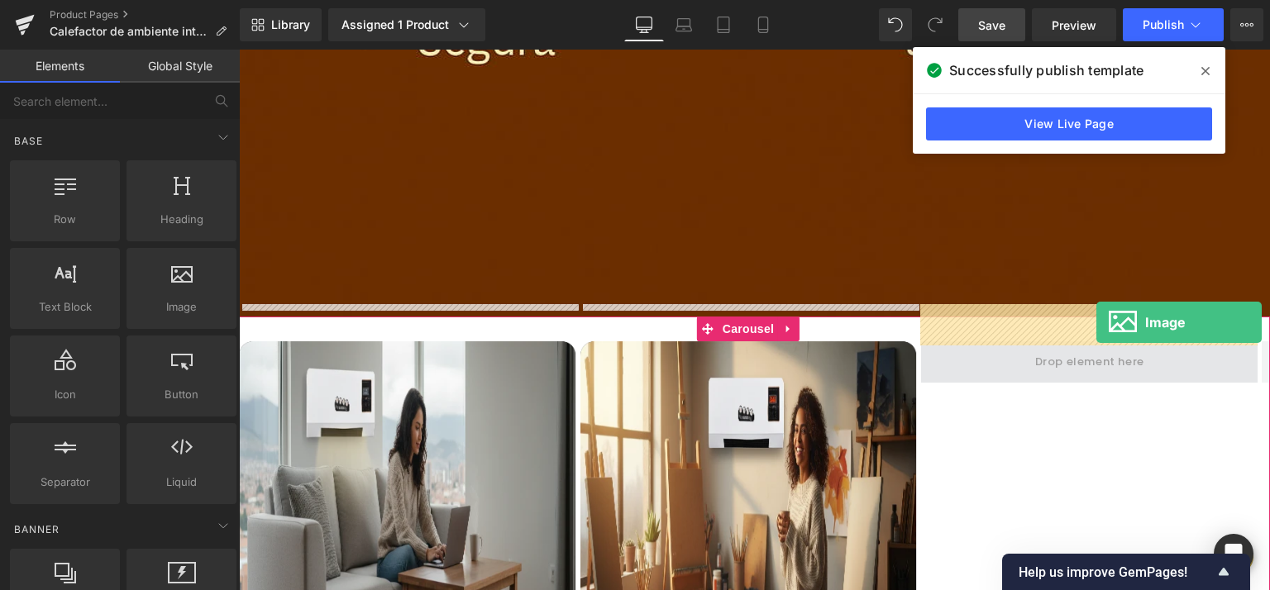
drag, startPoint x: 437, startPoint y: 327, endPoint x: 1096, endPoint y: 322, distance: 659.8
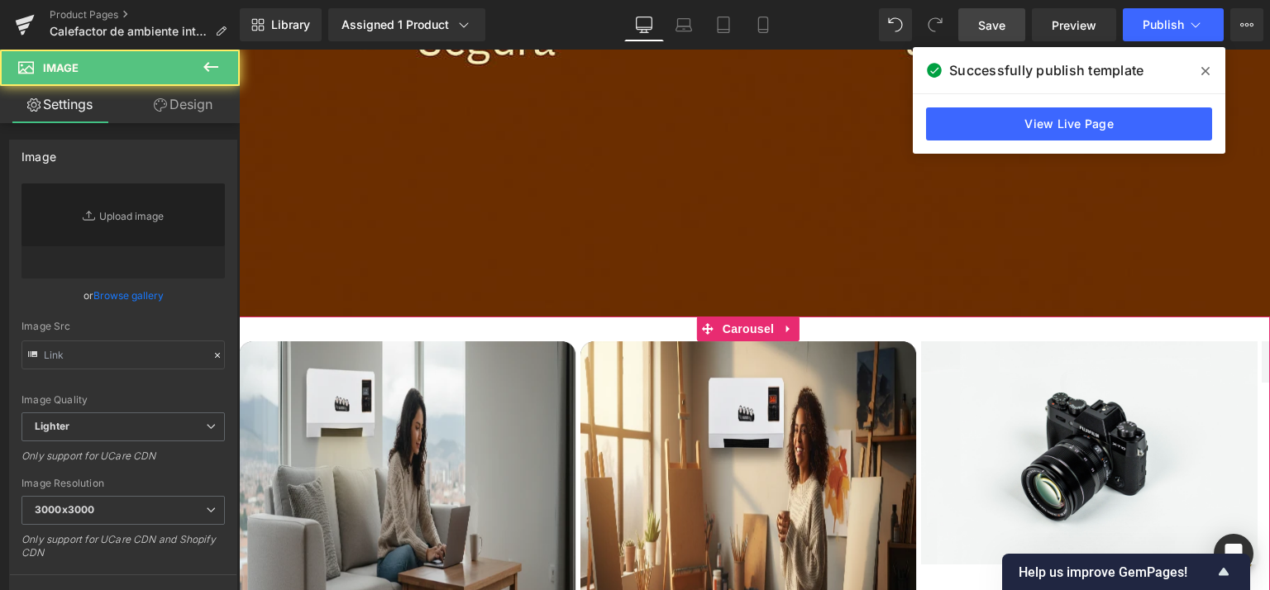
type input "//[DOMAIN_NAME][URL]"
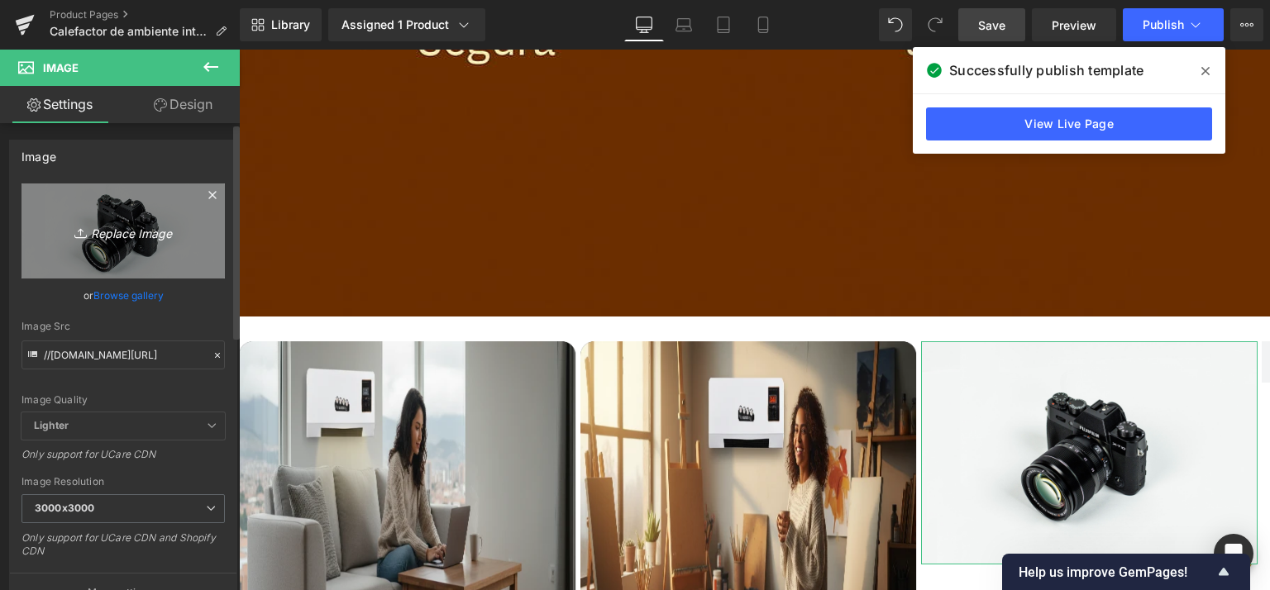
click at [125, 232] on icon "Replace Image" at bounding box center [123, 231] width 132 height 21
type input "C:\fakepath\reseña-Sofía_G_.webp"
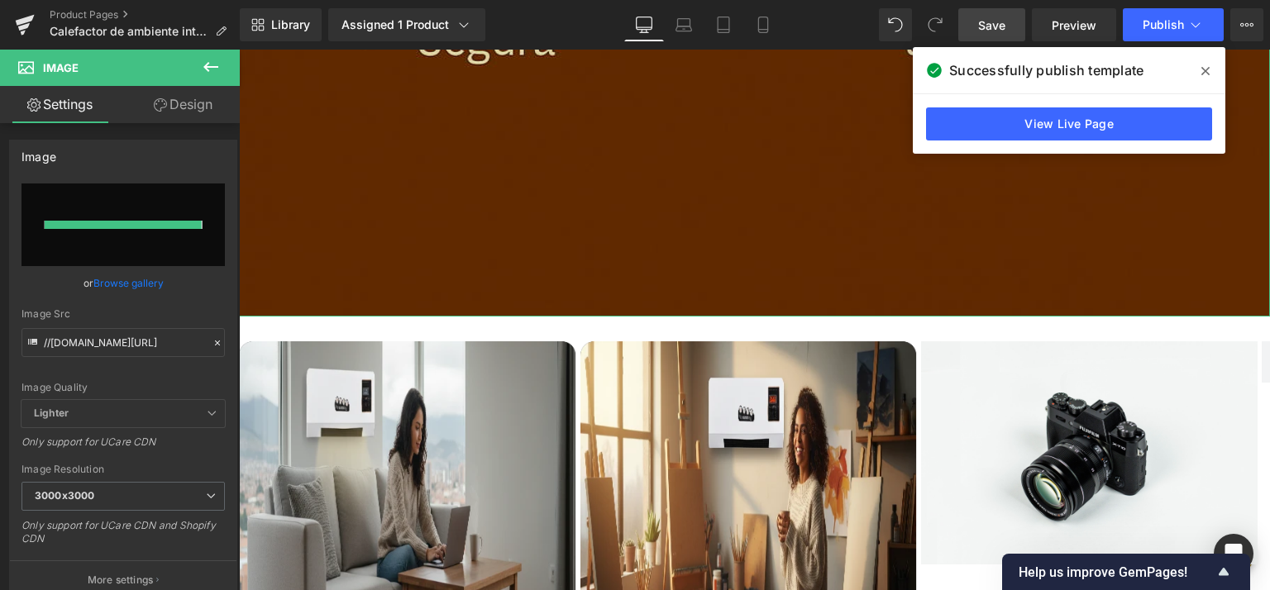
type input "[URL][DOMAIN_NAME]"
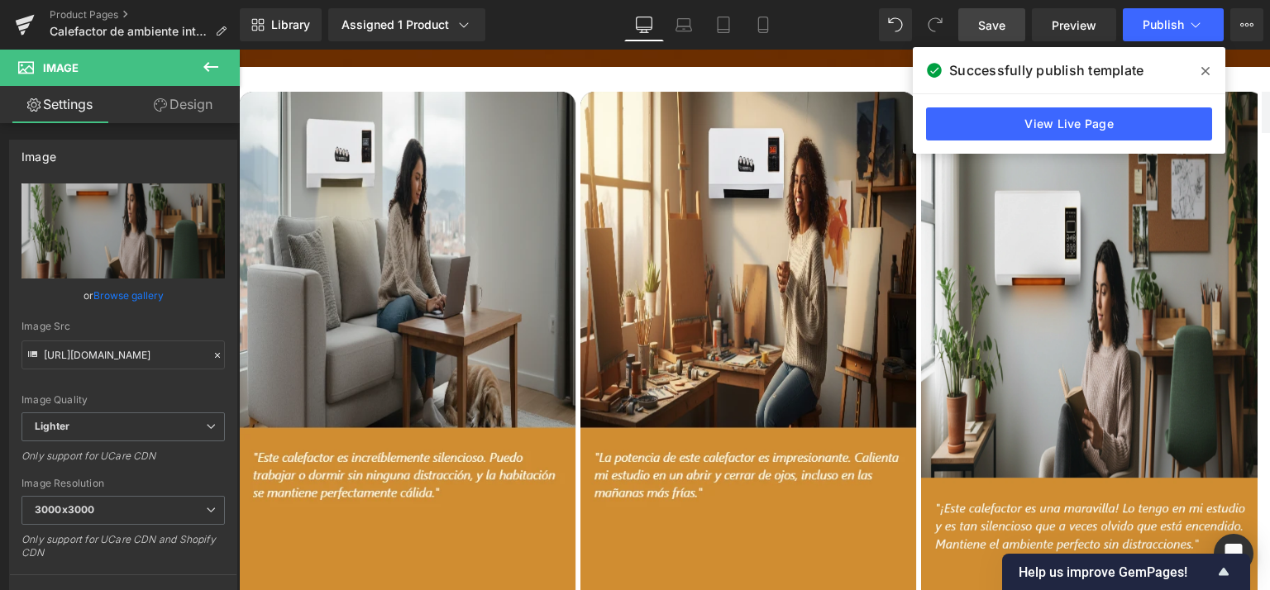
scroll to position [3350, 0]
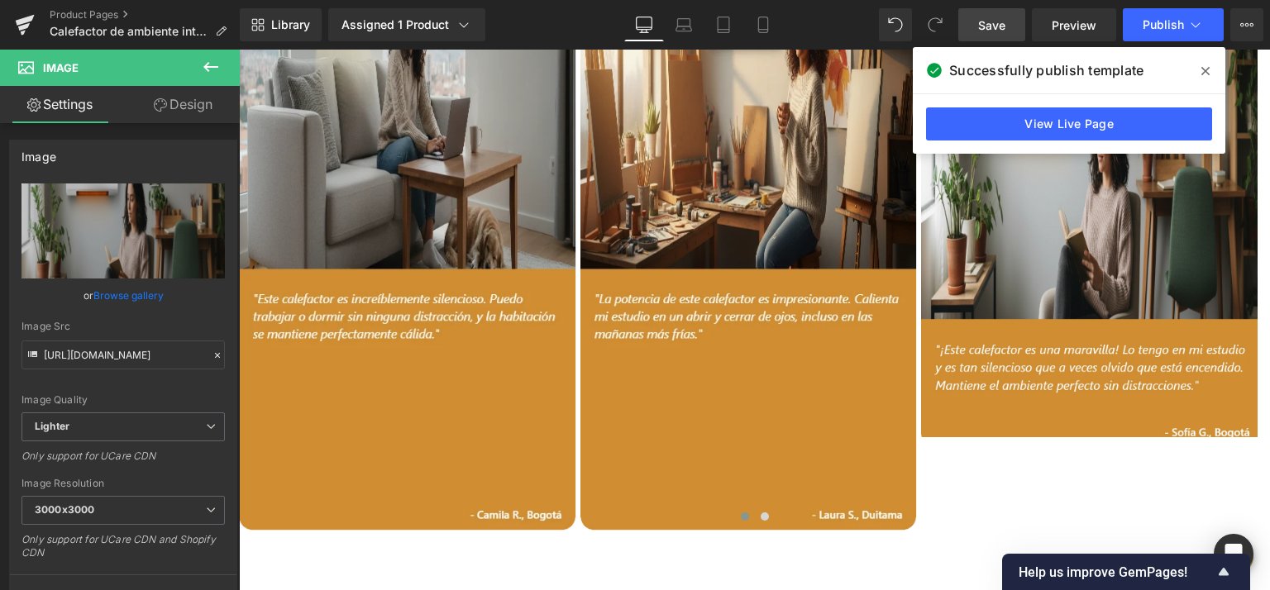
click at [1004, 22] on span "Save" at bounding box center [991, 25] width 27 height 17
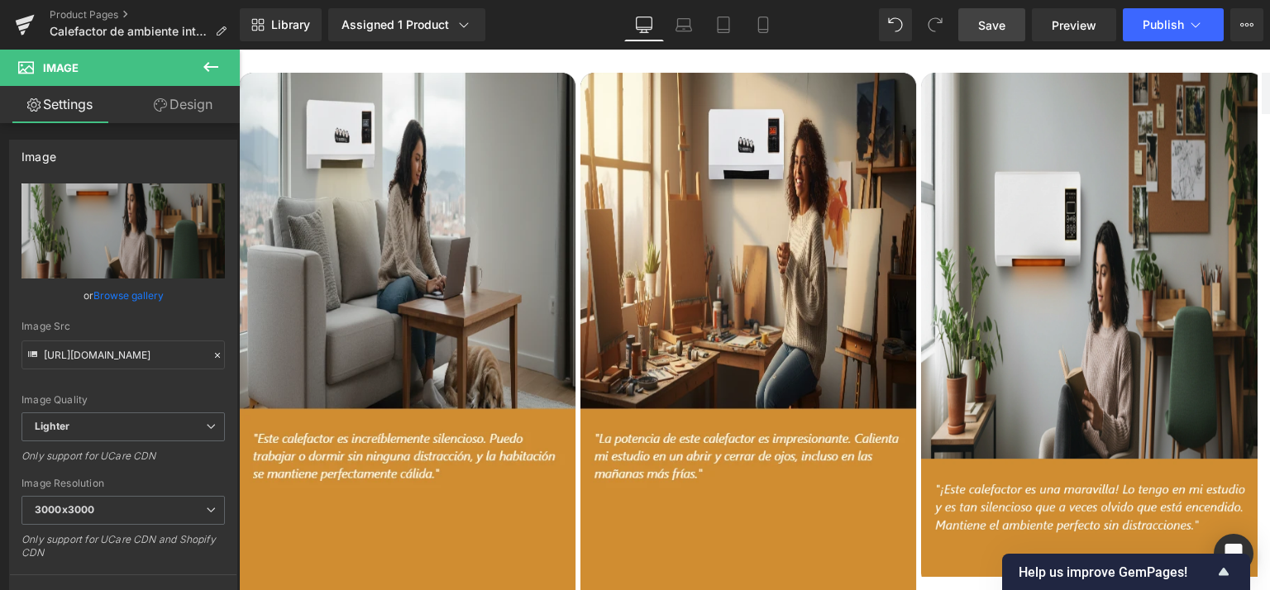
scroll to position [3298, 0]
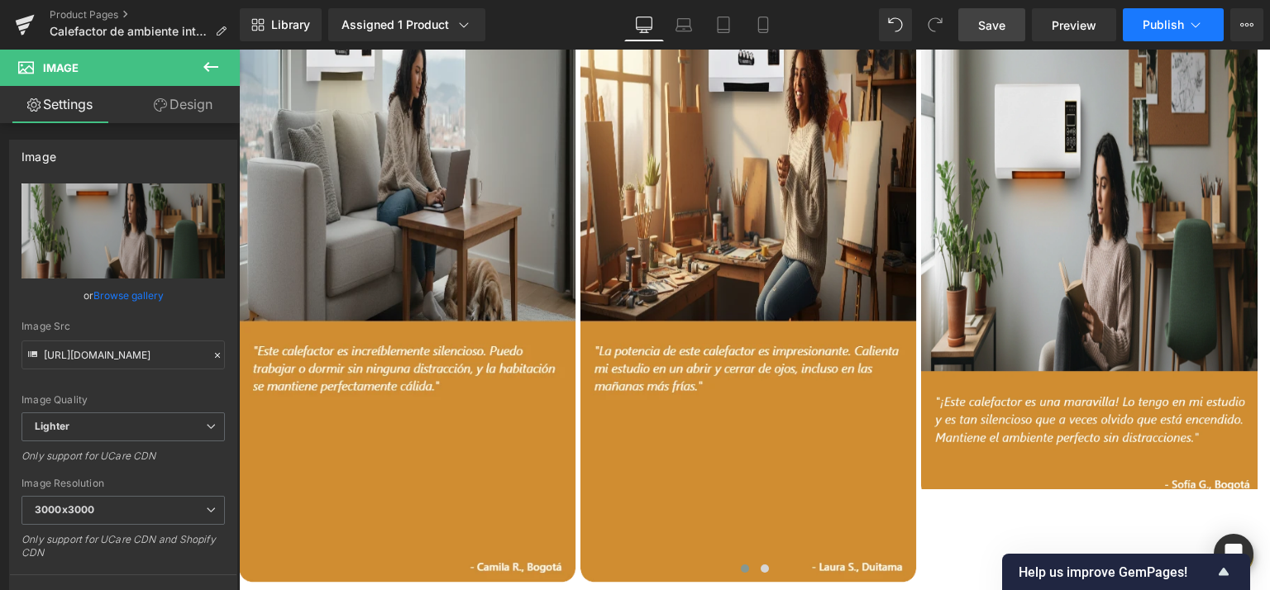
click at [1164, 30] on span "Publish" at bounding box center [1163, 24] width 41 height 13
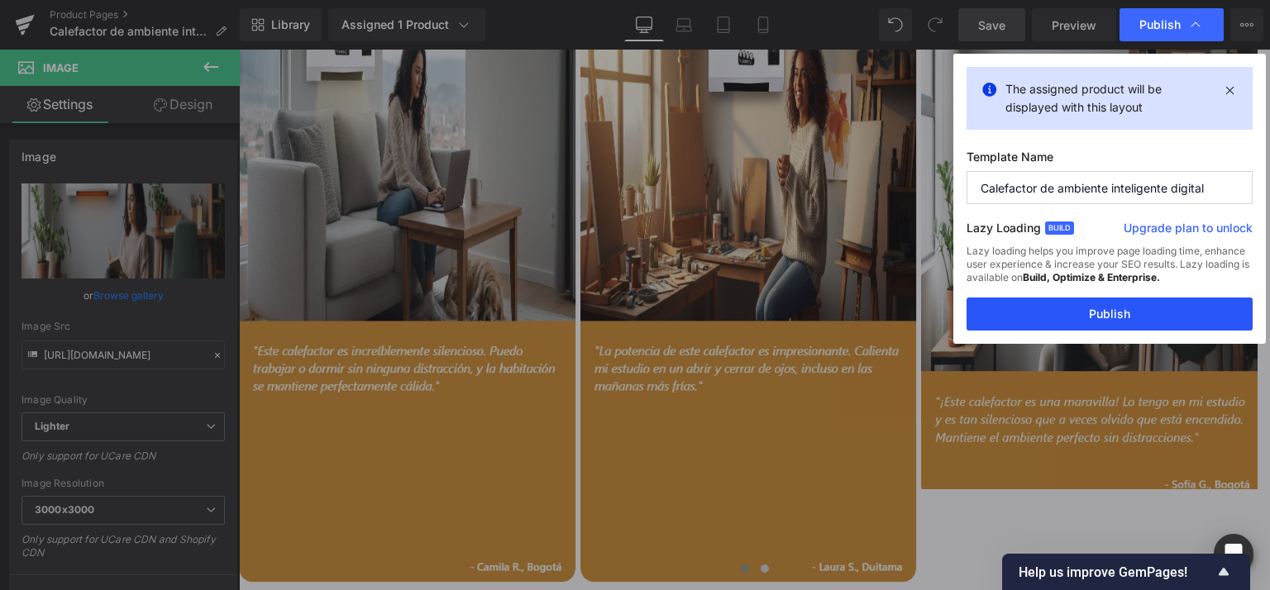
click at [1097, 323] on button "Publish" at bounding box center [1110, 314] width 286 height 33
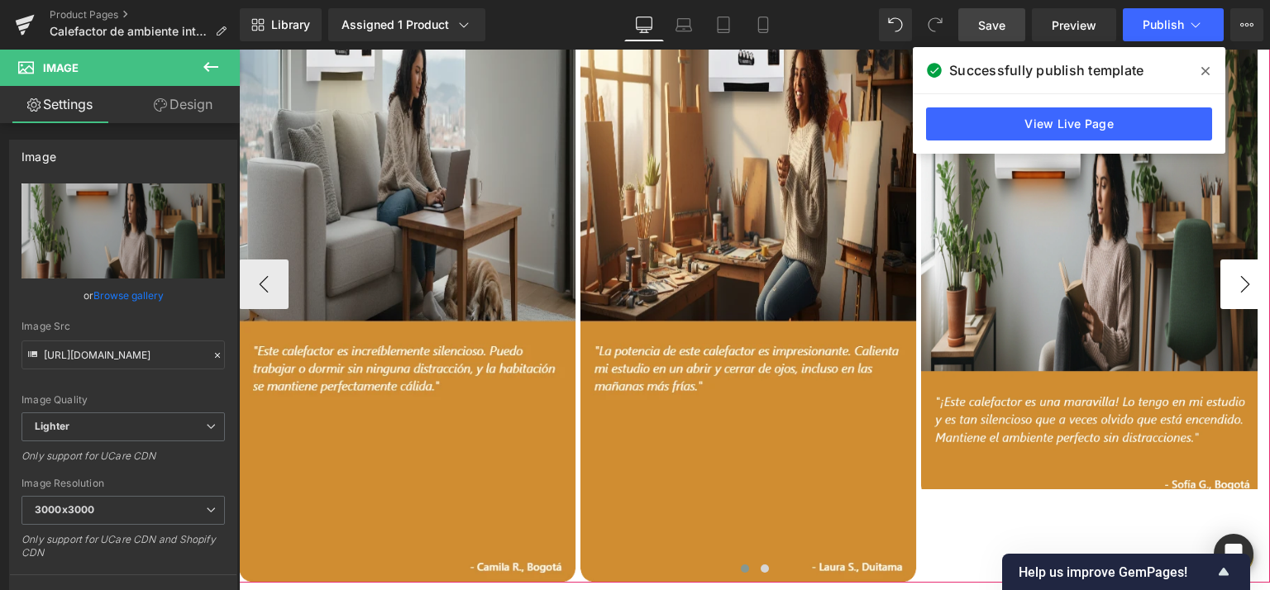
click at [1234, 260] on button "›" at bounding box center [1245, 285] width 50 height 50
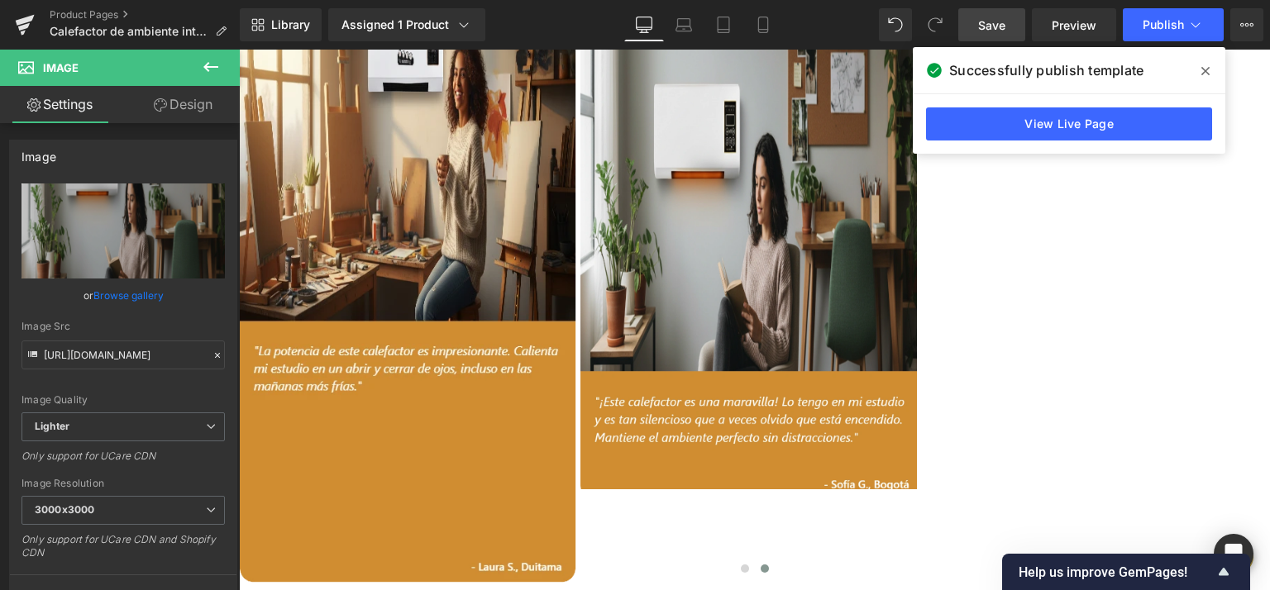
click at [1205, 68] on icon at bounding box center [1205, 70] width 8 height 13
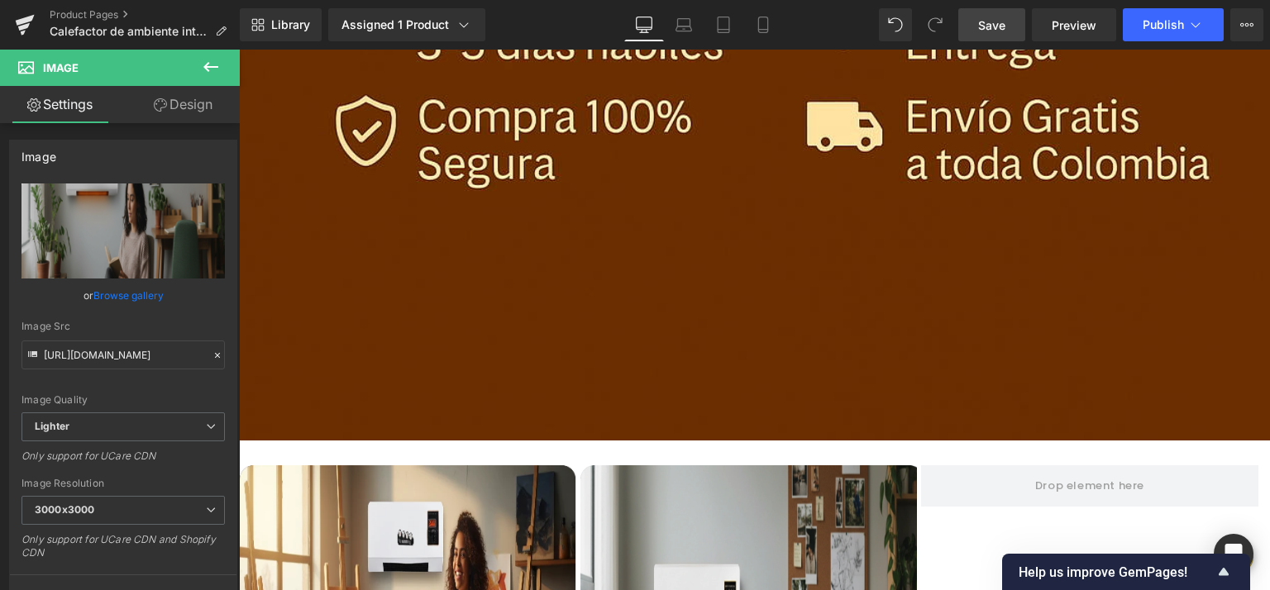
scroll to position [2959, 0]
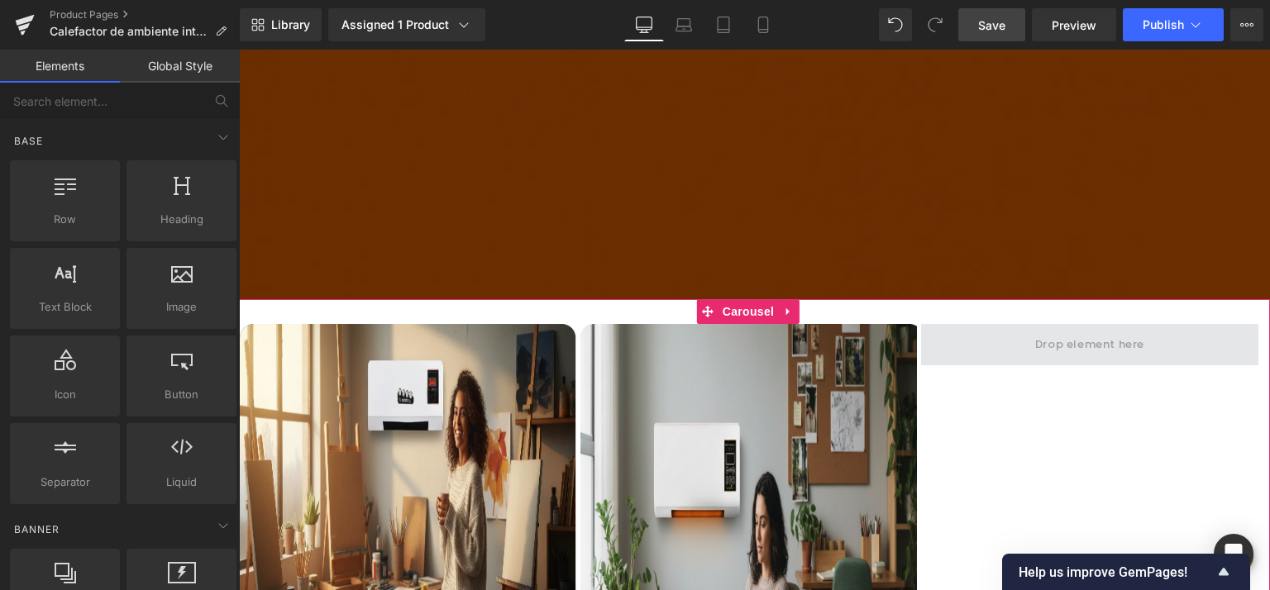
click at [1058, 332] on span at bounding box center [1089, 345] width 121 height 27
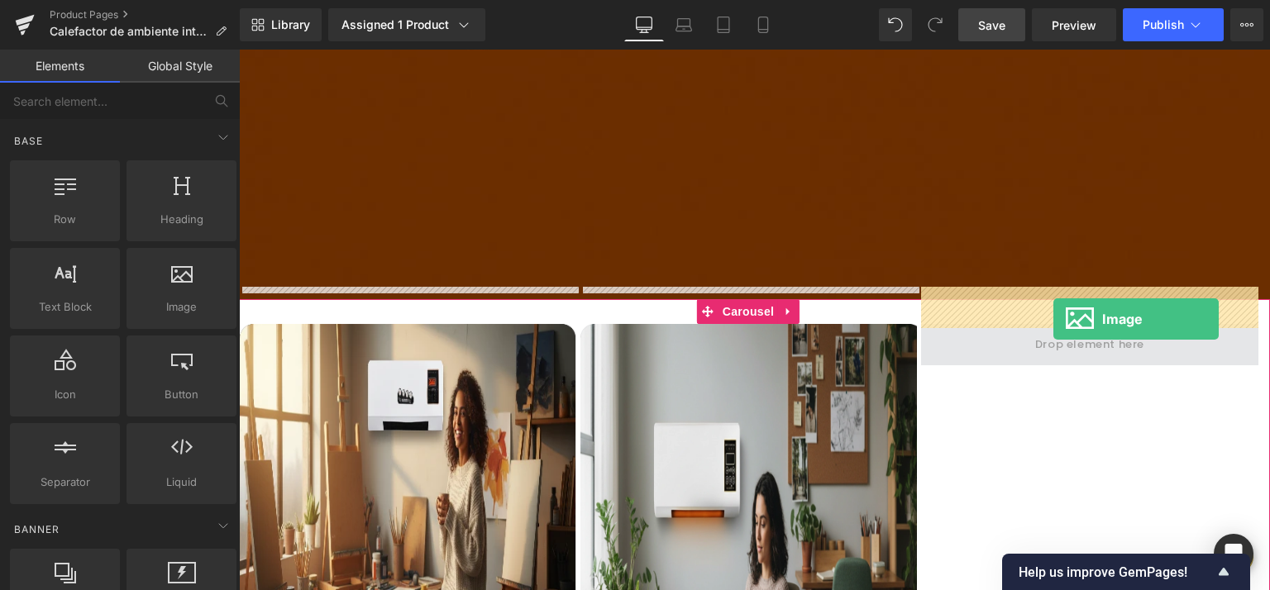
drag, startPoint x: 398, startPoint y: 340, endPoint x: 1053, endPoint y: 319, distance: 656.0
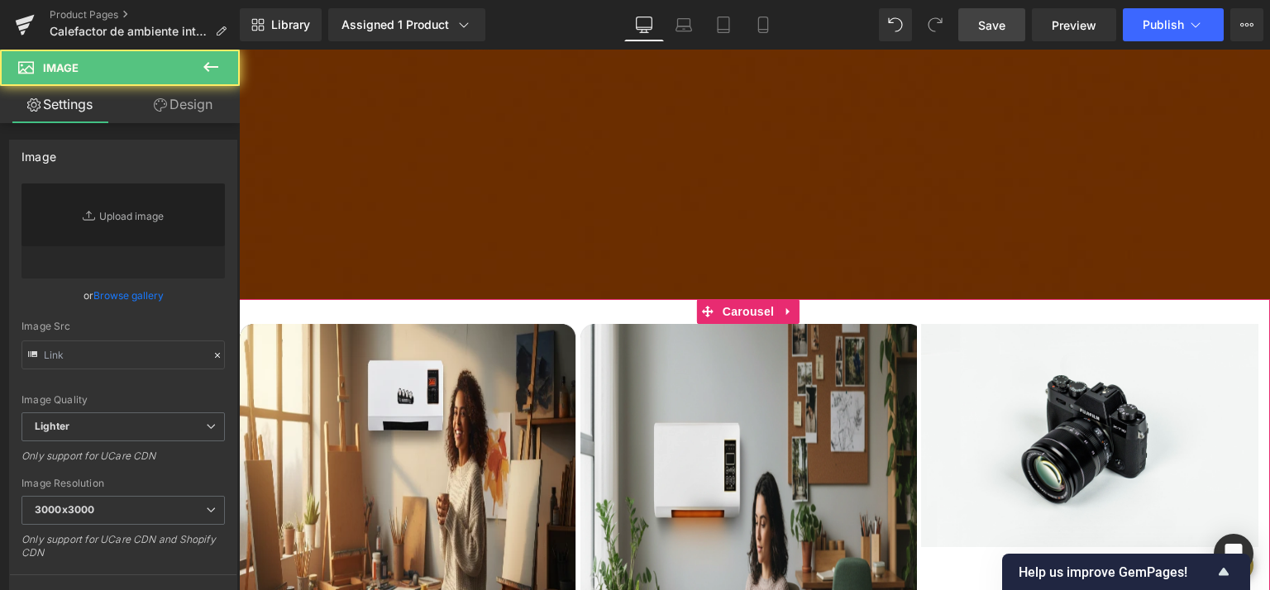
type input "//[DOMAIN_NAME][URL]"
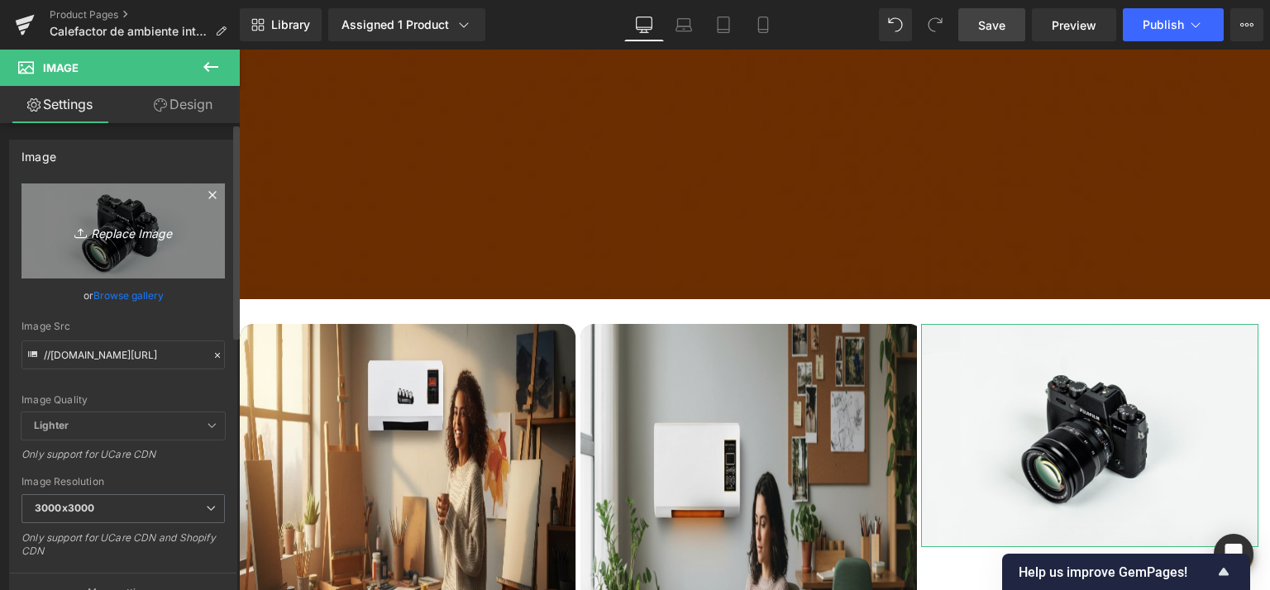
click at [113, 229] on icon "Replace Image" at bounding box center [123, 231] width 132 height 21
type input "C:\fakepath\reseña-[PERSON_NAME].png"
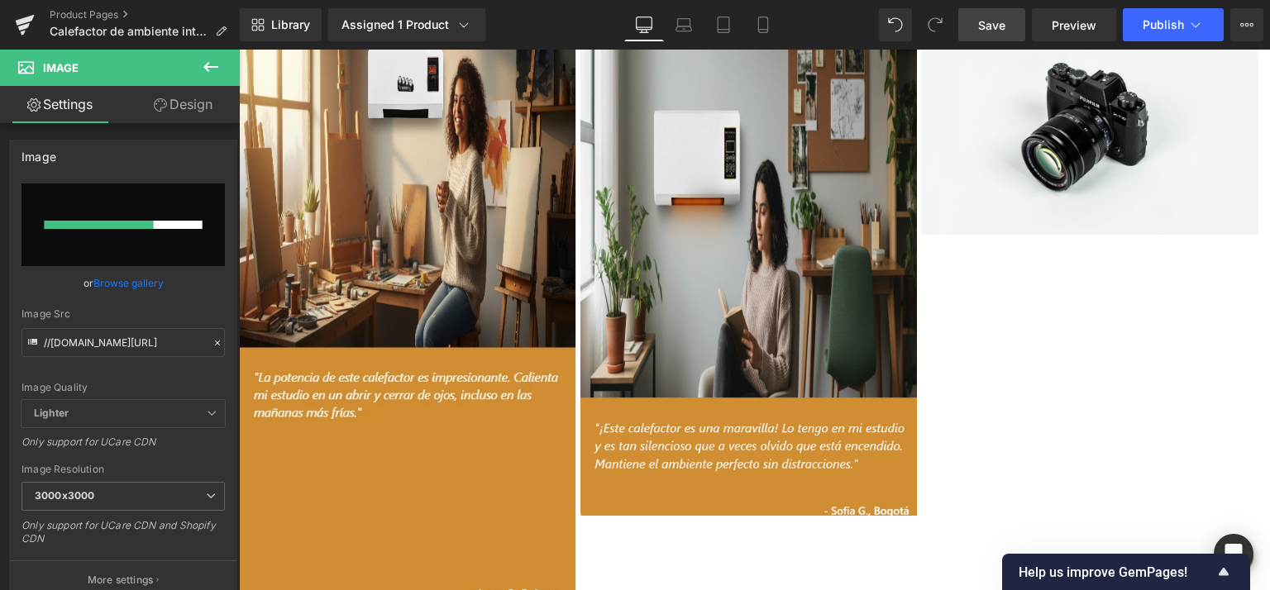
scroll to position [3284, 0]
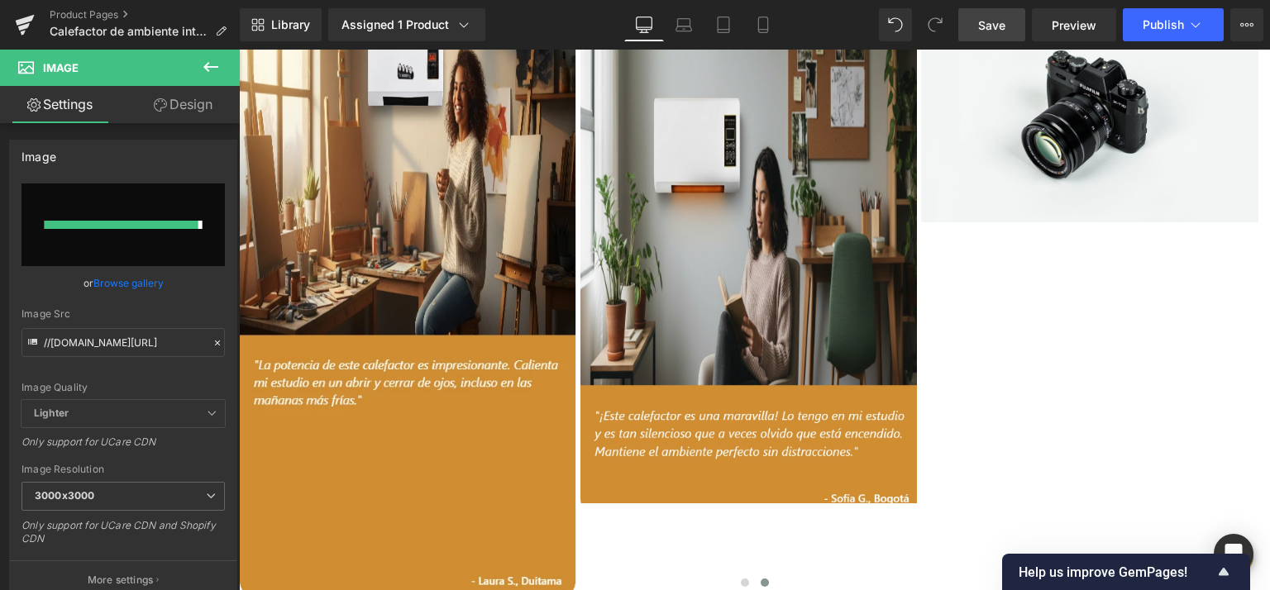
type input "[URL][DOMAIN_NAME]"
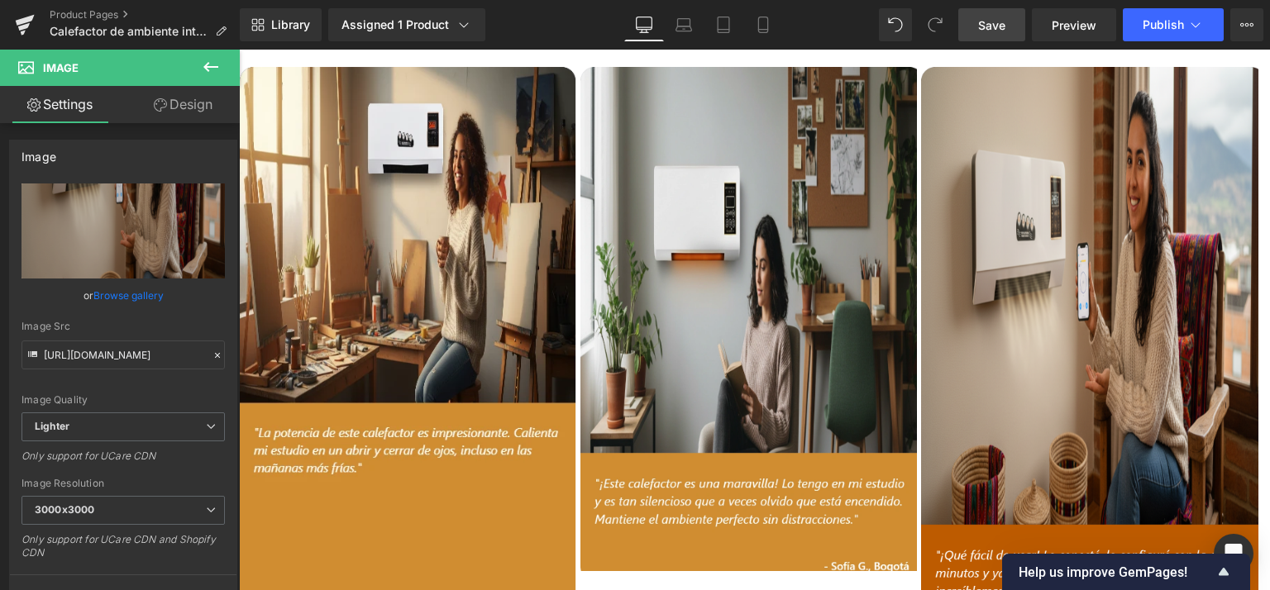
scroll to position [3228, 0]
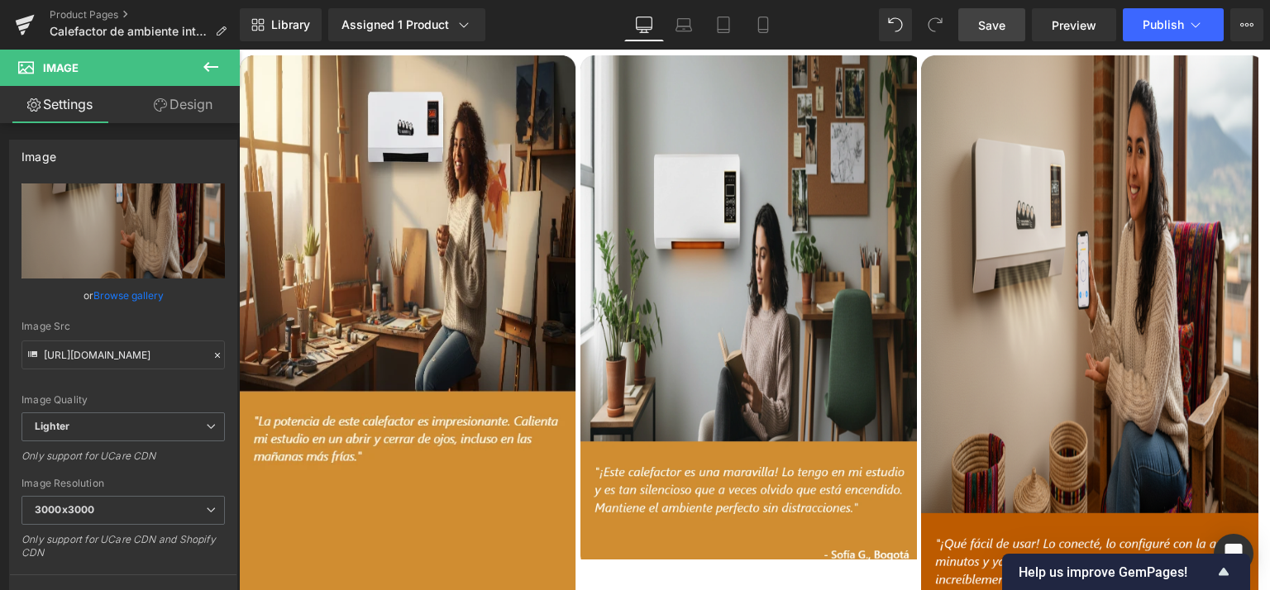
click at [989, 32] on span "Save" at bounding box center [991, 25] width 27 height 17
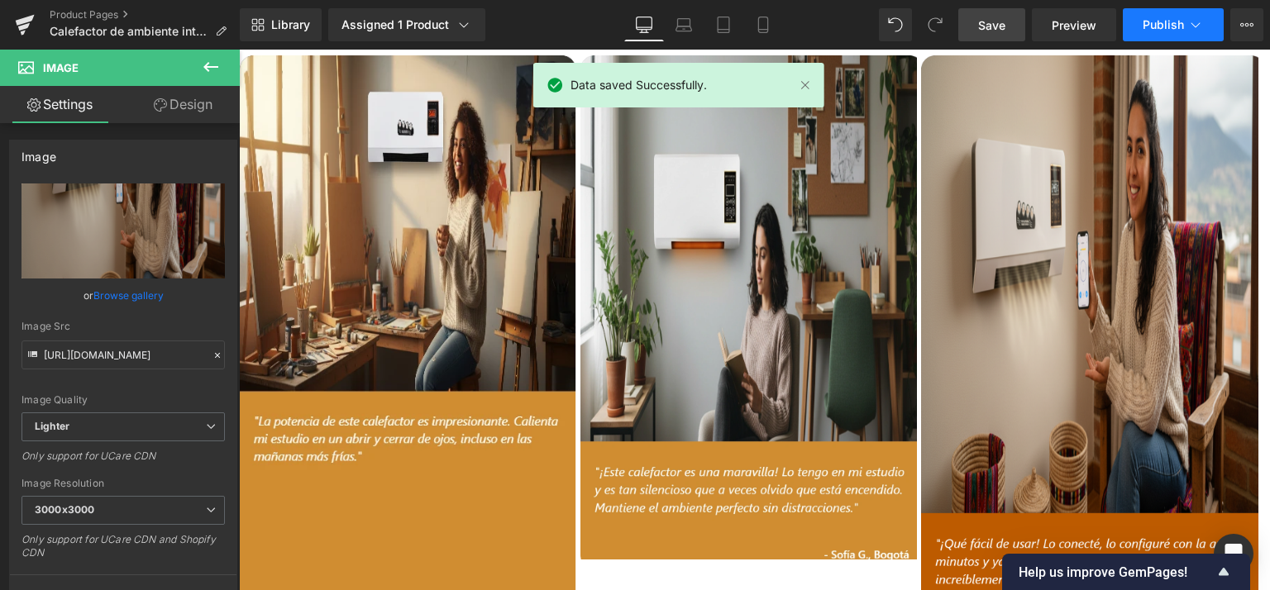
click at [1153, 25] on span "Publish" at bounding box center [1163, 24] width 41 height 13
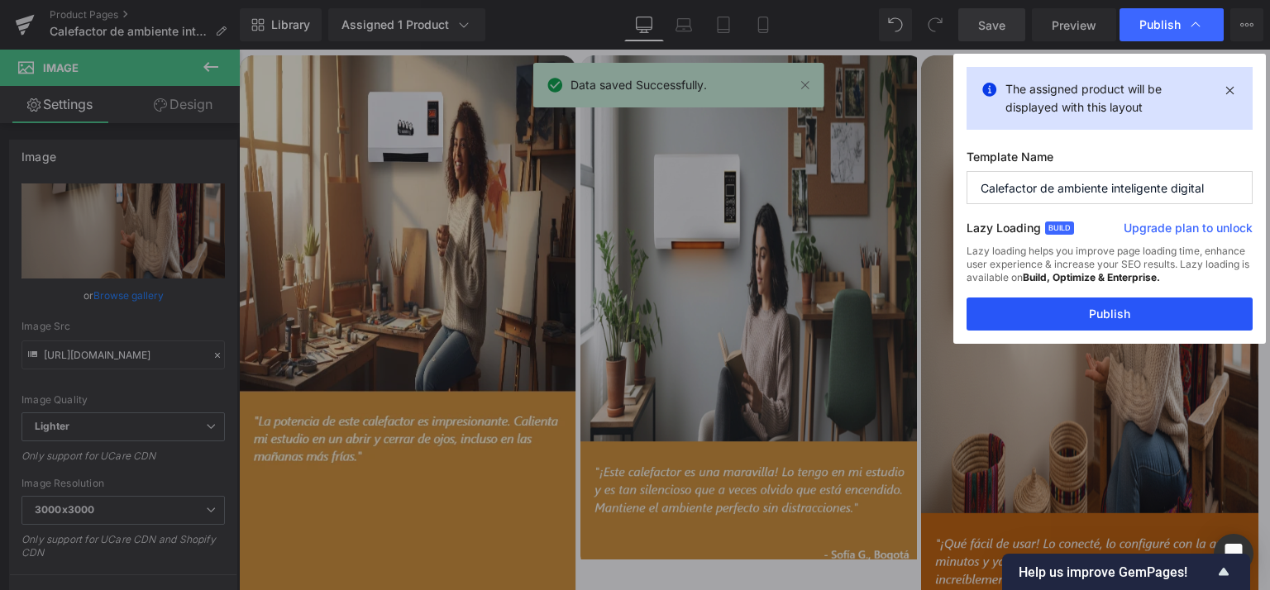
click at [1124, 317] on button "Publish" at bounding box center [1110, 314] width 286 height 33
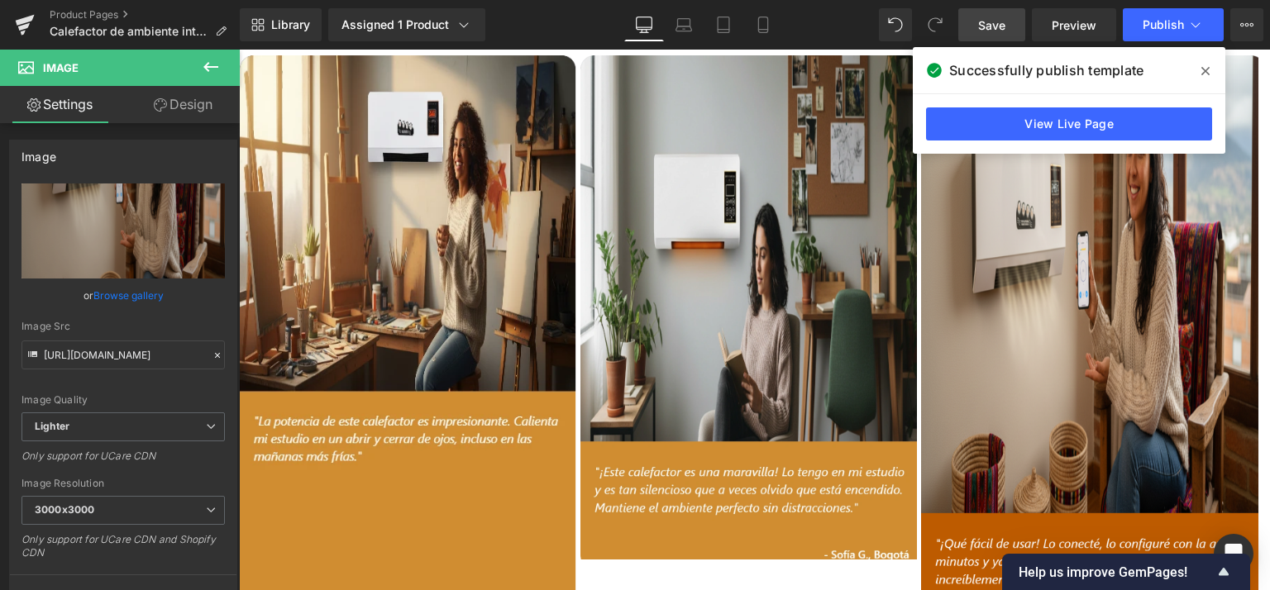
click at [1205, 69] on icon at bounding box center [1205, 70] width 8 height 13
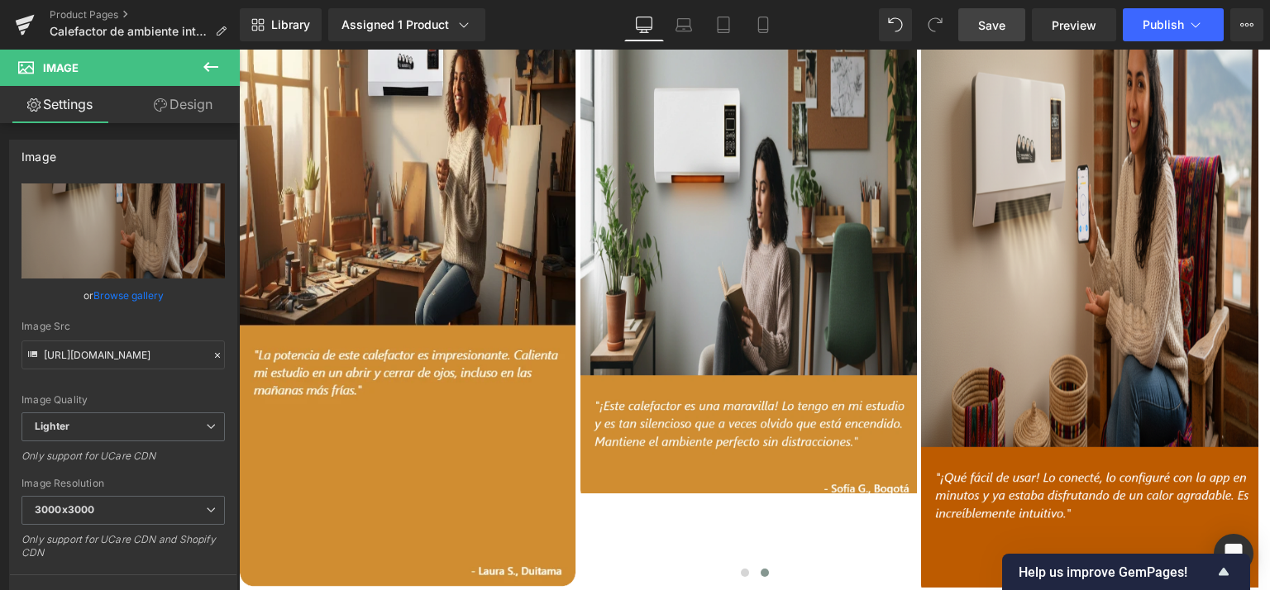
scroll to position [3264, 0]
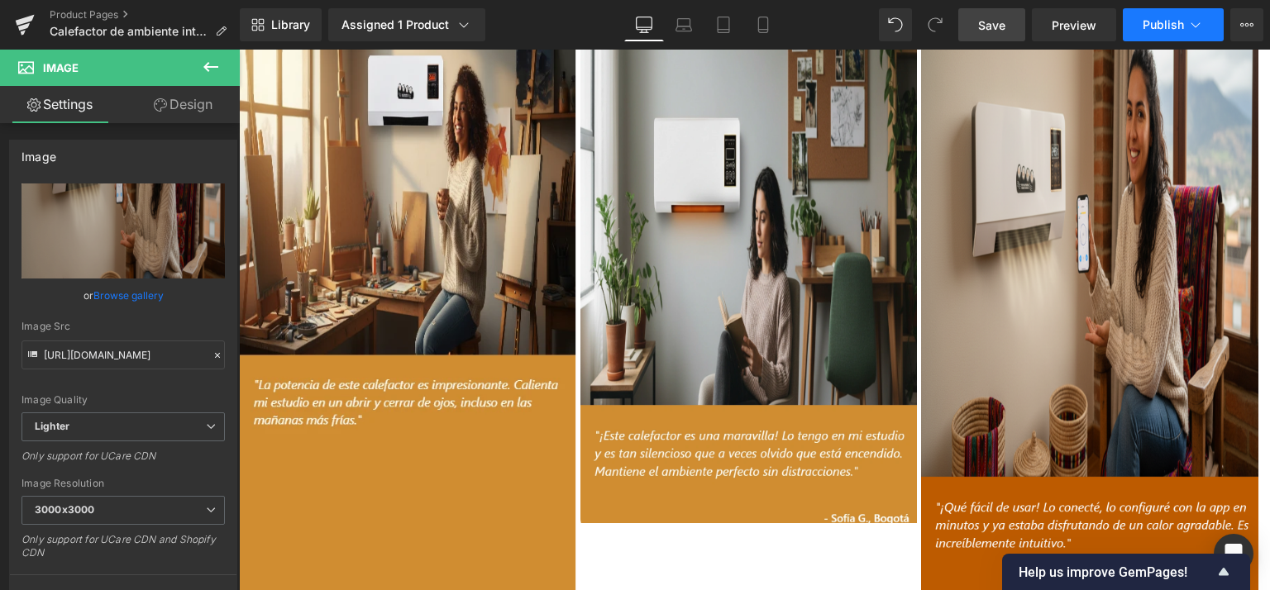
click at [1158, 26] on span "Publish" at bounding box center [1163, 24] width 41 height 13
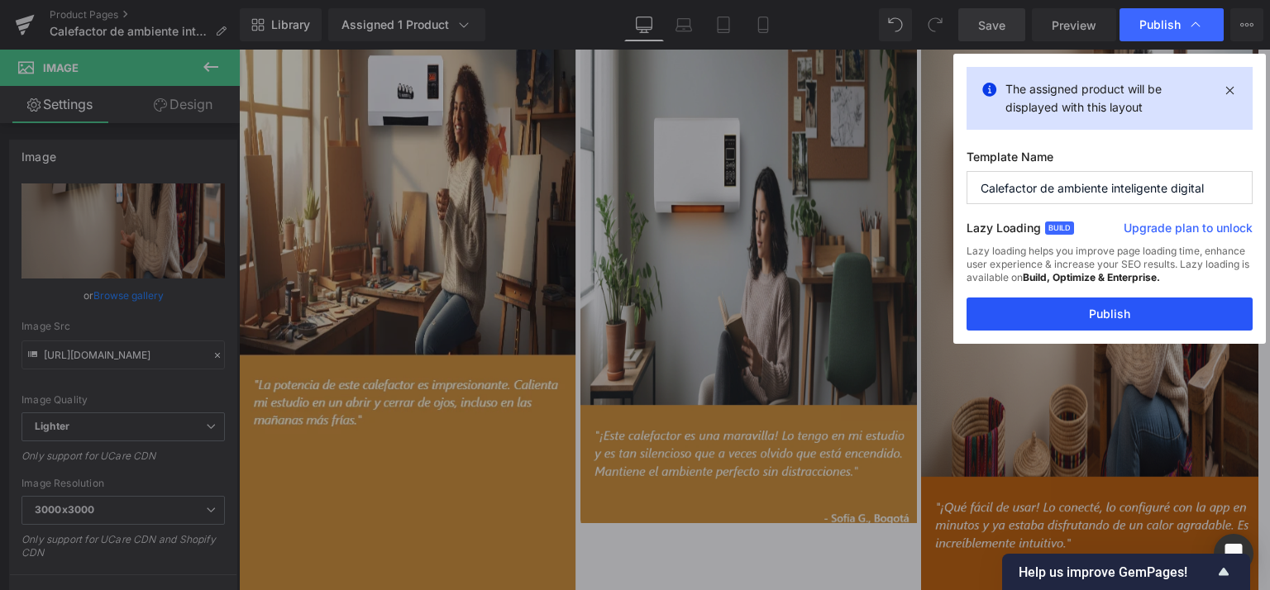
click at [1078, 313] on button "Publish" at bounding box center [1110, 314] width 286 height 33
